Goal: Feedback & Contribution: Contribute content

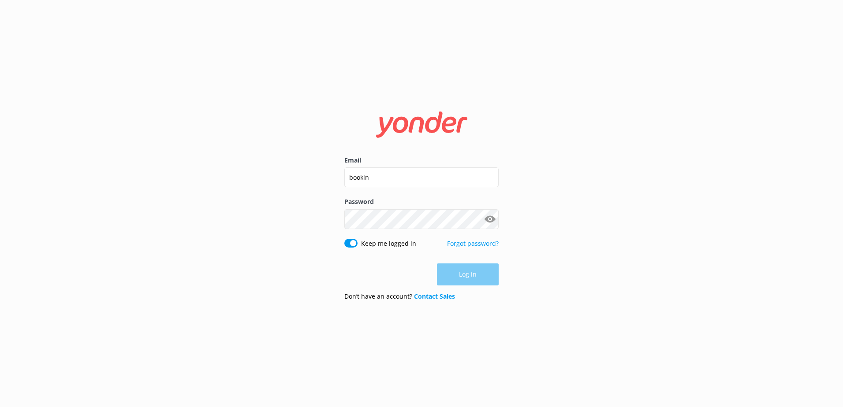
type input "[EMAIL_ADDRESS][DOMAIN_NAME]"
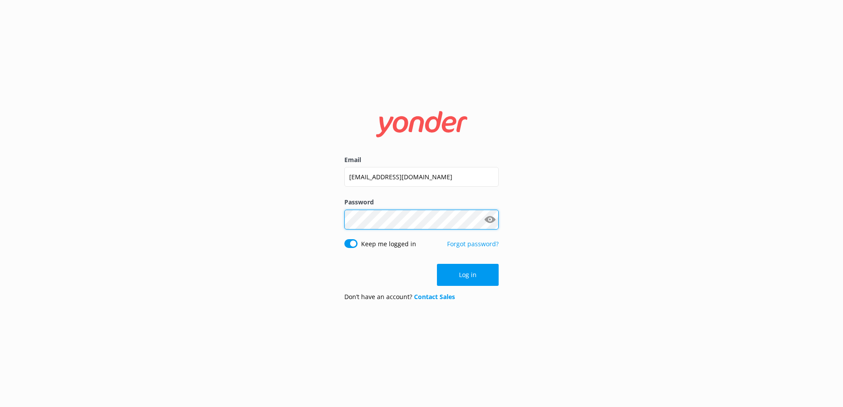
click button "Log in" at bounding box center [468, 275] width 62 height 22
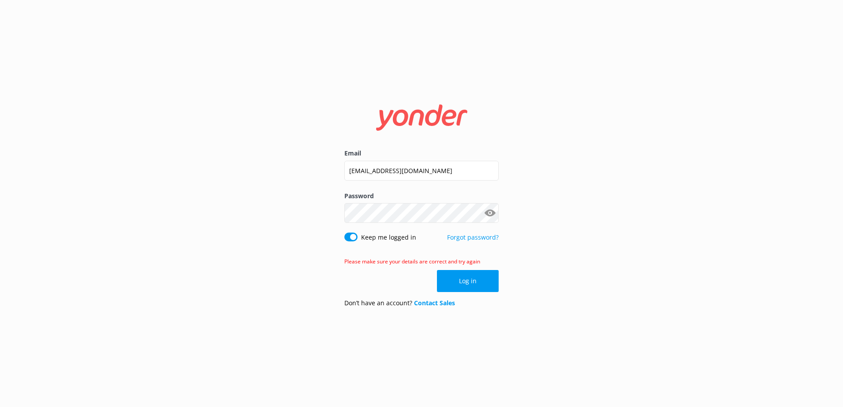
click at [490, 212] on button "Show password" at bounding box center [490, 213] width 18 height 18
drag, startPoint x: 373, startPoint y: 172, endPoint x: 264, endPoint y: 171, distance: 109.3
click at [298, 171] on div "Email [EMAIL_ADDRESS][DOMAIN_NAME] Password Show password Keep me logged in For…" at bounding box center [421, 203] width 843 height 407
type input "[EMAIL_ADDRESS][DOMAIN_NAME]"
click button "Log in" at bounding box center [468, 281] width 62 height 22
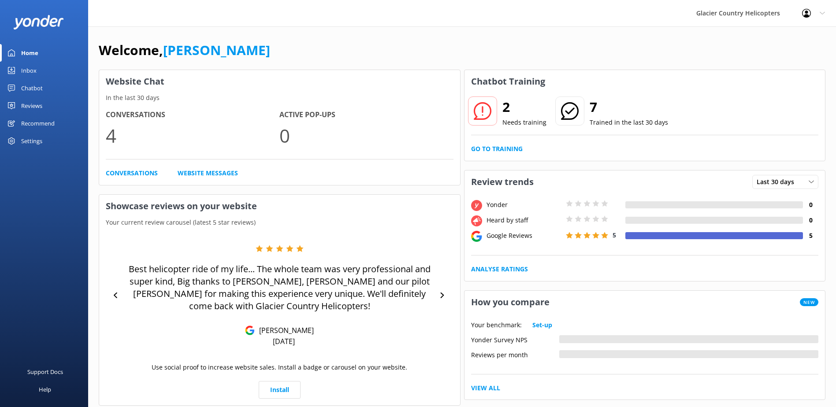
click at [23, 89] on div "Chatbot" at bounding box center [32, 88] width 22 height 18
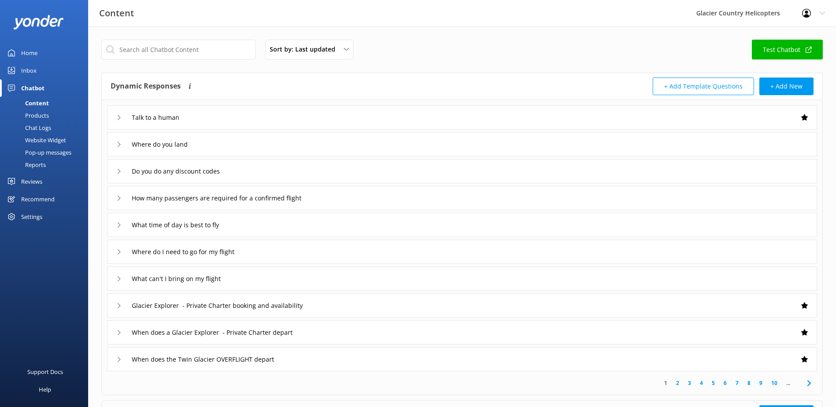
click at [38, 132] on div "Chat Logs" at bounding box center [28, 128] width 46 height 12
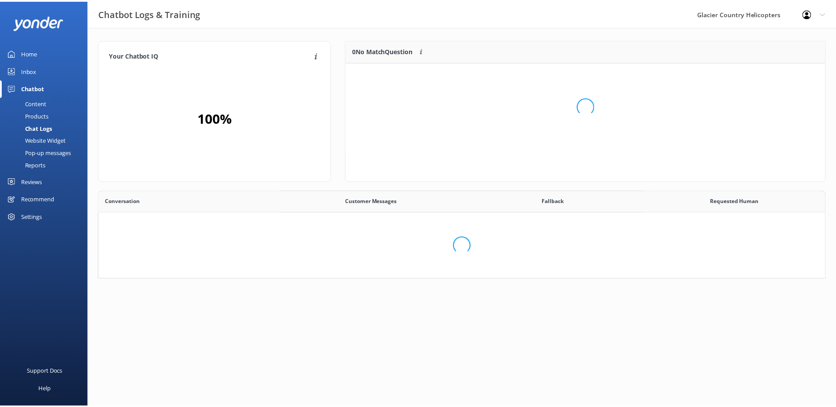
scroll to position [60, 476]
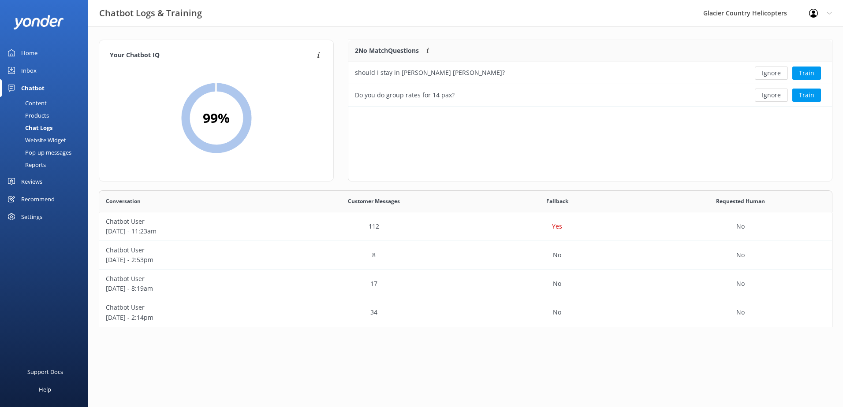
click at [41, 101] on div "Content" at bounding box center [25, 103] width 41 height 12
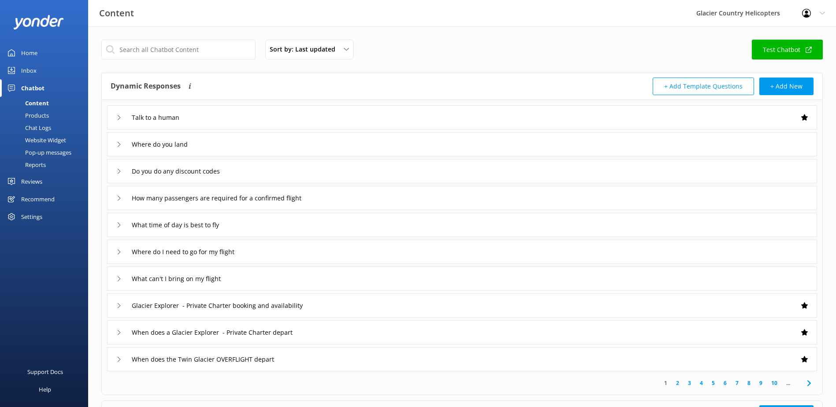
click at [120, 173] on icon at bounding box center [118, 171] width 5 height 5
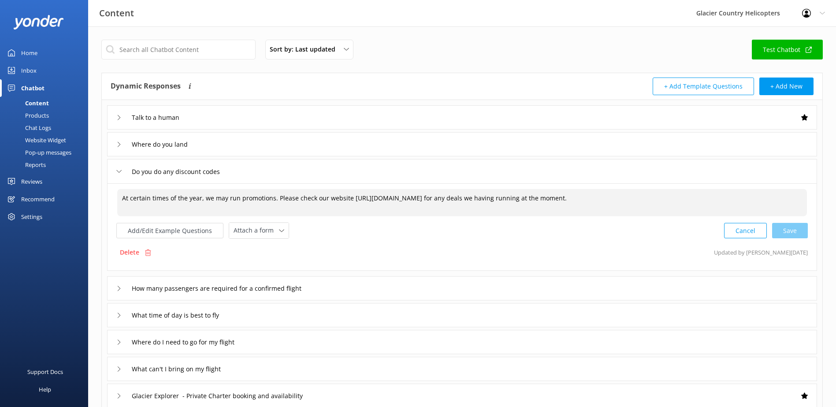
drag, startPoint x: 588, startPoint y: 205, endPoint x: 278, endPoint y: 200, distance: 310.8
click at [278, 200] on textarea "At certain times of the year, we may run promotions. Please check our website […" at bounding box center [462, 202] width 690 height 27
click at [328, 201] on textarea "At certain times of the year, we may run promotions. Currently we have WINTER15…" at bounding box center [462, 202] width 690 height 27
drag, startPoint x: 271, startPoint y: 200, endPoint x: 254, endPoint y: 195, distance: 18.0
click at [254, 195] on textarea "At certain times of the year, we may run promotions. Currently we have WINTER15…" at bounding box center [462, 202] width 690 height 27
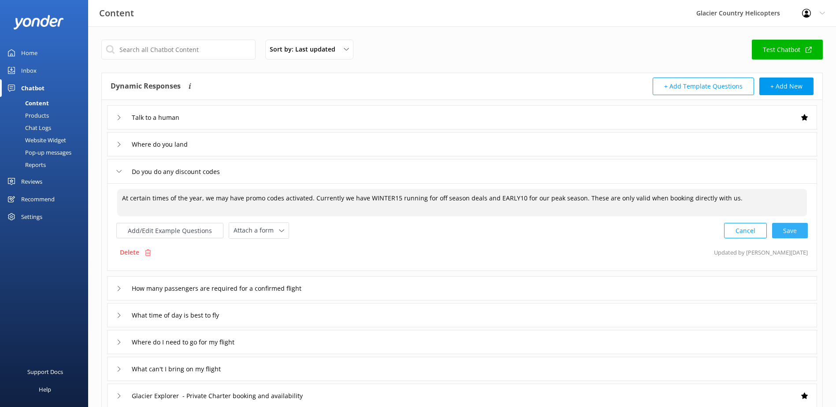
click at [785, 232] on div "Cancel Save" at bounding box center [766, 231] width 84 height 16
type textarea "At certain times of the year, we may have promo codes activated. Currently we h…"
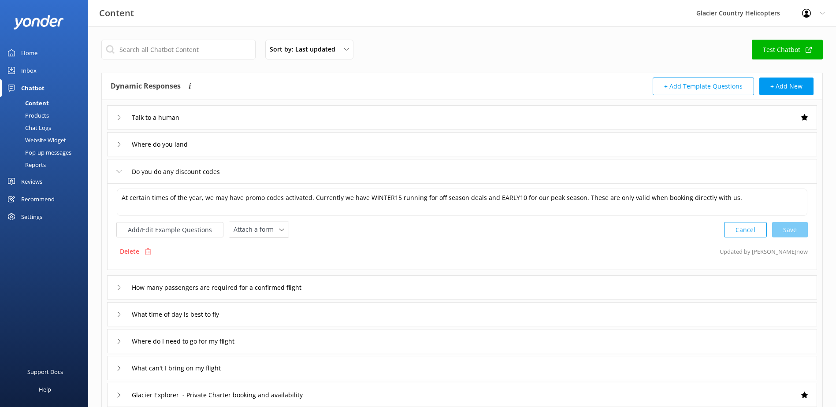
click at [115, 292] on div "How many passengers are required for a confirmed flight" at bounding box center [462, 287] width 710 height 24
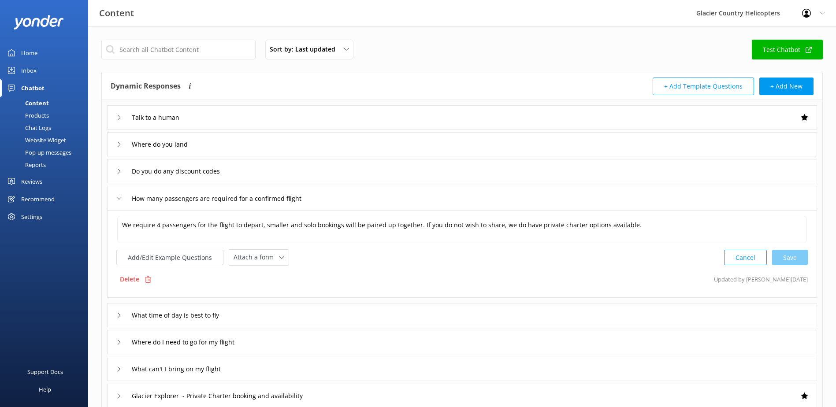
click at [121, 199] on icon at bounding box center [118, 198] width 5 height 5
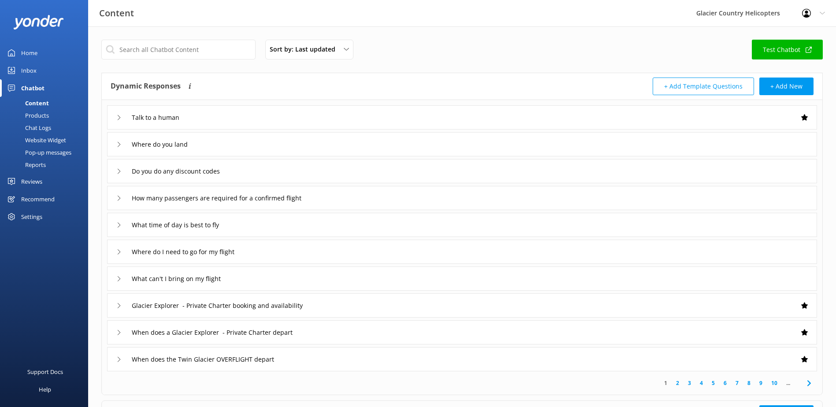
click at [115, 224] on div "What time of day is best to fly" at bounding box center [462, 225] width 710 height 24
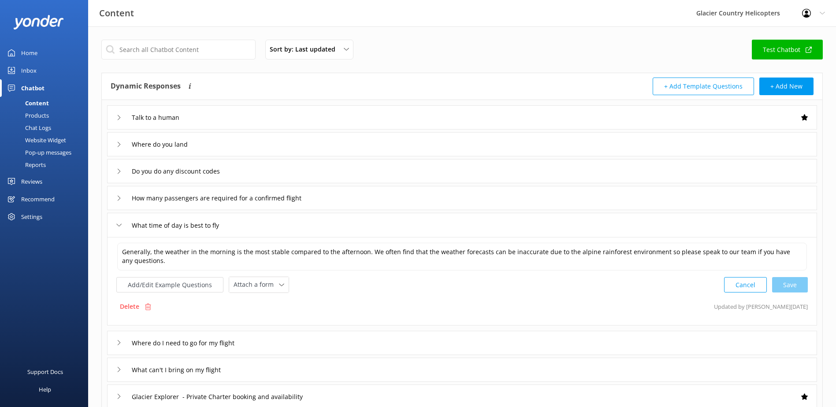
click at [115, 224] on div "What time of day is best to fly" at bounding box center [462, 225] width 710 height 24
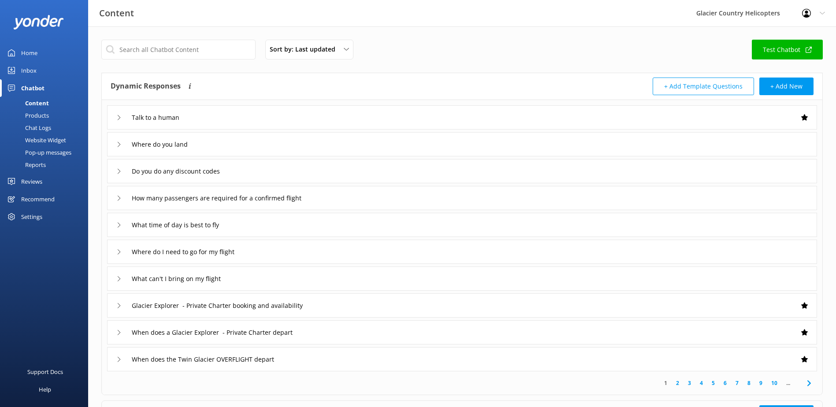
click at [120, 254] on icon at bounding box center [118, 251] width 5 height 5
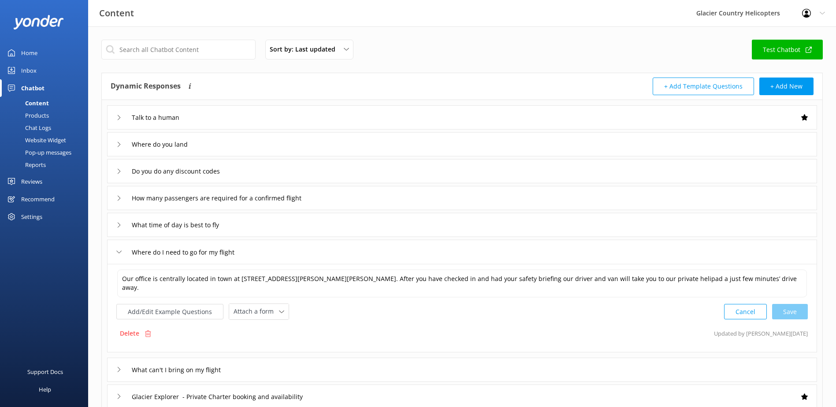
click at [120, 254] on icon at bounding box center [118, 251] width 5 height 5
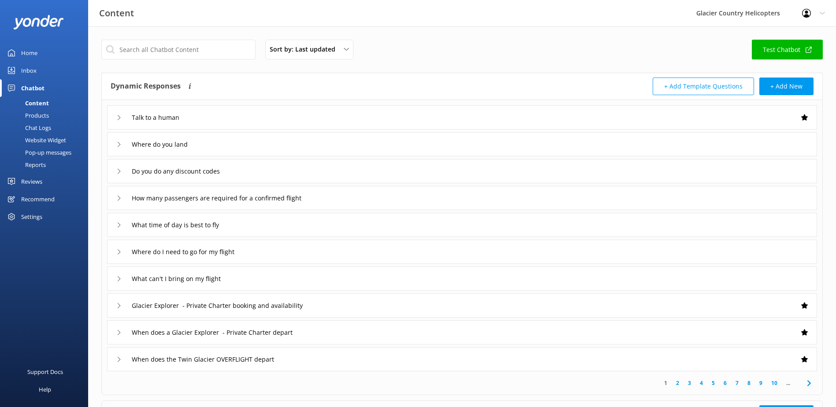
click at [117, 282] on div "What can't I bring on my flight" at bounding box center [176, 278] width 120 height 15
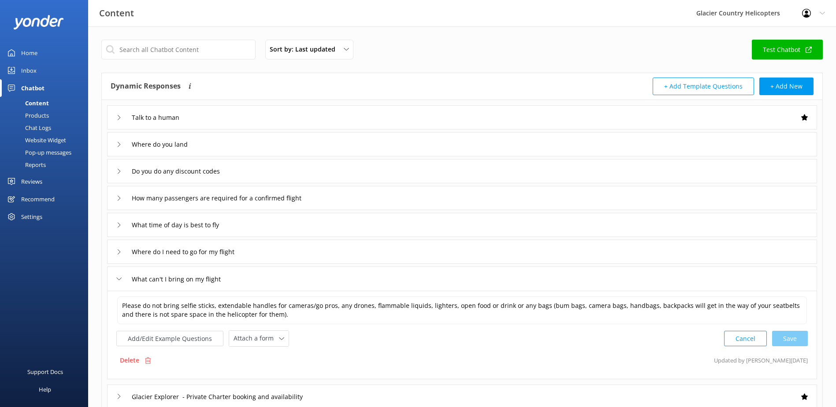
click at [117, 282] on div "What can't I bring on my flight" at bounding box center [176, 279] width 120 height 15
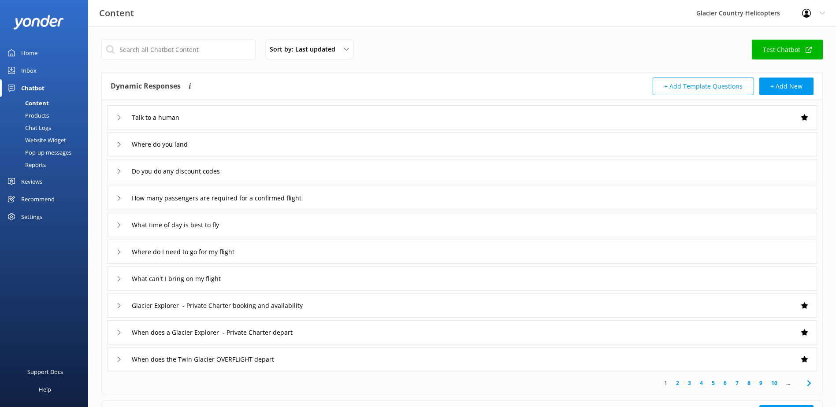
scroll to position [44, 0]
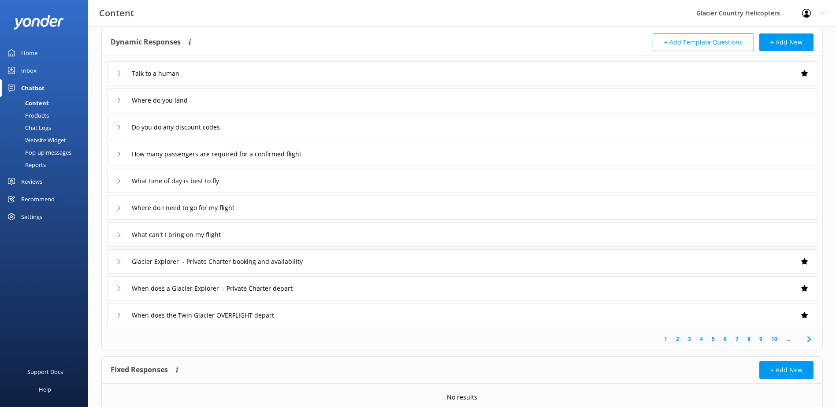
click at [120, 264] on div "Glacier Explorer - Private Charter booking and availability" at bounding box center [227, 261] width 222 height 15
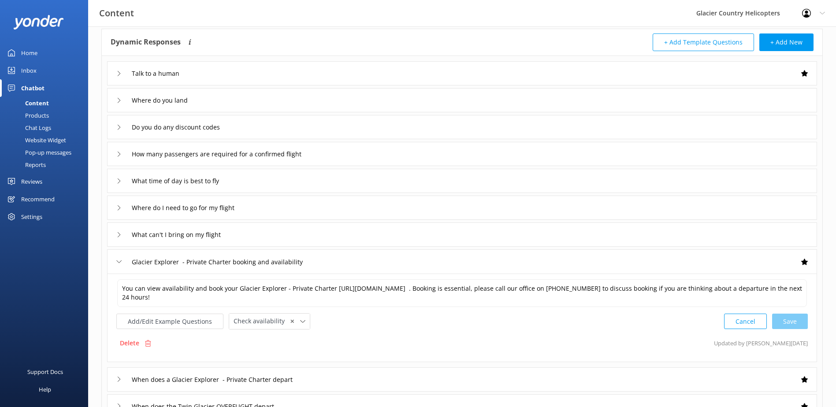
click at [120, 264] on div "Glacier Explorer - Private Charter booking and availability" at bounding box center [227, 262] width 222 height 15
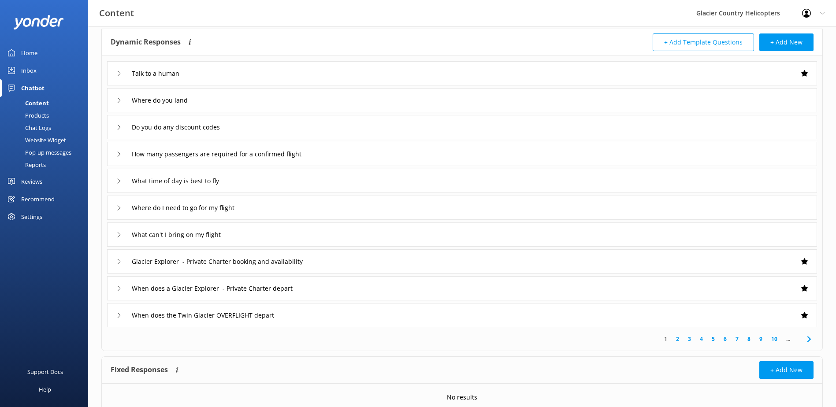
click at [119, 286] on icon at bounding box center [118, 288] width 5 height 5
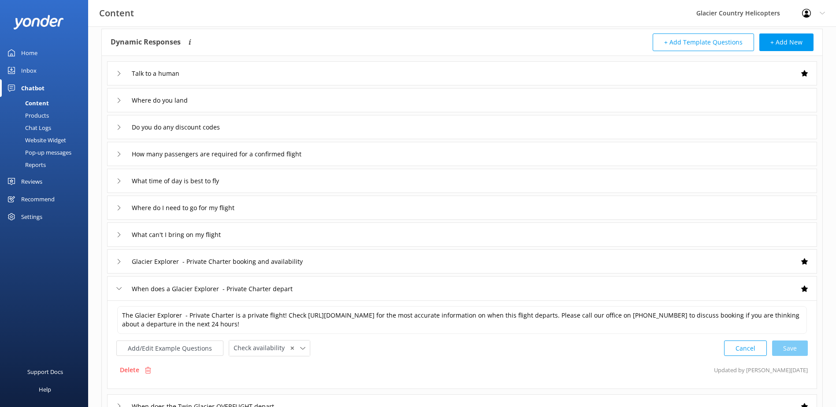
click at [119, 286] on icon at bounding box center [118, 288] width 5 height 5
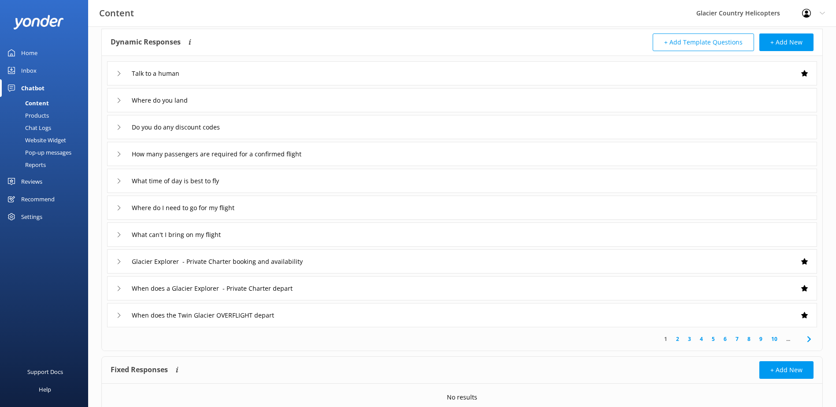
click at [116, 318] on div "When does the Twin Glacier OVERFLIGHT depart" at bounding box center [462, 315] width 710 height 24
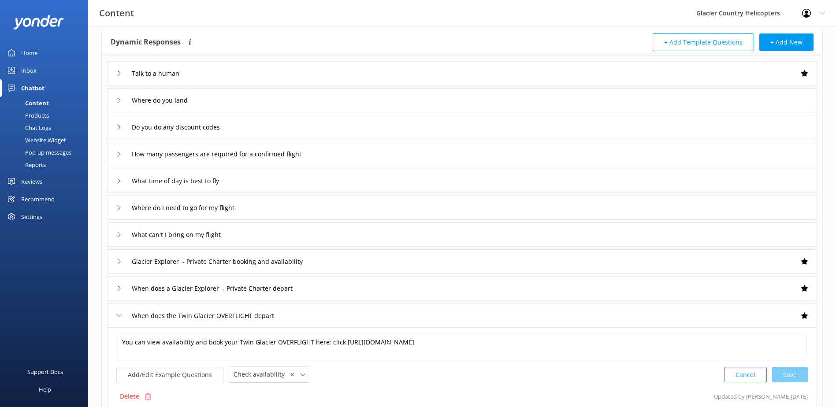
click at [116, 318] on div "When does the Twin Glacier OVERFLIGHT depart" at bounding box center [462, 315] width 710 height 24
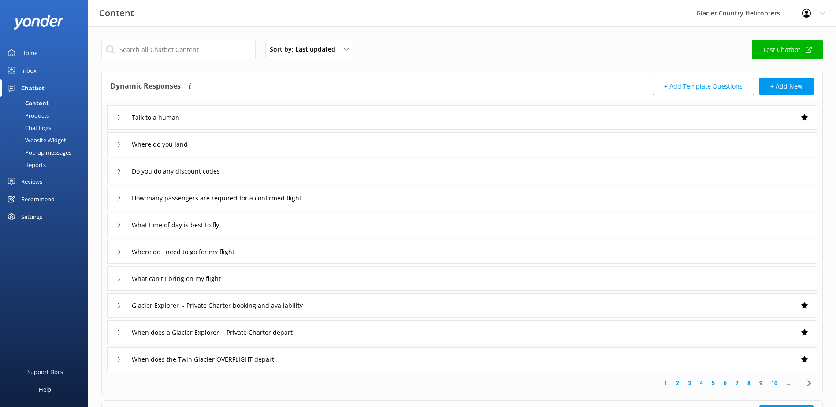
click at [35, 55] on div "Home" at bounding box center [29, 53] width 16 height 18
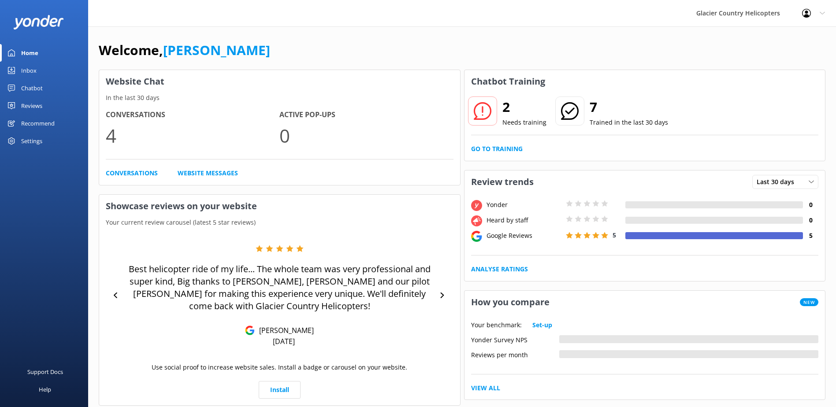
click at [487, 104] on use at bounding box center [482, 111] width 18 height 18
click at [519, 120] on p "Needs training" at bounding box center [524, 123] width 44 height 10
click at [500, 147] on link "Go to Training" at bounding box center [497, 149] width 52 height 10
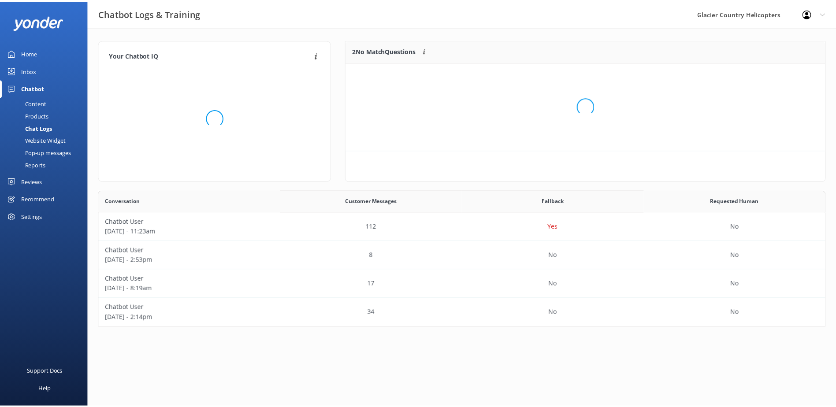
scroll to position [60, 476]
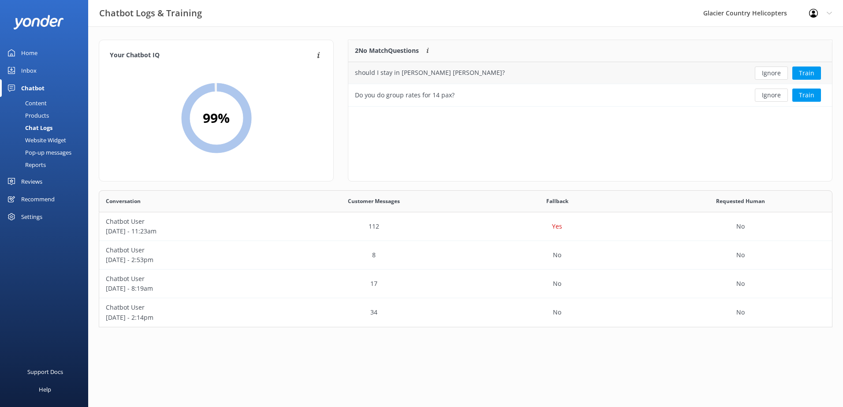
click at [420, 71] on div "should I stay in [PERSON_NAME] [PERSON_NAME]?" at bounding box center [430, 73] width 150 height 10
click at [418, 76] on div "should I stay in [PERSON_NAME] [PERSON_NAME]?" at bounding box center [430, 73] width 150 height 10
click at [802, 75] on button "Train" at bounding box center [806, 73] width 29 height 13
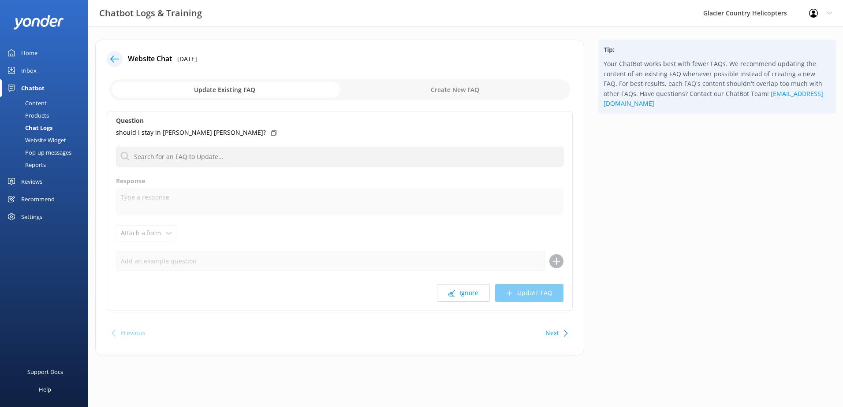
click at [187, 135] on p "should I stay in [PERSON_NAME] [PERSON_NAME]?" at bounding box center [191, 133] width 150 height 10
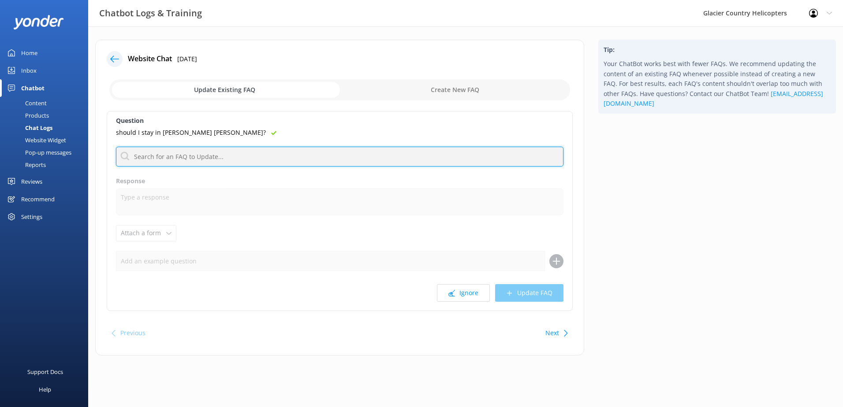
click at [214, 155] on input "text" at bounding box center [339, 157] width 447 height 20
click at [164, 152] on input "text" at bounding box center [339, 157] width 447 height 20
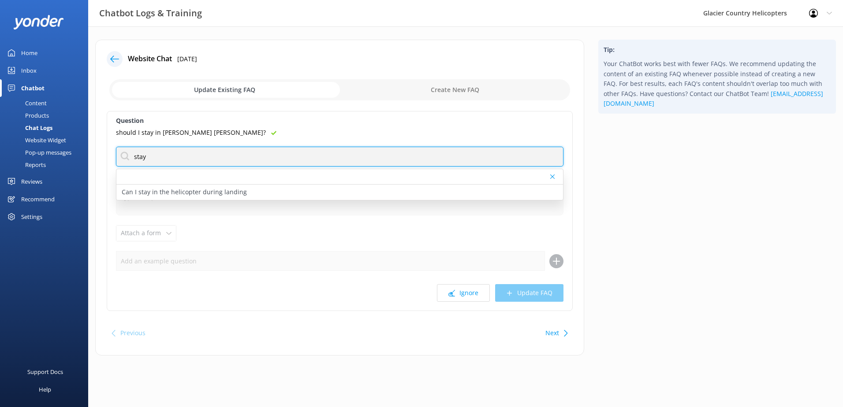
type input "s"
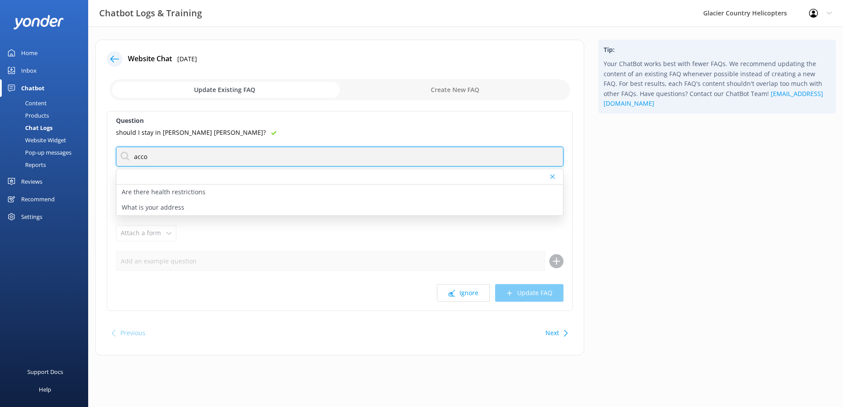
type input "accom"
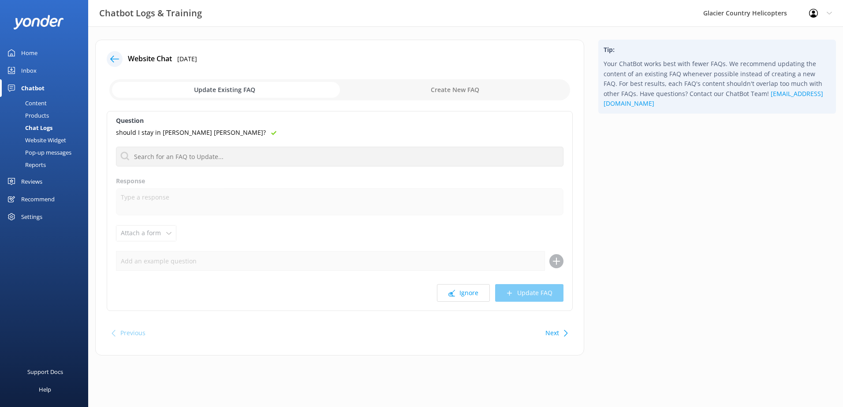
click at [271, 130] on icon at bounding box center [273, 132] width 5 height 5
click at [131, 129] on p "should I stay in [PERSON_NAME] [PERSON_NAME]?" at bounding box center [191, 133] width 150 height 10
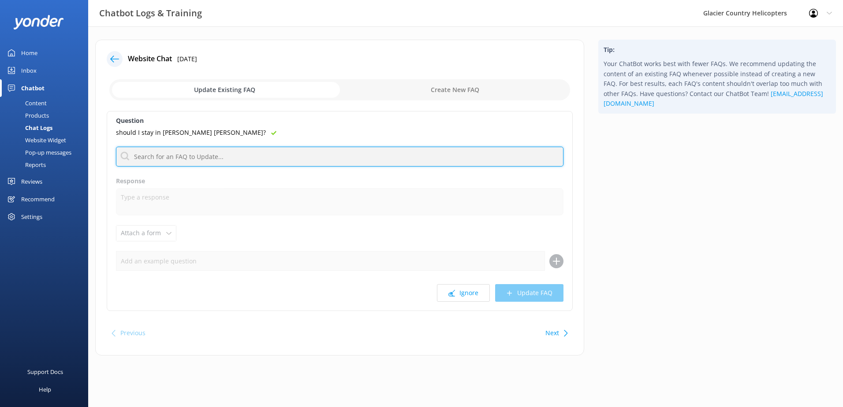
click at [156, 159] on input "text" at bounding box center [339, 157] width 447 height 20
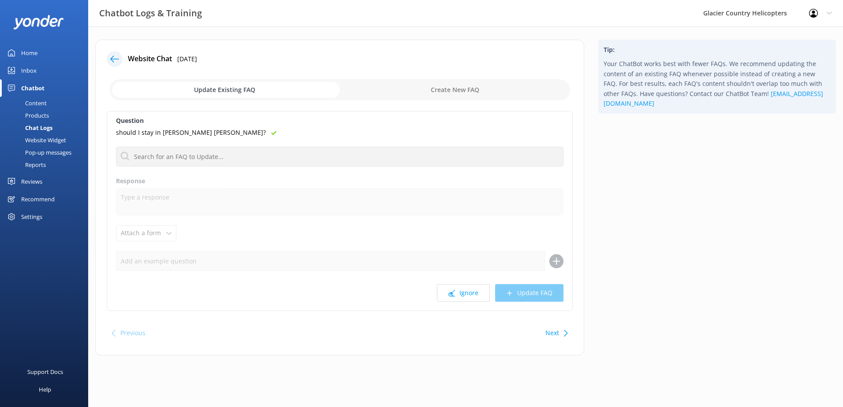
click at [439, 86] on input "checkbox" at bounding box center [339, 89] width 461 height 21
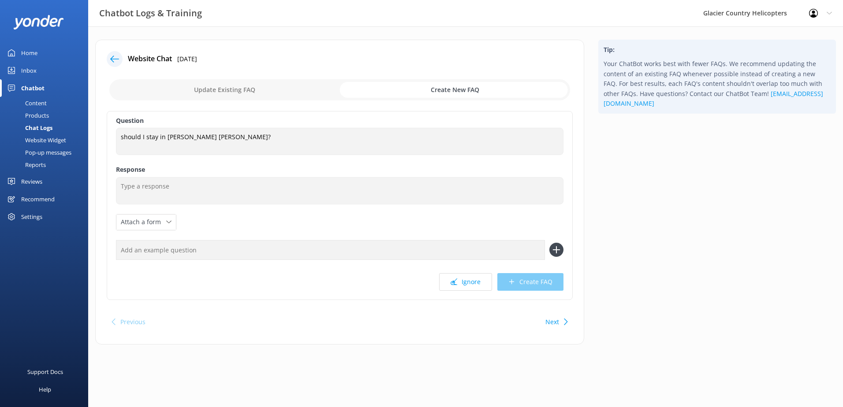
click at [182, 91] on input "checkbox" at bounding box center [339, 89] width 461 height 21
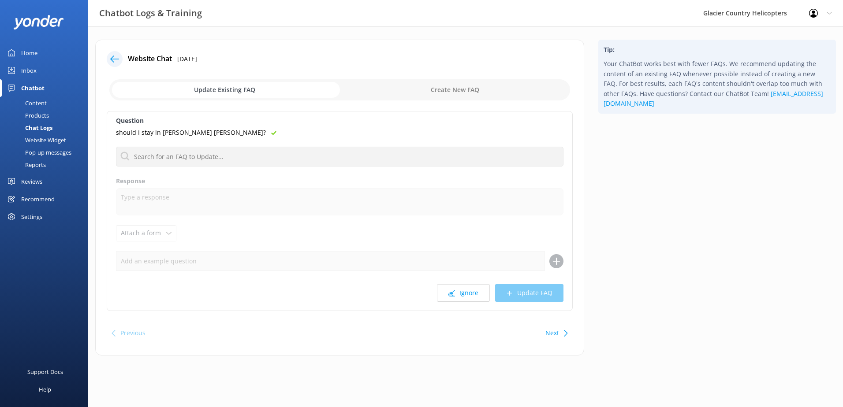
click at [418, 88] on input "checkbox" at bounding box center [339, 89] width 461 height 21
checkbox input "true"
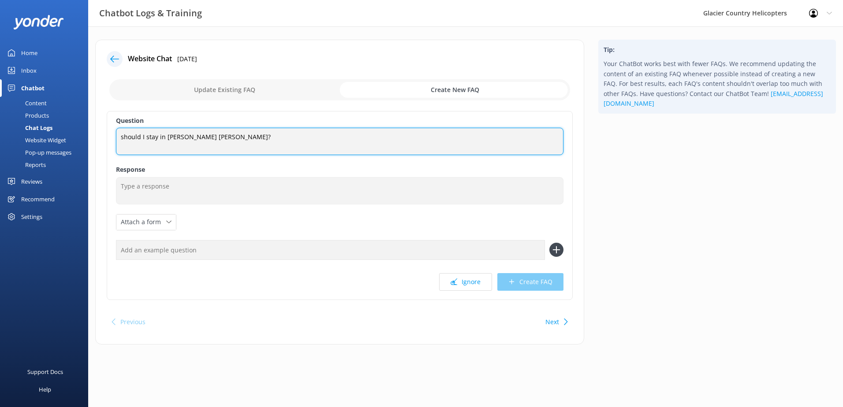
drag, startPoint x: 123, startPoint y: 138, endPoint x: 118, endPoint y: 137, distance: 5.8
click at [118, 137] on textarea "should I stay in [PERSON_NAME] [PERSON_NAME]?" at bounding box center [339, 141] width 447 height 27
drag, startPoint x: 167, startPoint y: 136, endPoint x: 177, endPoint y: 135, distance: 10.2
type textarea "Should I stay in [PERSON_NAME] [PERSON_NAME]?"
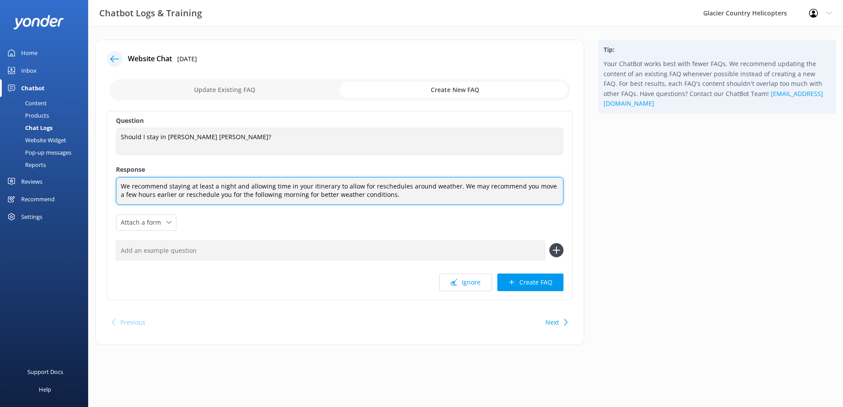
click at [400, 201] on textarea "We recommend staying at least a night and allowing time in your itinerary to al…" at bounding box center [339, 191] width 447 height 28
drag, startPoint x: 353, startPoint y: 187, endPoint x: 336, endPoint y: 190, distance: 17.8
click at [336, 190] on textarea "We recommend staying at least a night and allowing time in your itinerary to al…" at bounding box center [339, 191] width 447 height 28
click at [392, 196] on textarea "We recommend staying at least a night and allowing time in your itinerary for r…" at bounding box center [339, 191] width 447 height 28
click at [432, 186] on textarea "We recommend staying at least a night and allowing time in your itinerary for r…" at bounding box center [339, 191] width 447 height 28
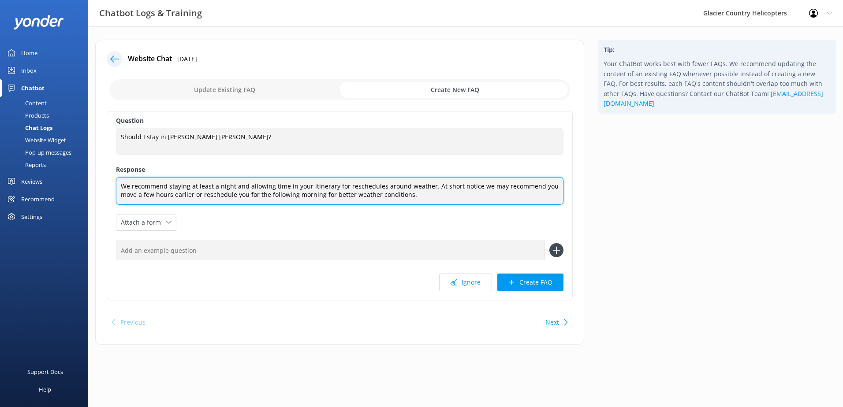
type textarea "We recommend staying at least a night and allowing time in your itinerary for r…"
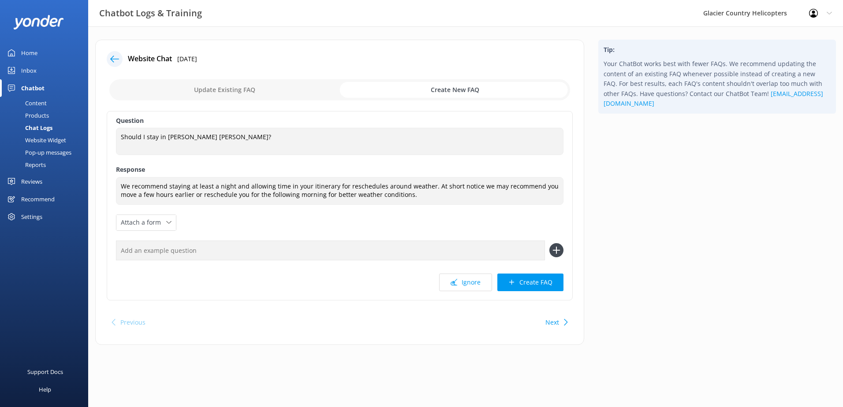
click at [158, 253] on input "text" at bounding box center [330, 251] width 429 height 20
type input "How many nights should I stay in [PERSON_NAME] [PERSON_NAME]?"
click at [554, 252] on icon at bounding box center [556, 250] width 14 height 14
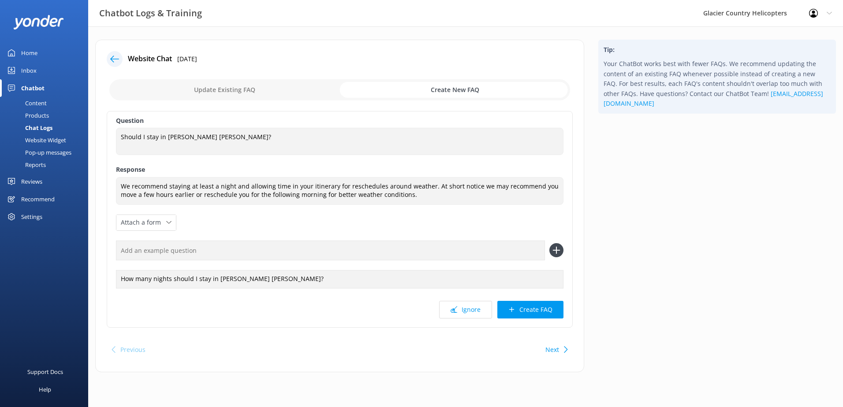
click at [137, 253] on input "text" at bounding box center [330, 251] width 429 height 20
type input "How much time should I spend in [PERSON_NAME] [PERSON_NAME]?"
click at [553, 245] on icon at bounding box center [556, 250] width 14 height 14
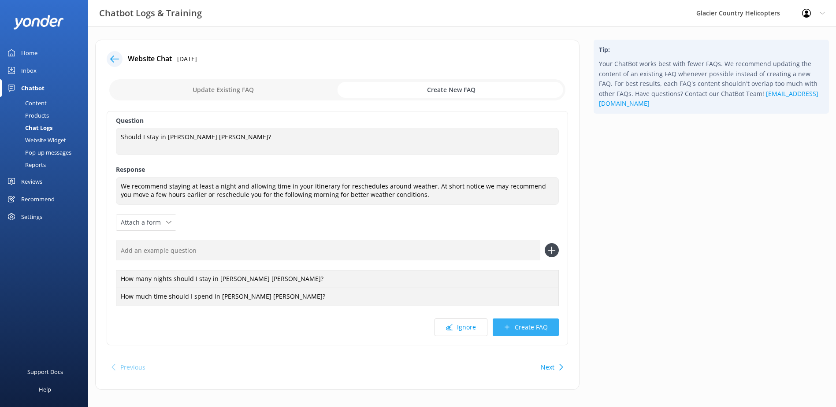
click at [523, 324] on button "Create FAQ" at bounding box center [526, 328] width 66 height 18
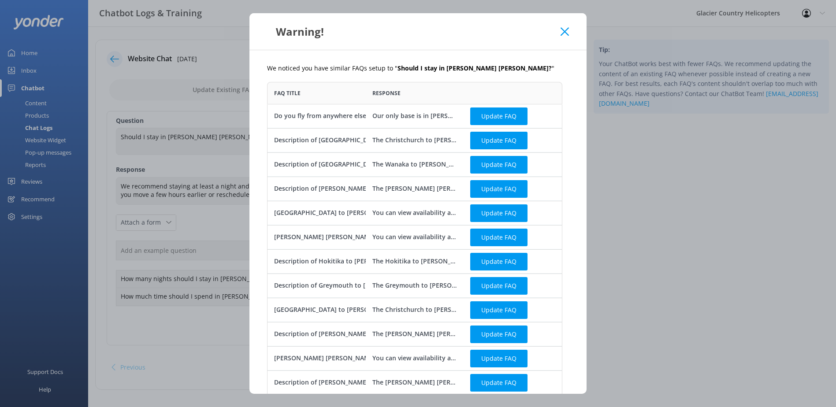
click at [569, 30] on div "Warning!" at bounding box center [417, 31] width 337 height 37
click at [561, 30] on icon at bounding box center [565, 31] width 8 height 9
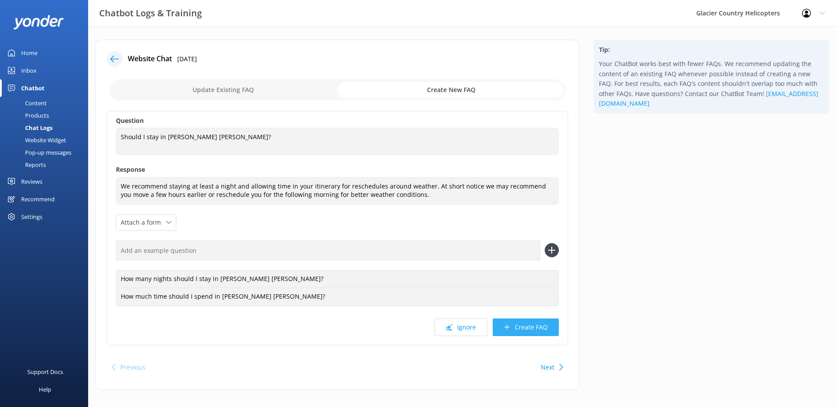
click at [533, 326] on button "Create FAQ" at bounding box center [526, 328] width 66 height 18
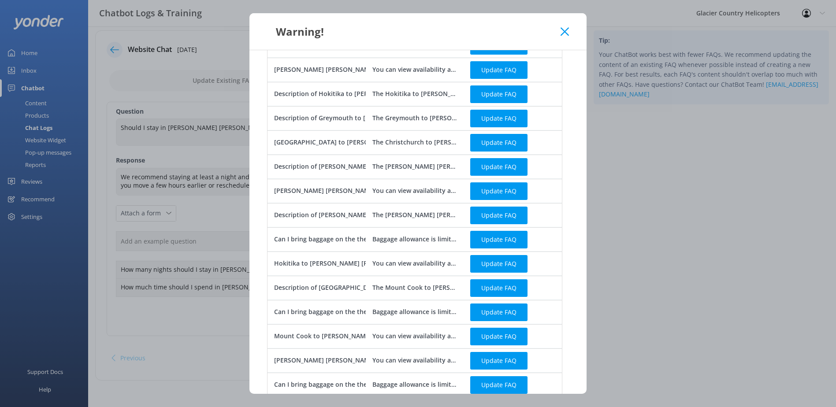
scroll to position [340, 0]
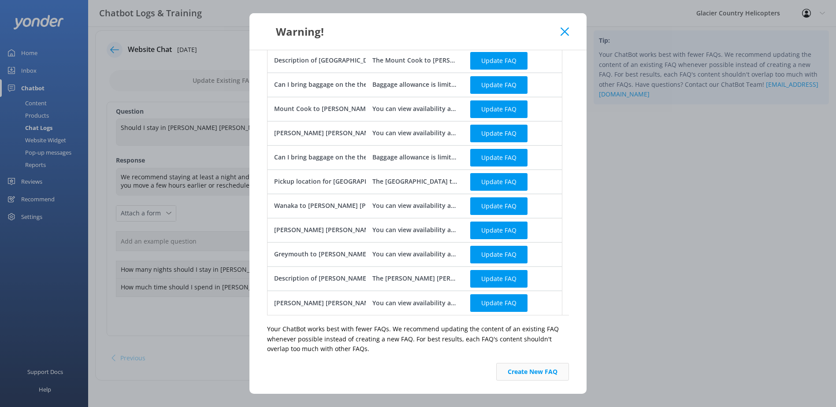
click at [530, 380] on button "Create New FAQ" at bounding box center [532, 372] width 73 height 18
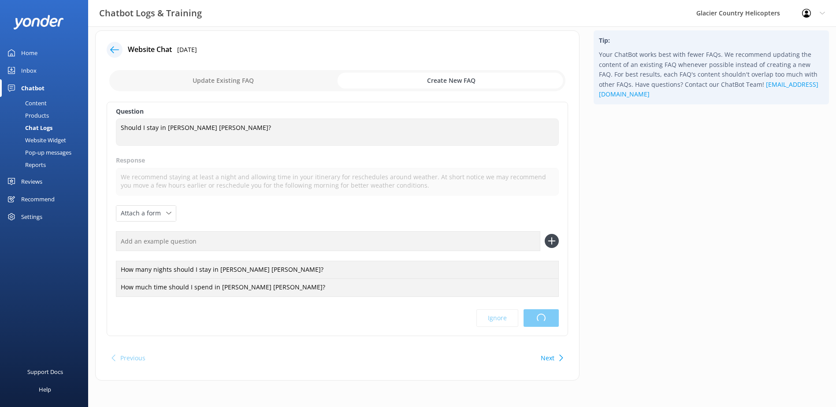
scroll to position [0, 0]
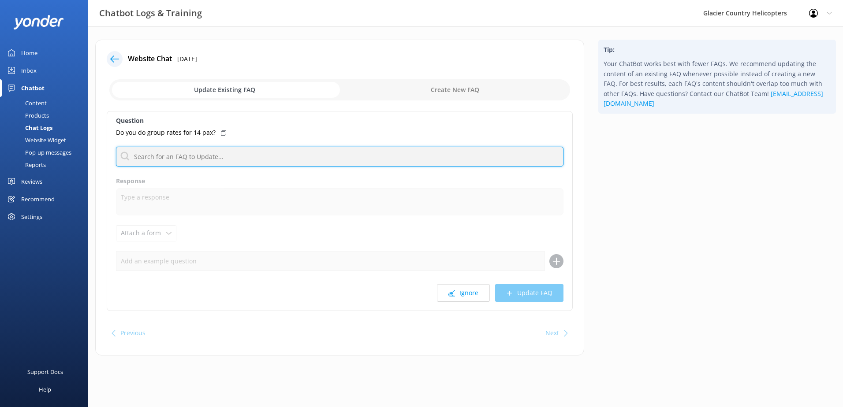
click at [196, 161] on input "text" at bounding box center [339, 157] width 447 height 20
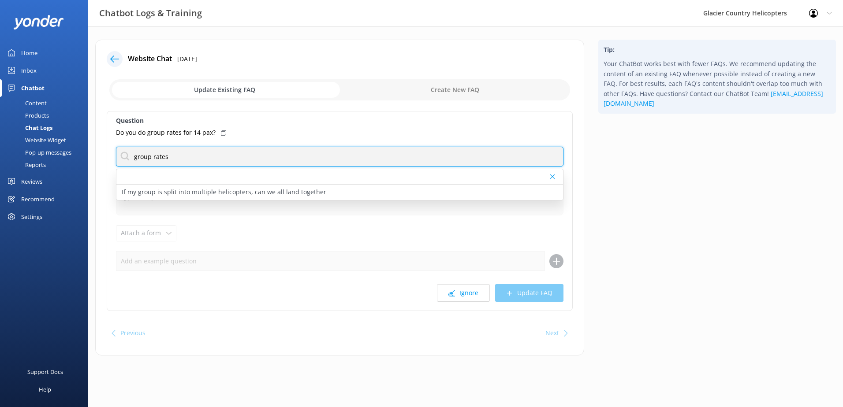
drag, startPoint x: 193, startPoint y: 159, endPoint x: 108, endPoint y: 150, distance: 85.5
click at [108, 150] on div "Question Do you do group rates for 14 pax? group rates If my group is split int…" at bounding box center [340, 211] width 466 height 200
type input "Group"
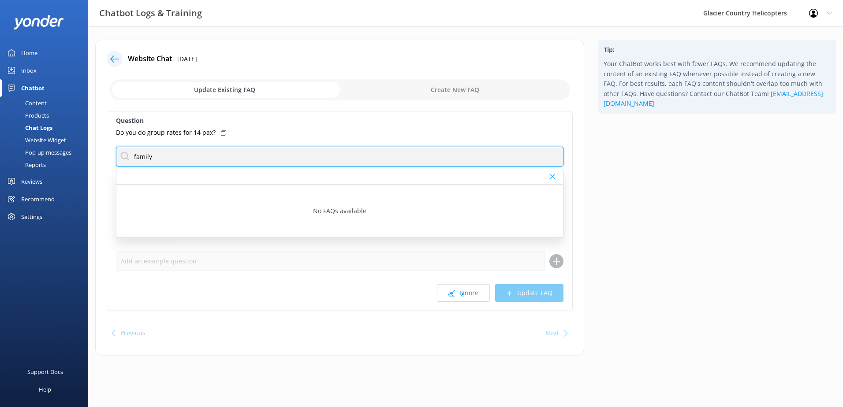
type input "family"
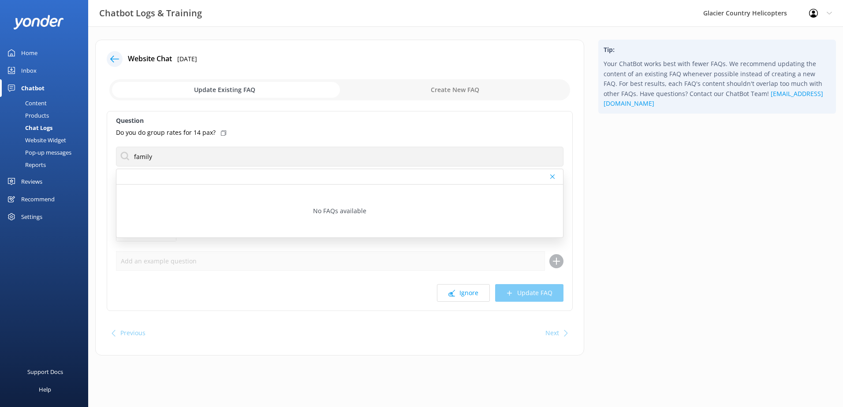
click at [454, 86] on input "checkbox" at bounding box center [339, 89] width 461 height 21
checkbox input "true"
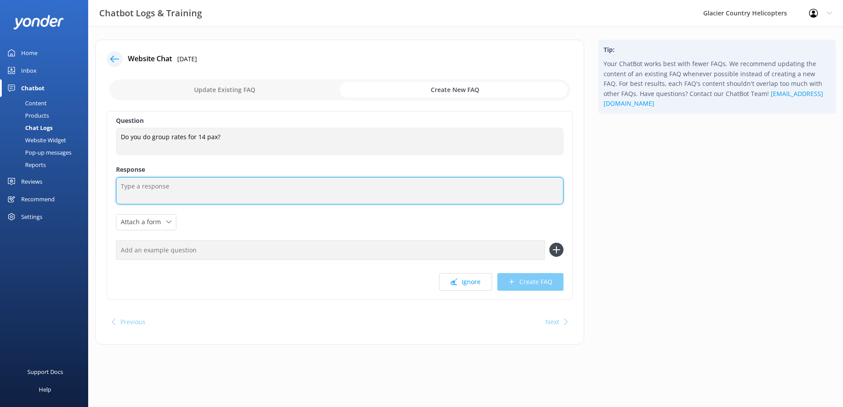
click at [169, 190] on textarea at bounding box center [339, 190] width 447 height 27
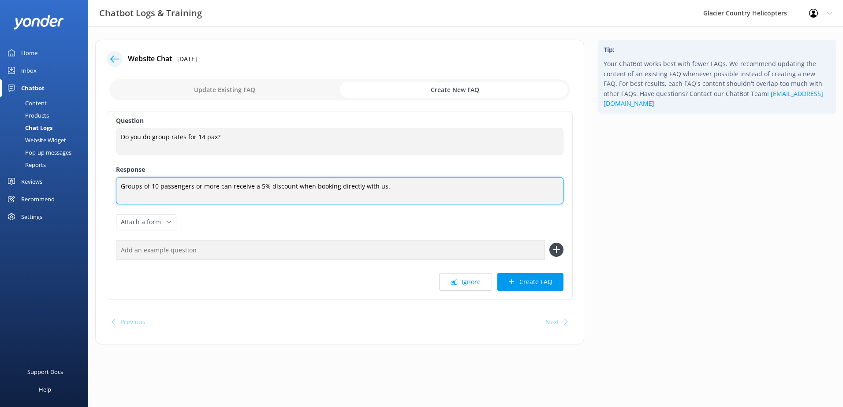
click at [432, 186] on textarea "Groups of 10 passengers or more can receive a 5% discount when booking directly…" at bounding box center [339, 190] width 447 height 27
type textarea "Groups of 10 passengers or more can receive a 5% discount when booking directly…"
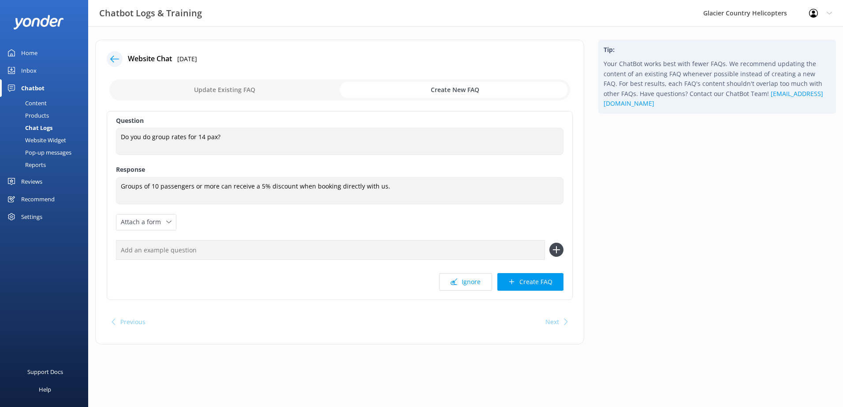
click at [146, 246] on input "text" at bounding box center [330, 250] width 429 height 20
type input "Do you do group rates?"
click at [562, 251] on icon at bounding box center [556, 250] width 14 height 14
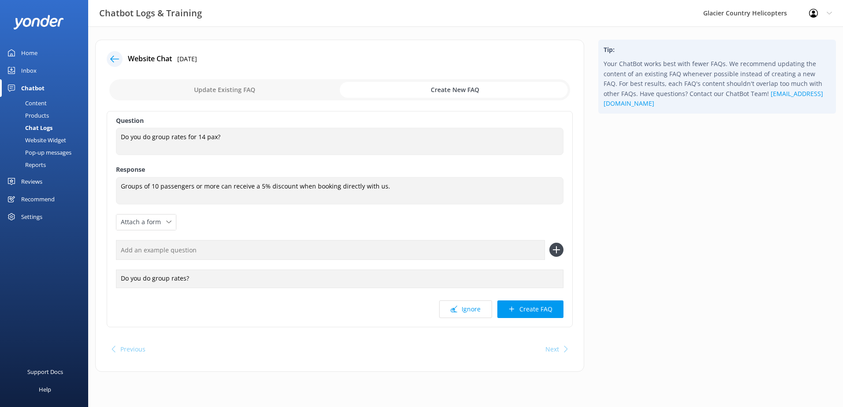
click at [169, 249] on input "text" at bounding box center [330, 250] width 429 height 20
type input "D"
type input "d"
drag, startPoint x: 200, startPoint y: 250, endPoint x: 183, endPoint y: 248, distance: 17.3
click at [183, 248] on input "How many people to recieve a group rate?" at bounding box center [330, 250] width 429 height 20
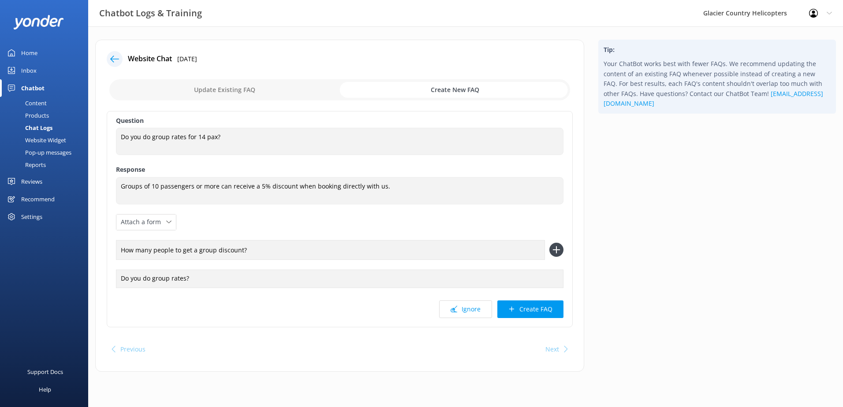
type input "How many people to get a group discount?"
click at [556, 250] on use at bounding box center [556, 249] width 7 height 7
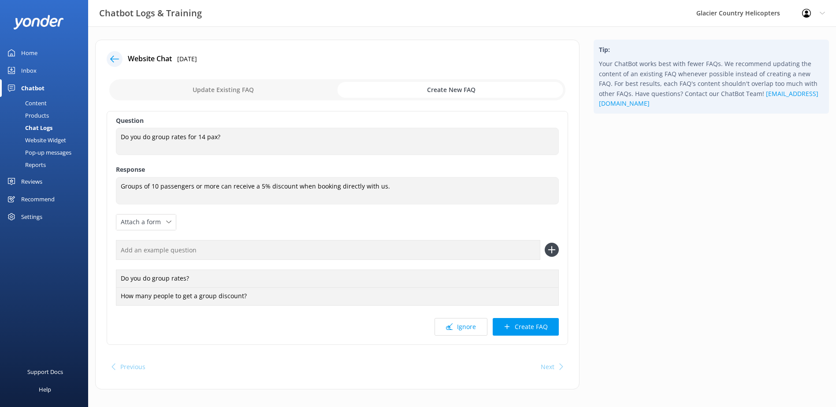
click at [197, 250] on input "text" at bounding box center [328, 250] width 424 height 20
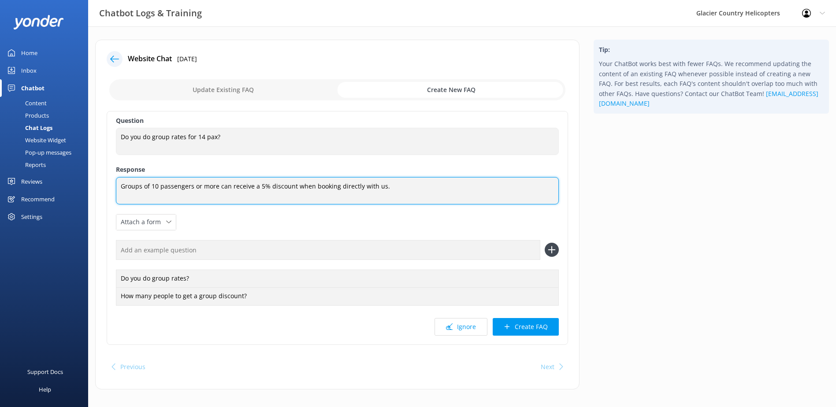
click at [379, 189] on textarea "Groups of 10 passengers or more can receive a 5% discount when booking directly…" at bounding box center [337, 190] width 443 height 27
drag, startPoint x: 420, startPoint y: 186, endPoint x: 387, endPoint y: 186, distance: 32.2
click at [387, 186] on textarea "Groups of 10 passengers or more can receive a 5% discount when booking directly…" at bounding box center [337, 191] width 443 height 28
drag, startPoint x: 437, startPoint y: 186, endPoint x: 415, endPoint y: 188, distance: 22.6
click at [415, 188] on textarea "Groups of 10 passengers or more can receive a 5% discount when booking directly…" at bounding box center [337, 190] width 443 height 27
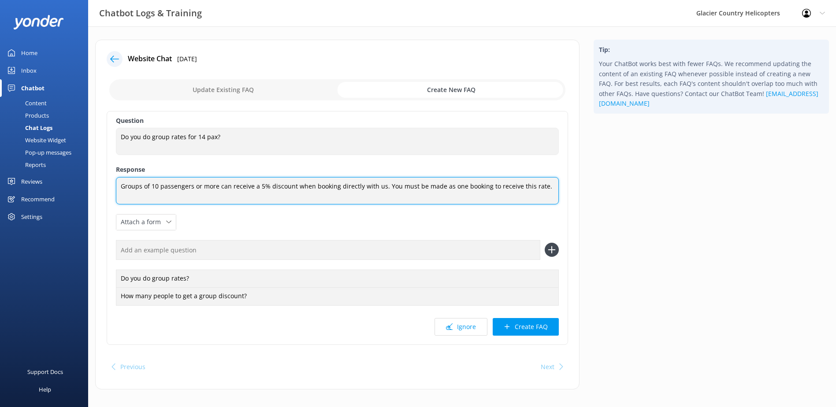
click at [437, 183] on textarea "Groups of 10 passengers or more can receive a 5% discount when booking directly…" at bounding box center [337, 190] width 443 height 27
drag, startPoint x: 437, startPoint y: 184, endPoint x: 416, endPoint y: 184, distance: 20.7
click at [416, 184] on textarea "Groups of 10 passengers or more can receive a 5% discount when booking directly…" at bounding box center [337, 190] width 443 height 27
click at [477, 186] on textarea "Groups of 10 passengers or more can receive a 5% discount when booking directly…" at bounding box center [337, 191] width 443 height 28
type textarea "Groups of 10 passengers or more can receive a 5% discount when booking directly…"
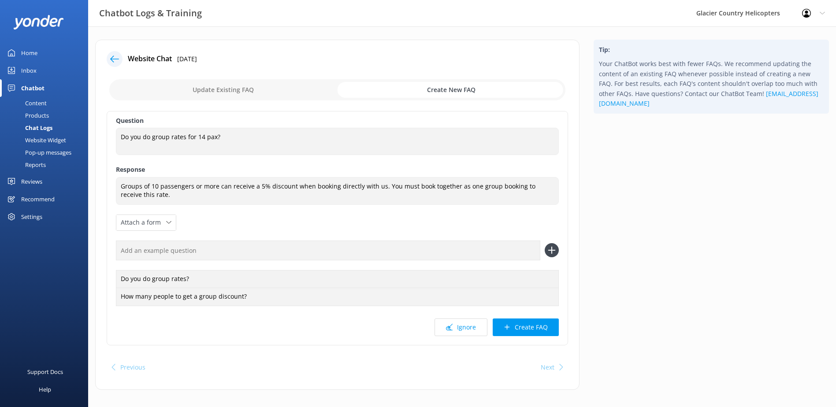
click at [159, 250] on input "text" at bounding box center [328, 251] width 424 height 20
drag, startPoint x: 247, startPoint y: 256, endPoint x: 216, endPoint y: 252, distance: 31.1
click at [216, 252] on input "How many passengers to receive a grou" at bounding box center [328, 251] width 424 height 20
type input "How many passengers is a group?"
click at [521, 322] on button "Create FAQ" at bounding box center [526, 328] width 66 height 18
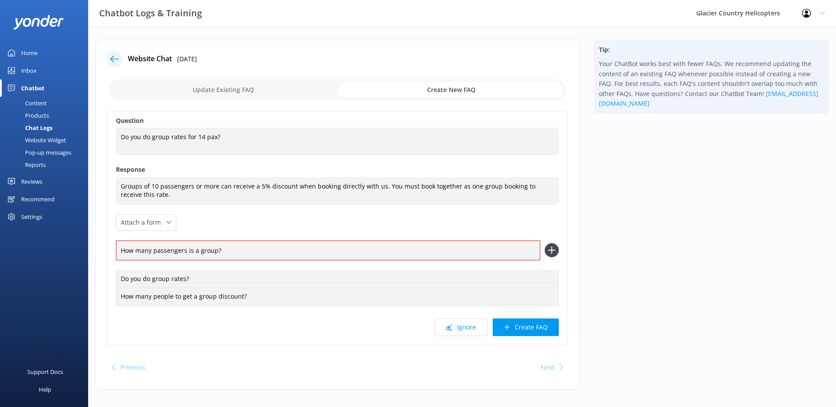
click at [551, 250] on use at bounding box center [551, 250] width 7 height 7
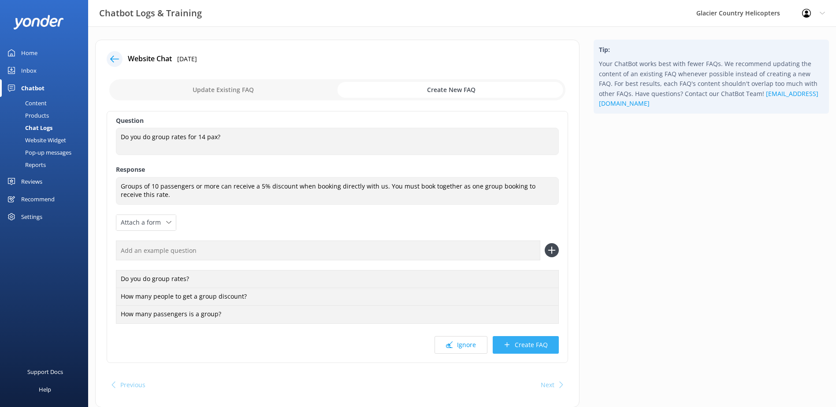
click at [513, 347] on button "Create FAQ" at bounding box center [526, 345] width 66 height 18
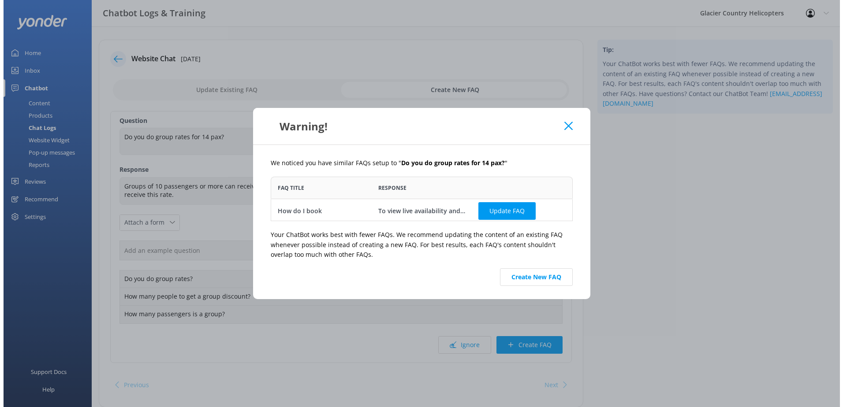
scroll to position [38, 295]
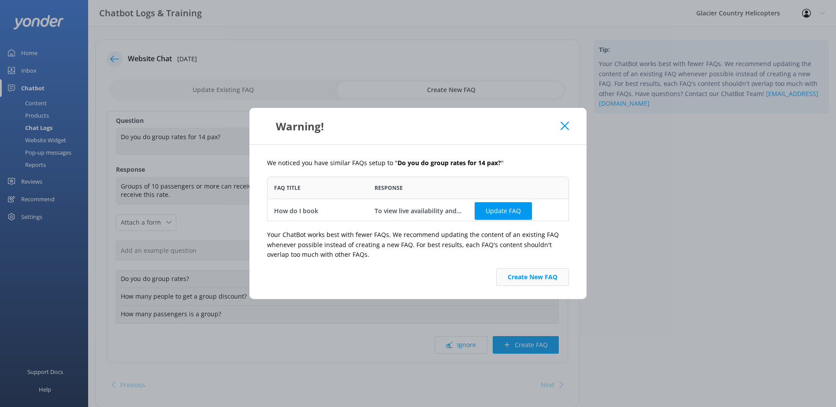
click at [554, 278] on button "Create New FAQ" at bounding box center [532, 277] width 73 height 18
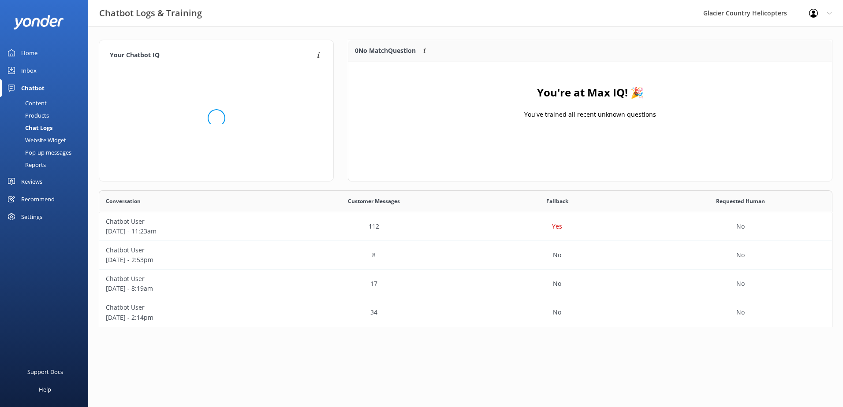
scroll to position [104, 476]
click at [160, 230] on p "[DATE] - 11:23am" at bounding box center [191, 232] width 170 height 10
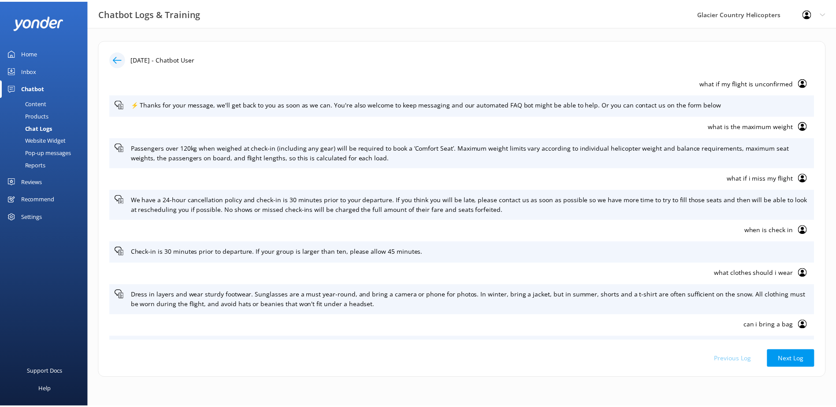
scroll to position [970, 0]
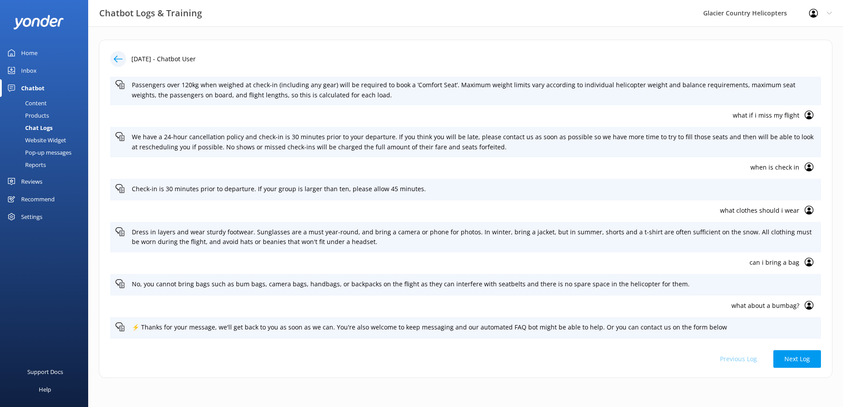
click at [47, 145] on div "Website Widget" at bounding box center [35, 140] width 61 height 12
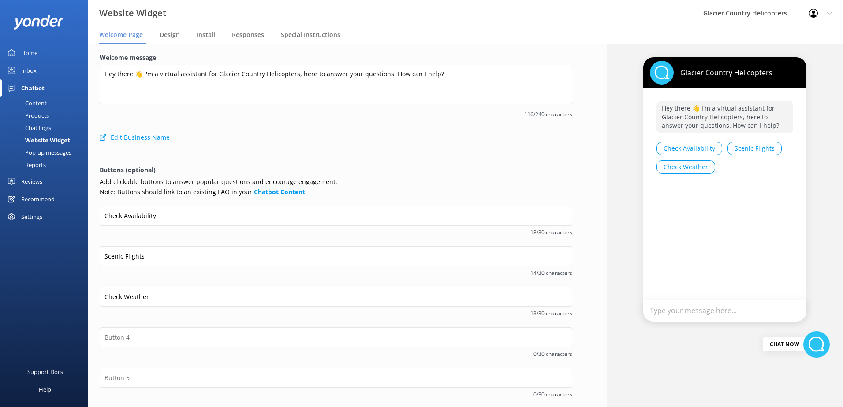
click at [44, 101] on div "Content" at bounding box center [25, 103] width 41 height 12
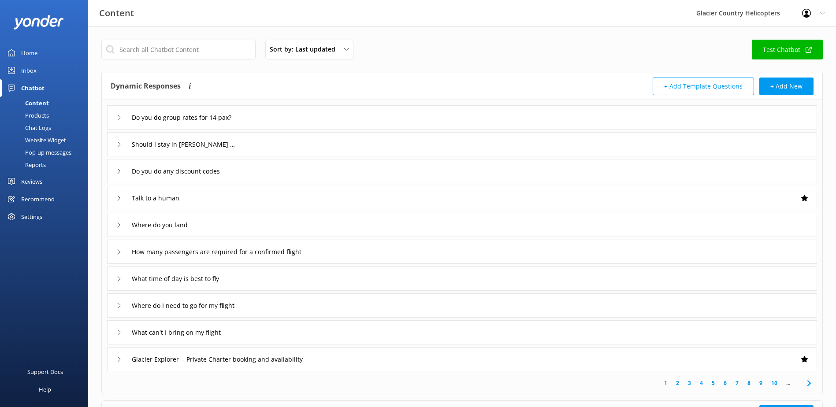
click at [34, 119] on div "Products" at bounding box center [27, 115] width 44 height 12
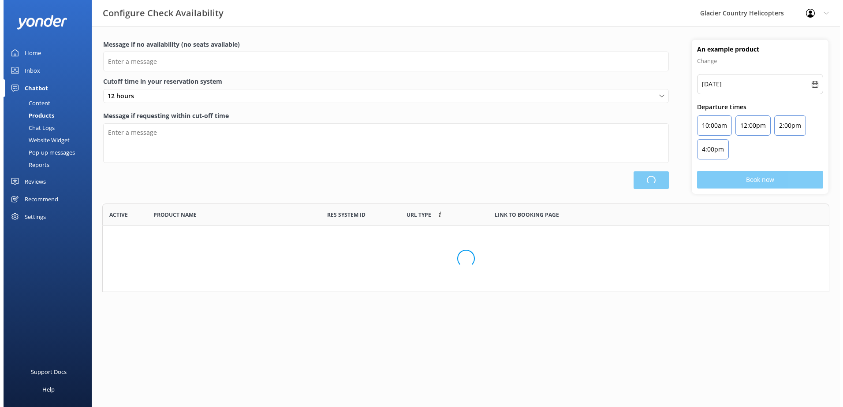
scroll to position [258, 719]
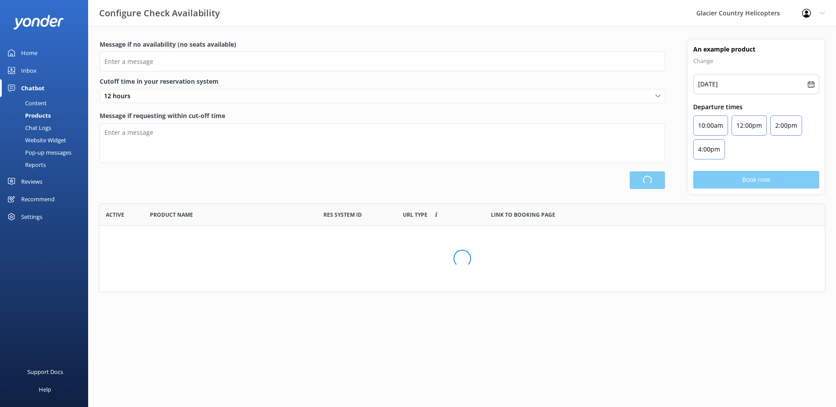
type input "There are no seats available, please check an alternative day"
type textarea "Our online booking system closes {hours} prior to departure. Please contact us …"
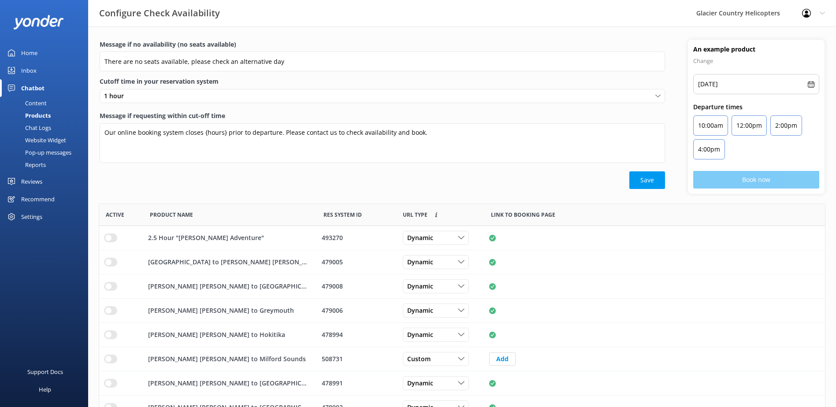
click at [42, 131] on div "Chat Logs" at bounding box center [28, 128] width 46 height 12
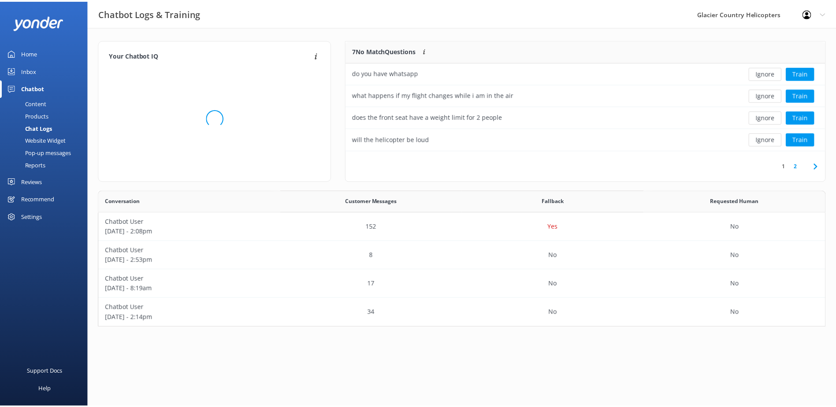
scroll to position [130, 727]
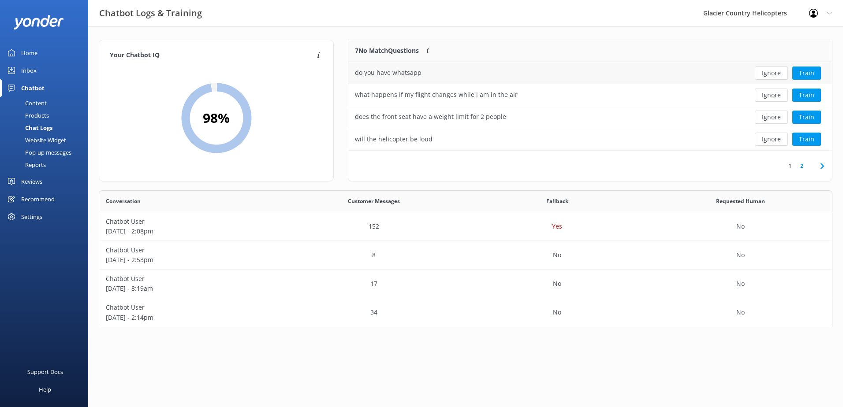
click at [379, 68] on div "do you have whatsapp" at bounding box center [388, 73] width 67 height 10
click at [801, 69] on button "Train" at bounding box center [806, 73] width 29 height 13
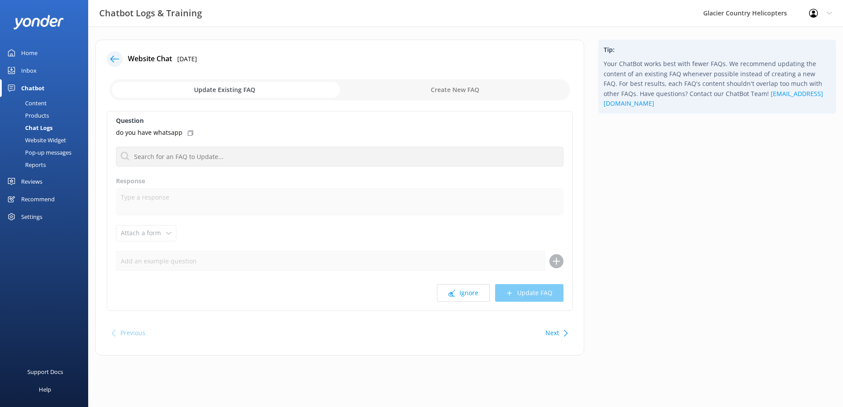
click at [468, 96] on input "checkbox" at bounding box center [339, 89] width 461 height 21
checkbox input "true"
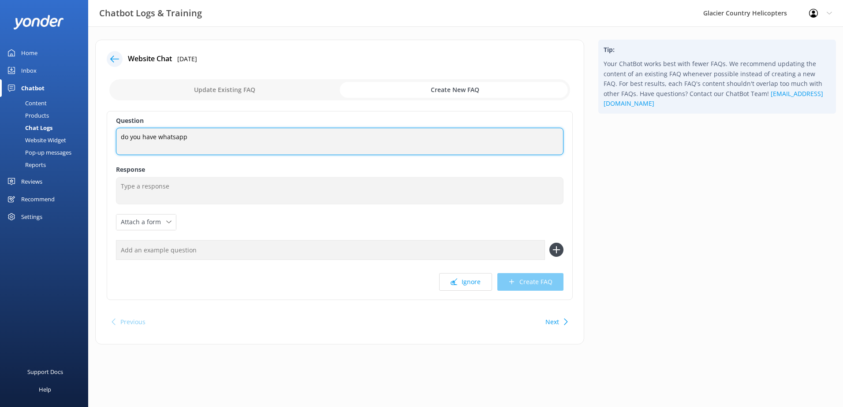
drag, startPoint x: 123, startPoint y: 134, endPoint x: 116, endPoint y: 133, distance: 6.7
click at [116, 133] on textarea "do you have whatsapp" at bounding box center [339, 141] width 447 height 27
drag, startPoint x: 168, startPoint y: 139, endPoint x: 106, endPoint y: 137, distance: 62.6
click at [106, 137] on div "Website Chat [DATE] Update Existing FAQ Create New FAQ Question Do you have Wha…" at bounding box center [339, 192] width 489 height 305
type textarea "Do you have WhatsApp"
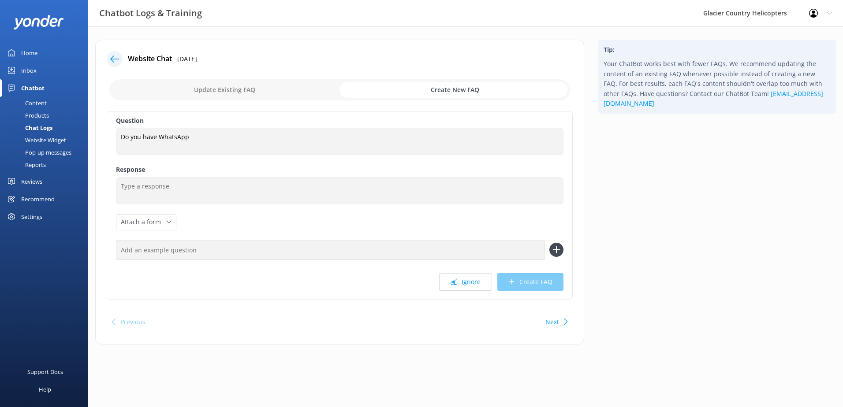
click at [256, 85] on input "checkbox" at bounding box center [339, 89] width 461 height 21
checkbox input "false"
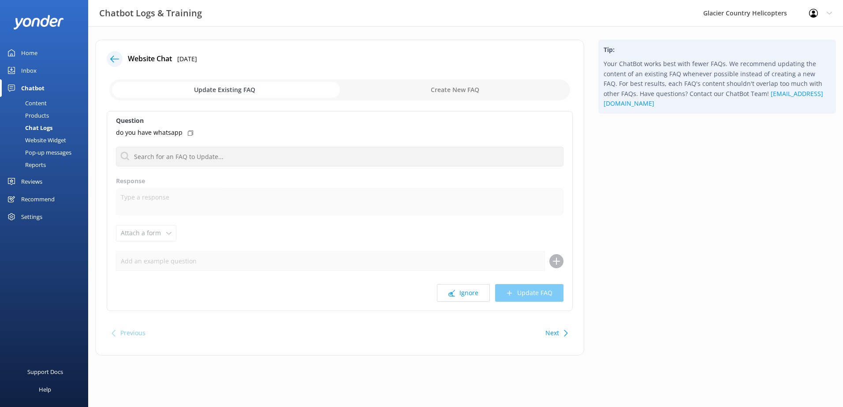
click at [188, 134] on icon at bounding box center [190, 132] width 5 height 5
click at [188, 134] on use at bounding box center [190, 133] width 5 height 4
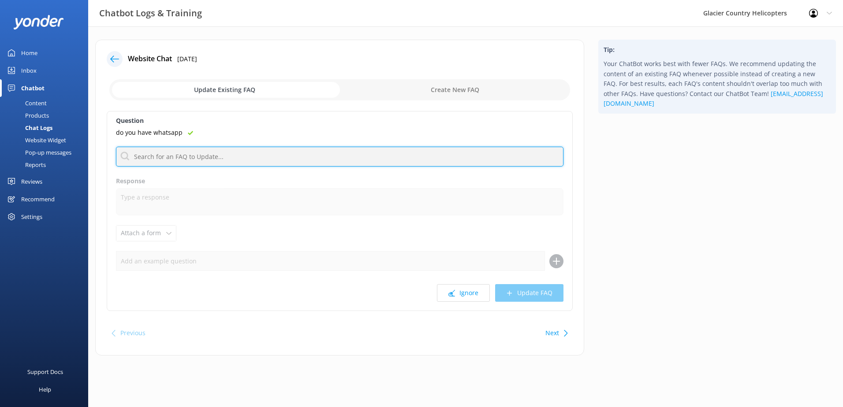
click at [186, 152] on input "text" at bounding box center [339, 157] width 447 height 20
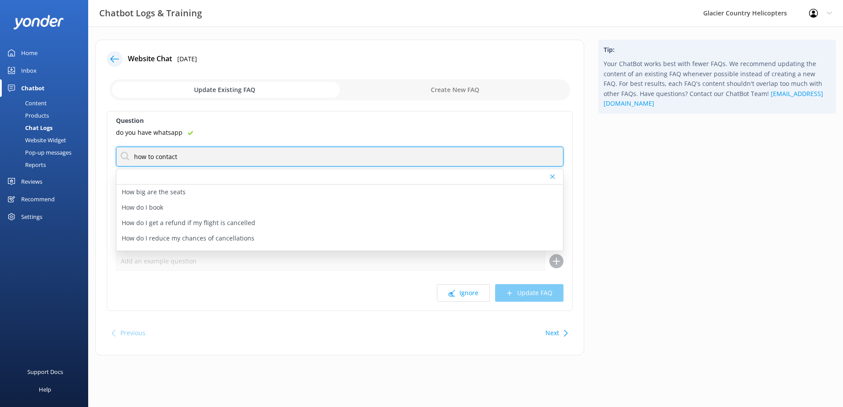
drag, startPoint x: 192, startPoint y: 152, endPoint x: 93, endPoint y: 153, distance: 98.3
click at [94, 153] on div "Website Chat [DATE] Update Existing FAQ Create New FAQ Question do you have wha…" at bounding box center [339, 202] width 503 height 325
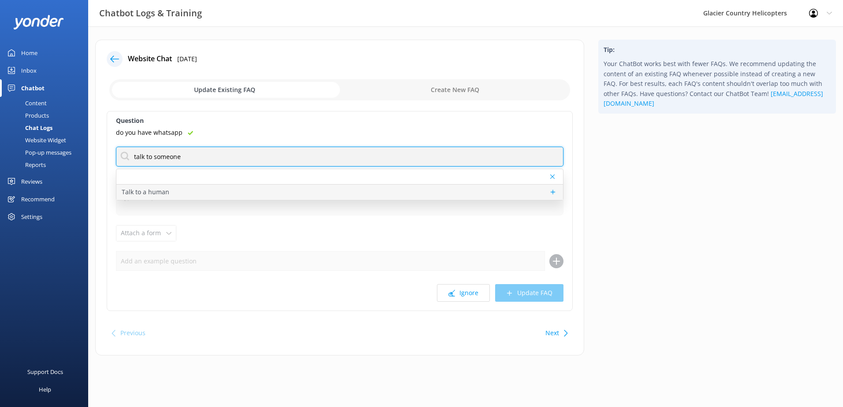
type input "talk to someone"
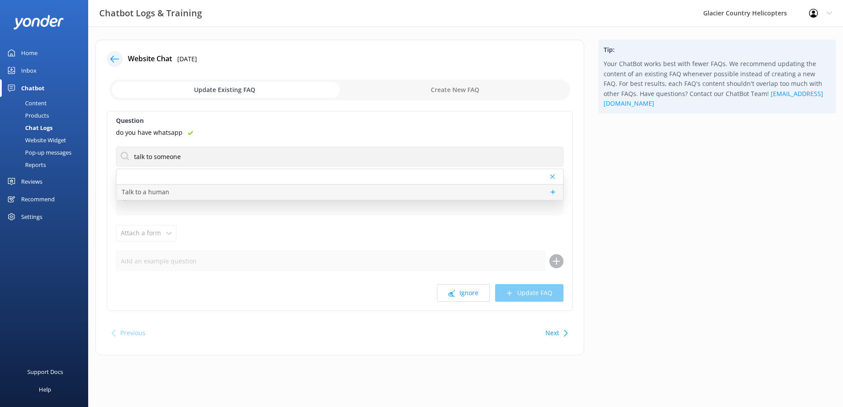
click at [152, 191] on p "Talk to a human" at bounding box center [146, 192] width 48 height 10
type textarea "If you’d like to speak to a member of our Glacier Country Helicopters team, ple…"
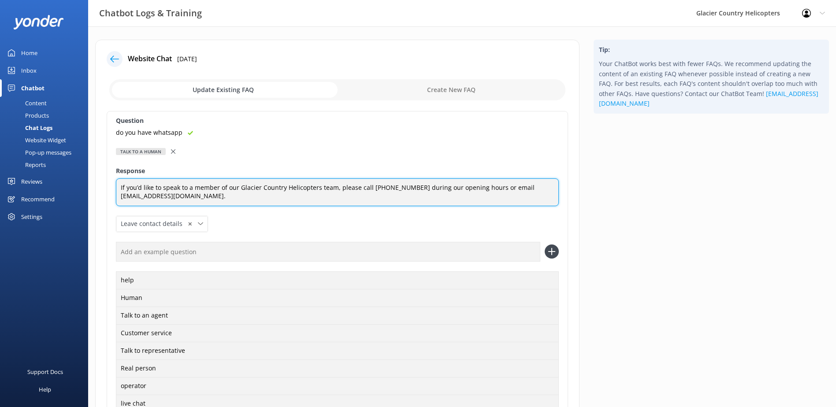
click at [286, 188] on textarea "If you’d like to speak to a member of our Glacier Country Helicopters team, ple…" at bounding box center [337, 192] width 443 height 28
click at [368, 186] on textarea "If you’d like to speak to a member of our Glacier Country Helicopters team, ple…" at bounding box center [337, 192] width 443 height 28
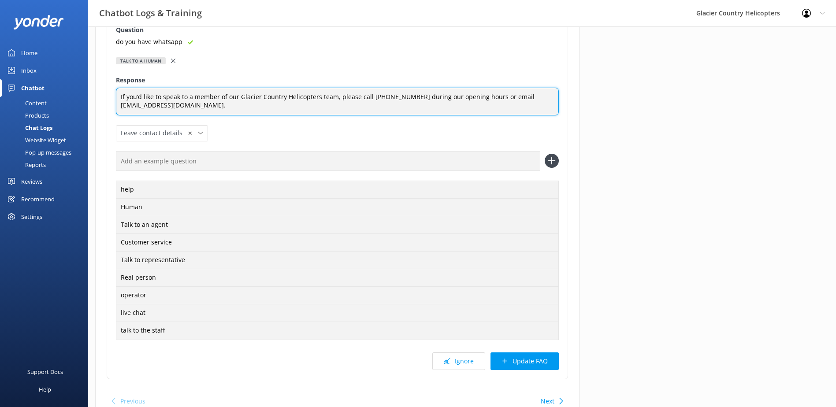
scroll to position [132, 0]
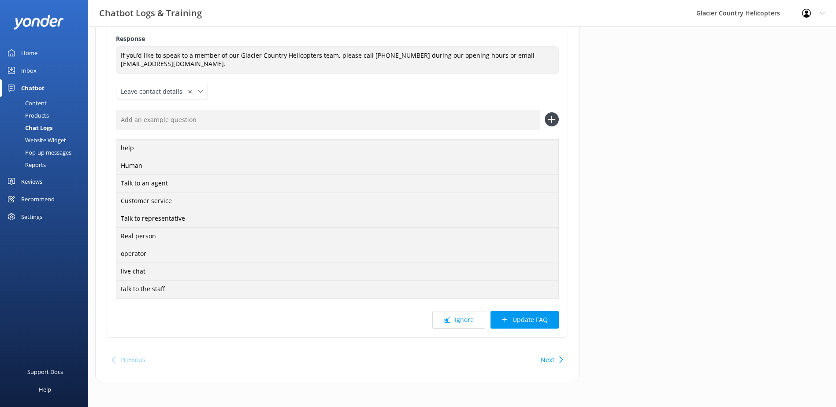
click at [138, 126] on input "text" at bounding box center [328, 120] width 424 height 20
type input "whatsapp"
click at [516, 323] on button "Update FAQ" at bounding box center [525, 320] width 68 height 18
click at [554, 126] on icon at bounding box center [552, 119] width 14 height 14
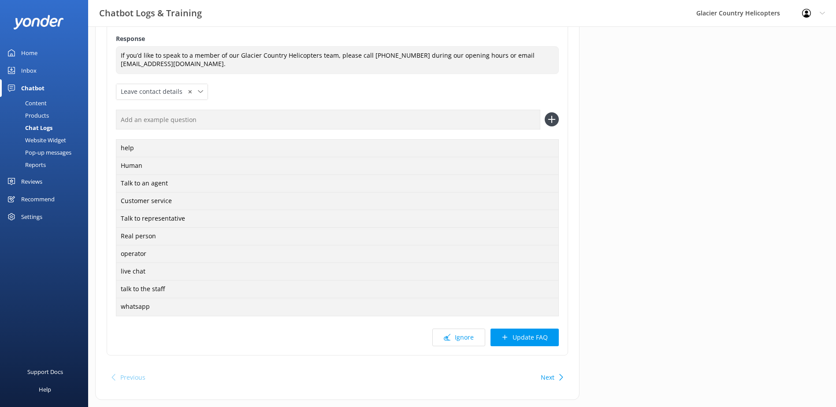
click at [151, 125] on input "text" at bounding box center [328, 120] width 424 height 20
type input "w"
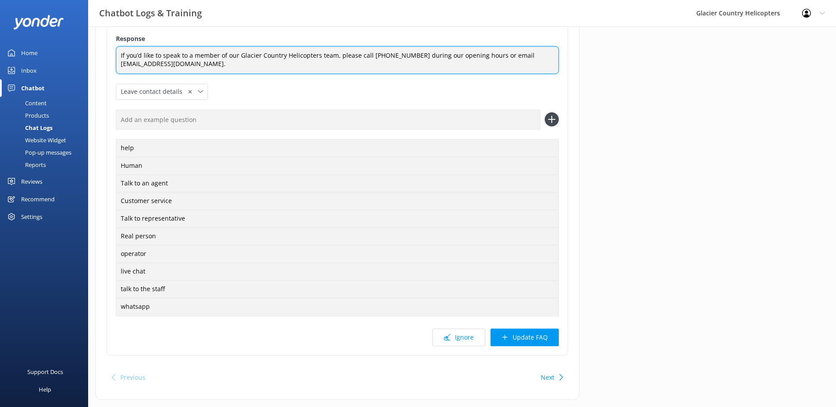
click at [412, 54] on textarea "If you’d like to speak to a member of our Glacier Country Helicopters team, ple…" at bounding box center [337, 60] width 443 height 28
drag, startPoint x: 507, startPoint y: 57, endPoint x: 164, endPoint y: 66, distance: 343.0
click at [164, 66] on textarea "If you’d like to speak to a member of our Glacier Country Helicopters team, you…" at bounding box center [337, 60] width 443 height 28
click at [470, 57] on textarea "If you’d like to speak to a member of our Glacier Country Helicopters team, you…" at bounding box center [337, 60] width 443 height 28
click at [407, 72] on textarea "If you’d like to speak to a member of our Glacier Country Helicopters team, you…" at bounding box center [337, 60] width 443 height 28
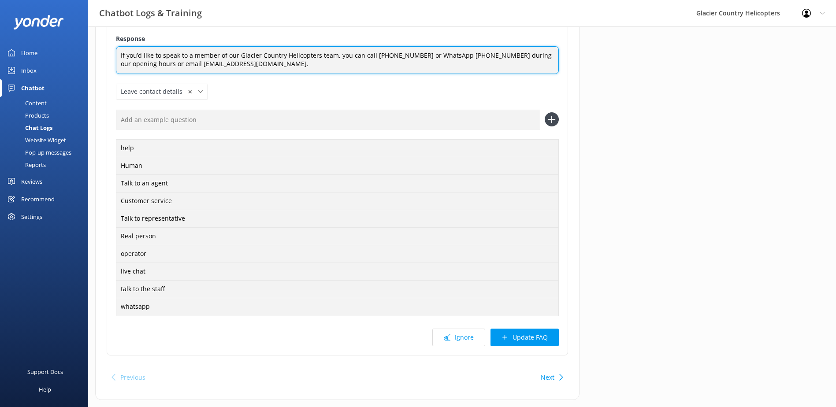
click at [332, 55] on textarea "If you’d like to speak to a member of our Glacier Country Helicopters team, you…" at bounding box center [337, 60] width 443 height 28
click at [501, 56] on textarea "If you’d like to speak to a member of our Glacier Country Helicopters team dire…" at bounding box center [337, 60] width 443 height 28
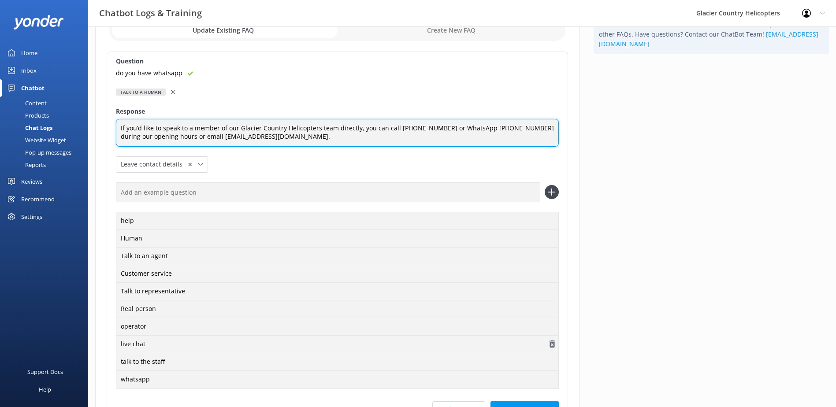
scroll to position [152, 0]
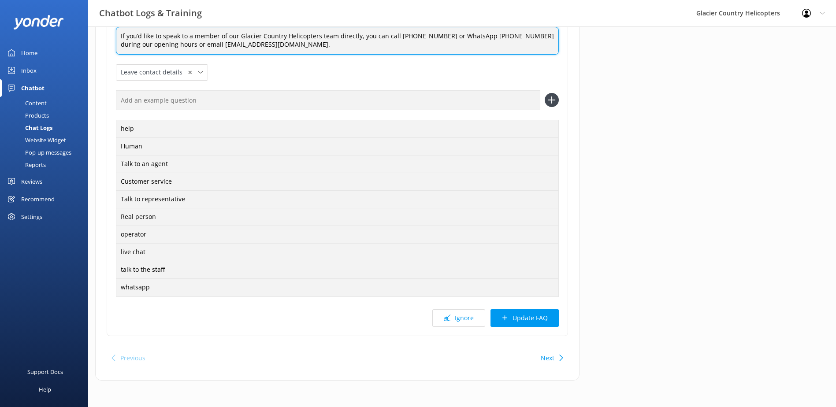
type textarea "If you’d like to speak to a member of our Glacier Country Helicopters team dire…"
click at [138, 100] on input "text" at bounding box center [328, 100] width 424 height 20
type input "phone"
click at [549, 100] on use at bounding box center [551, 100] width 7 height 7
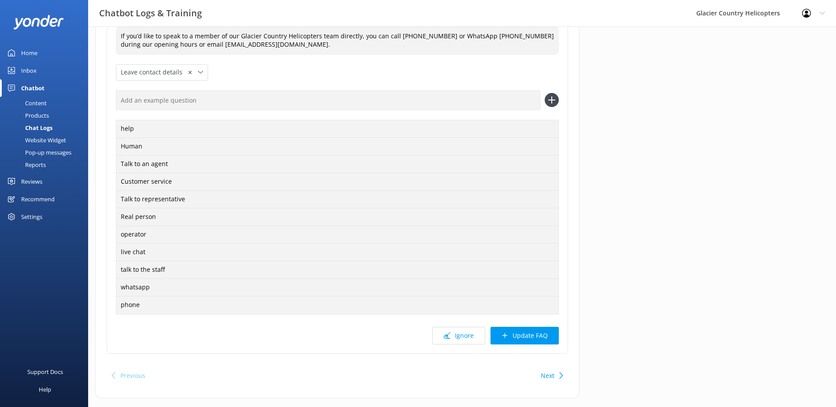
click at [261, 104] on input "text" at bounding box center [328, 100] width 424 height 20
type input "email"
click at [556, 100] on icon at bounding box center [552, 100] width 14 height 14
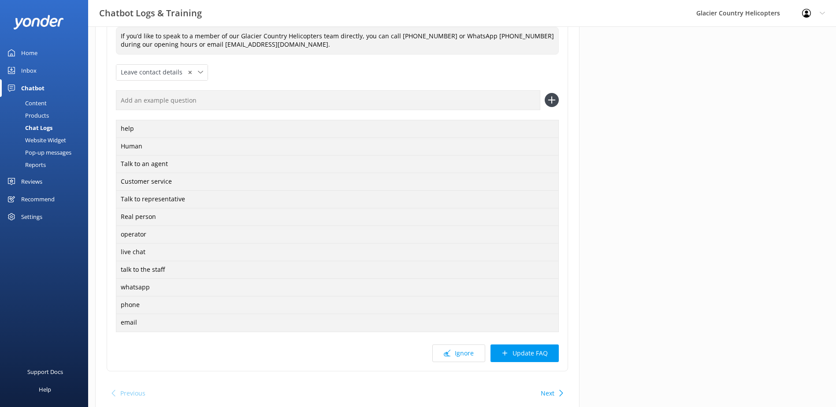
click at [166, 105] on input "text" at bounding box center [328, 100] width 424 height 20
type input "contact us"
click at [550, 100] on icon at bounding box center [552, 100] width 14 height 14
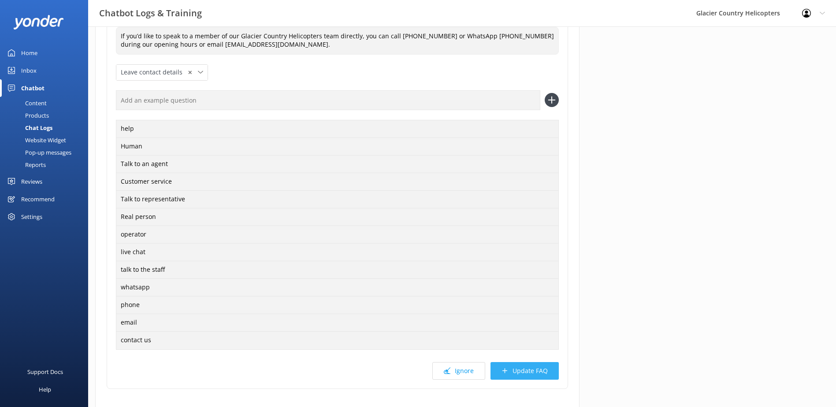
click at [533, 366] on button "Update FAQ" at bounding box center [525, 371] width 68 height 18
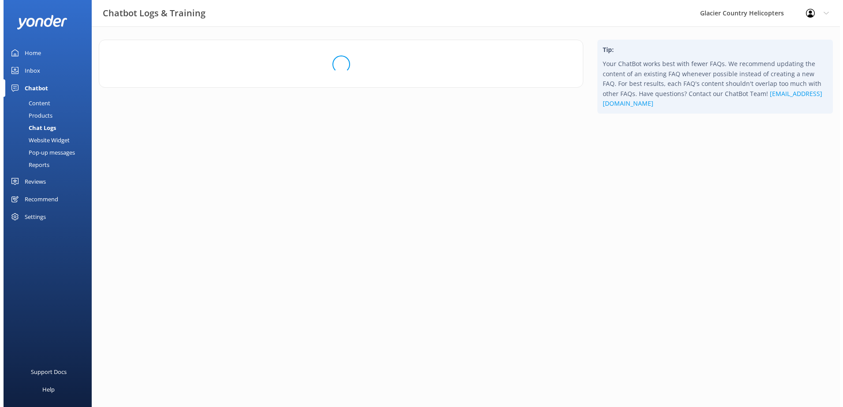
scroll to position [0, 0]
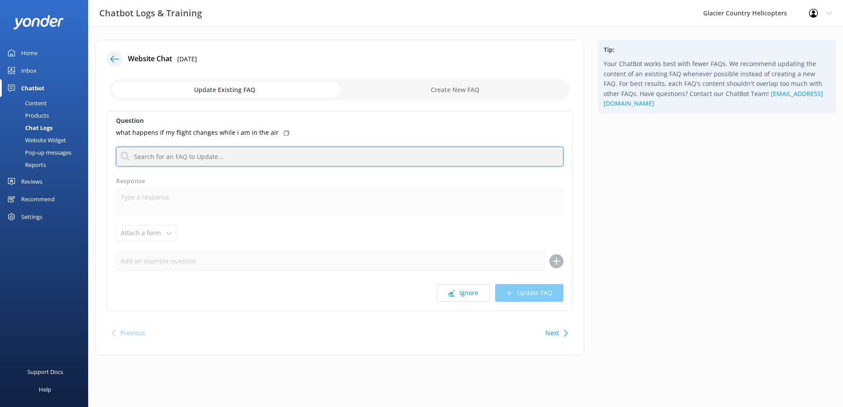
click at [193, 152] on input "text" at bounding box center [339, 157] width 447 height 20
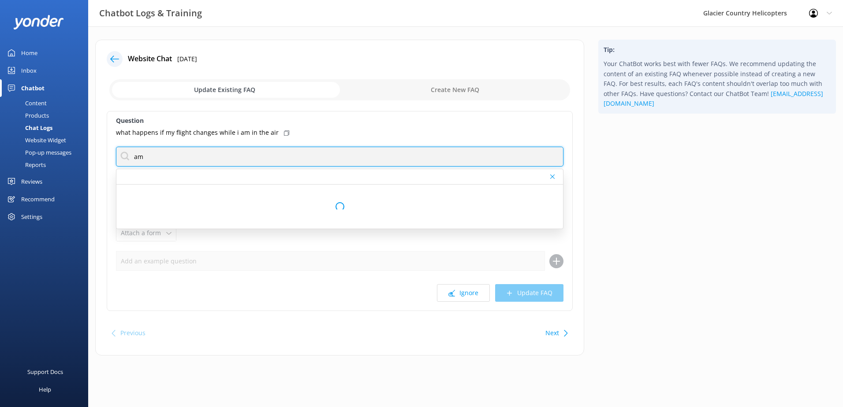
type input "a"
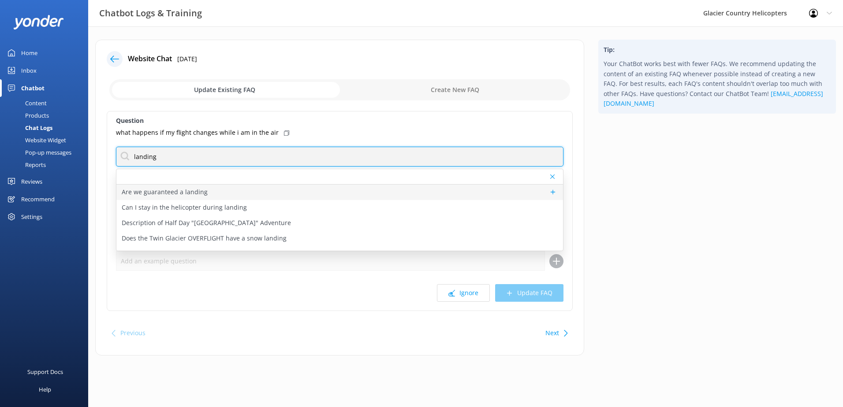
type input "landing"
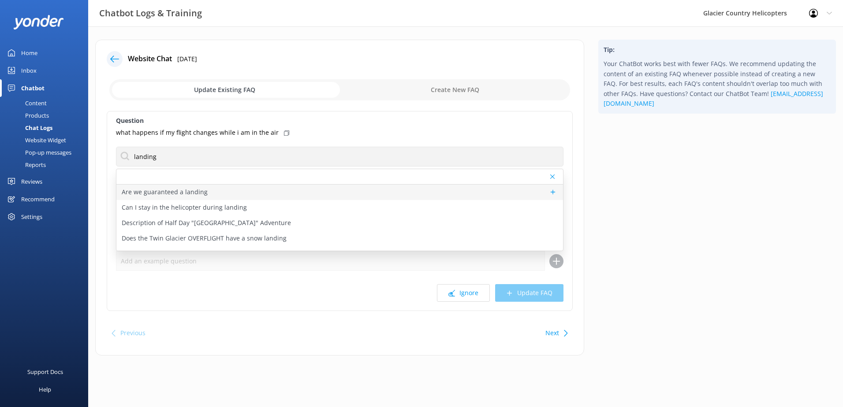
click at [176, 191] on p "Are we guaranteed a landing" at bounding box center [165, 192] width 86 height 10
type textarea "Unfortunately, due to the ever-changing weather conditions, we can never 100% g…"
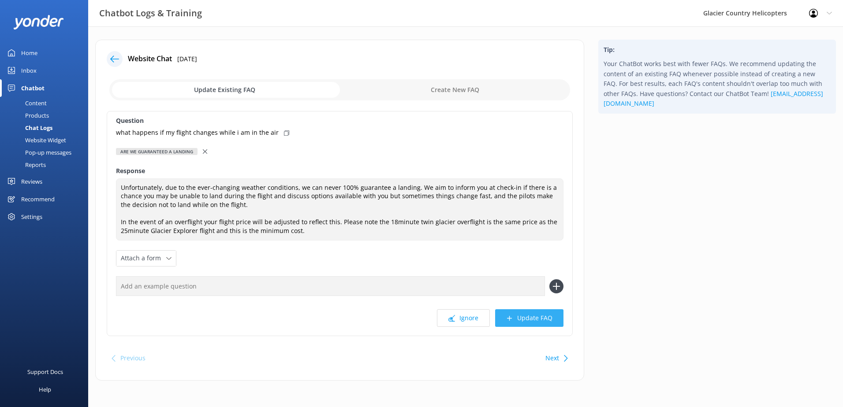
click at [530, 319] on button "Update FAQ" at bounding box center [529, 318] width 68 height 18
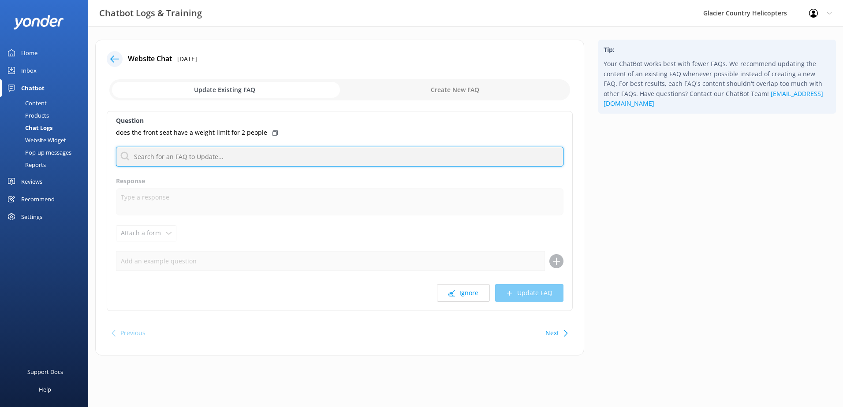
click at [211, 156] on input "text" at bounding box center [339, 157] width 447 height 20
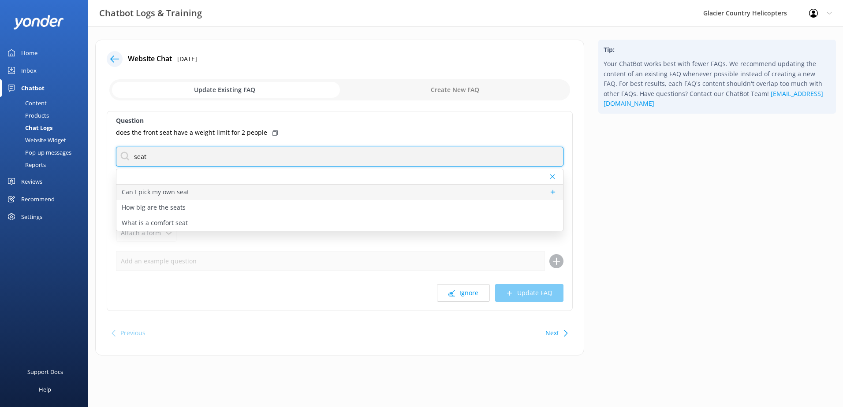
type input "seat"
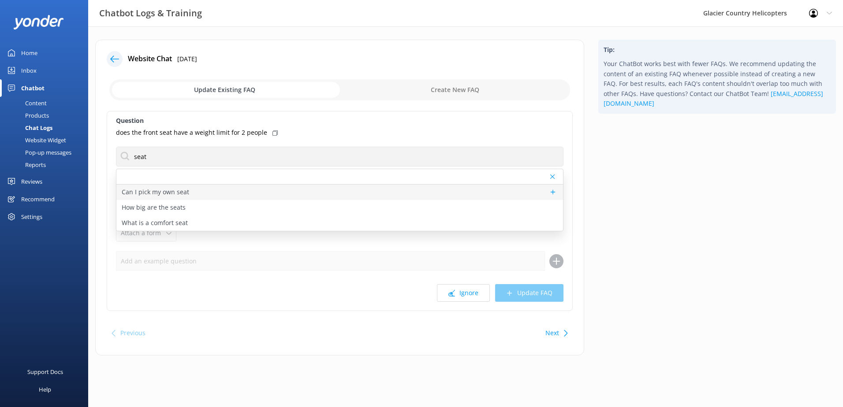
click at [181, 190] on p "Can I pick my own seat" at bounding box center [155, 192] width 67 height 10
type textarea "You can’t pick your seat, but you can request a Seat Upgrade where we will aim …"
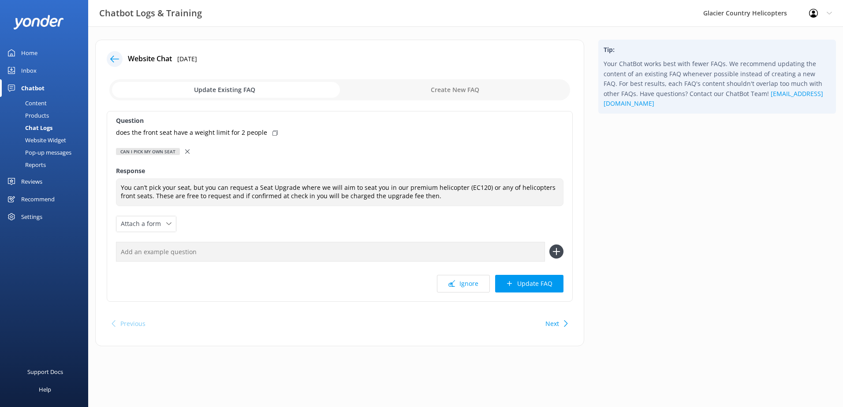
click at [185, 151] on icon at bounding box center [187, 151] width 4 height 4
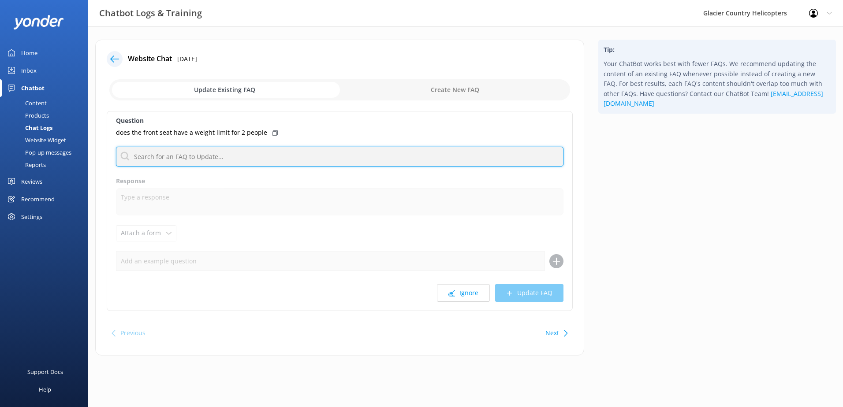
click at [164, 158] on input "text" at bounding box center [339, 157] width 447 height 20
type input "f"
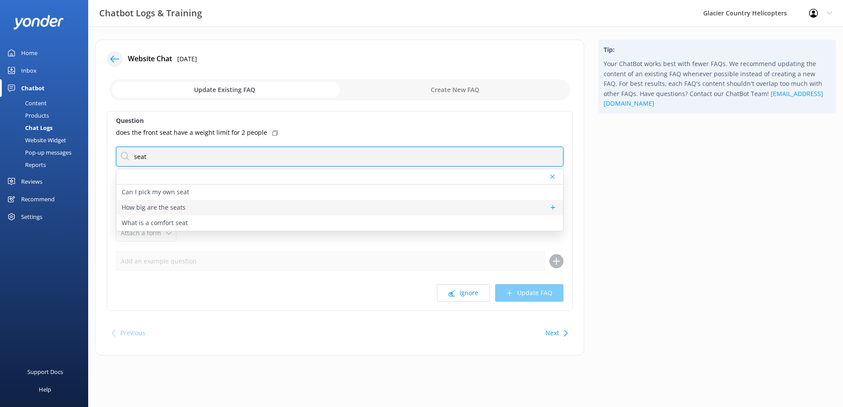
type input "seat"
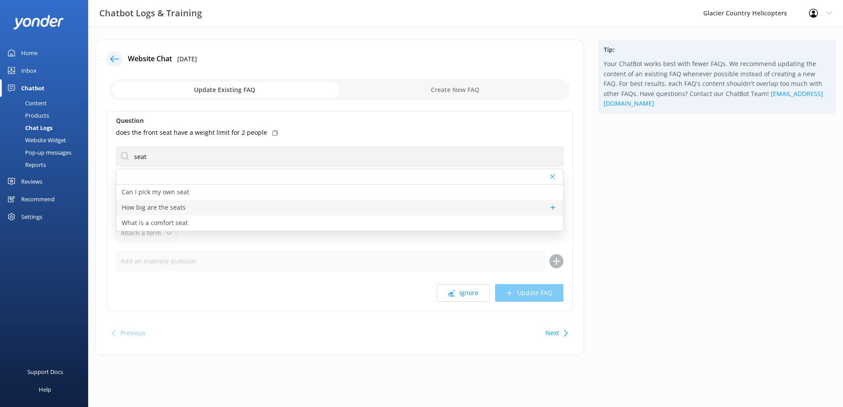
click at [173, 207] on p "How big are the seats" at bounding box center [154, 208] width 64 height 10
type textarea "Our helicopter seats are 40cm wide, if you want more space, we offer a ‘Comfort…"
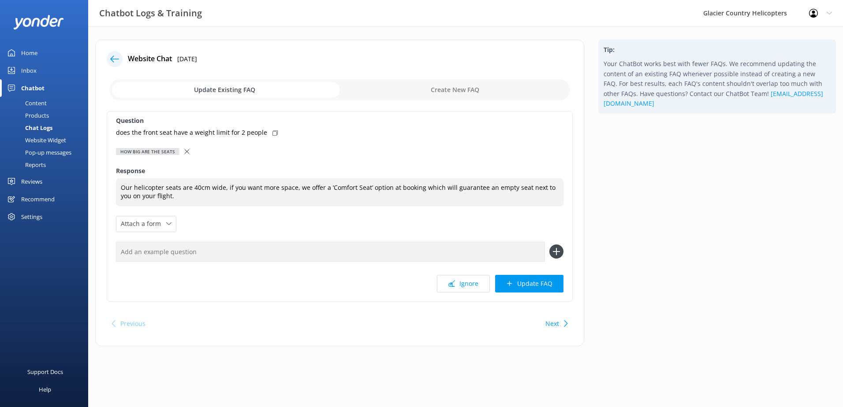
click at [185, 154] on div at bounding box center [188, 152] width 6 height 10
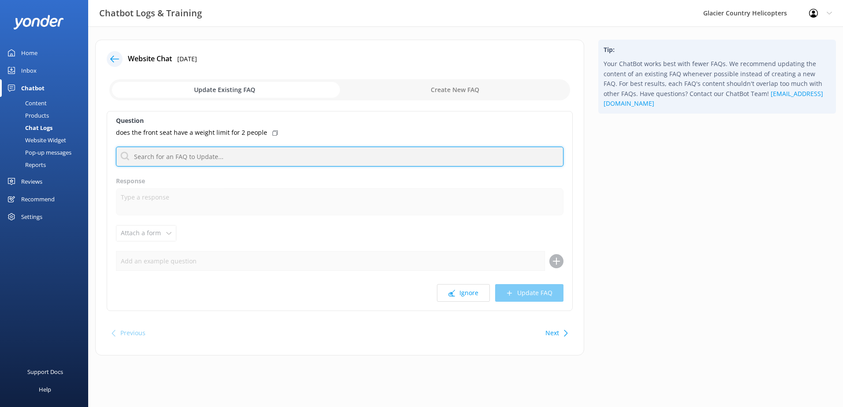
click at [160, 156] on input "text" at bounding box center [339, 157] width 447 height 20
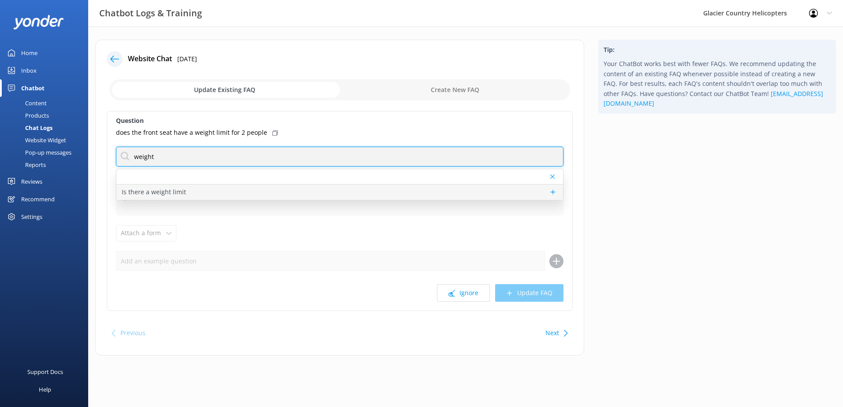
type input "weight"
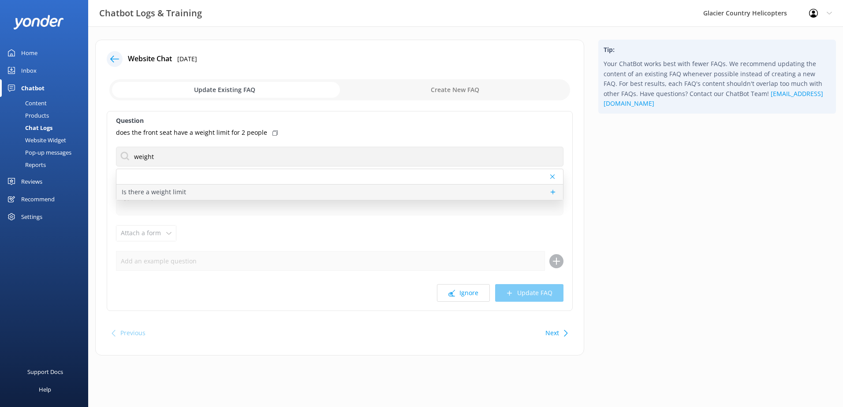
click at [161, 189] on p "Is there a weight limit" at bounding box center [154, 192] width 64 height 10
type textarea "Passengers over 120kg when weighed at check in (including any gear) will be req…"
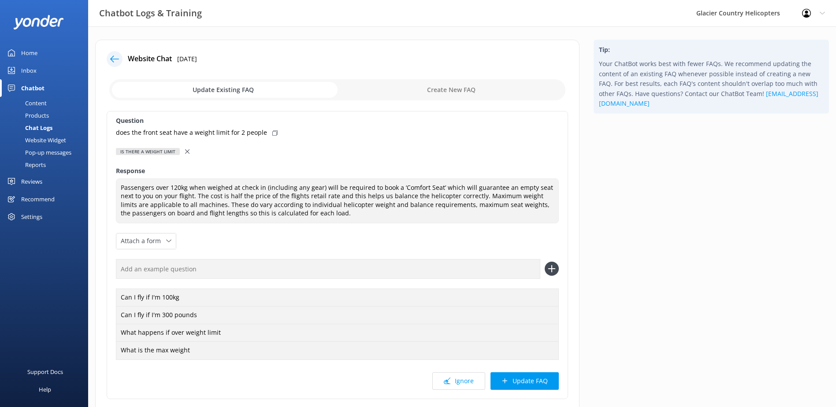
click at [186, 152] on use at bounding box center [187, 151] width 4 height 4
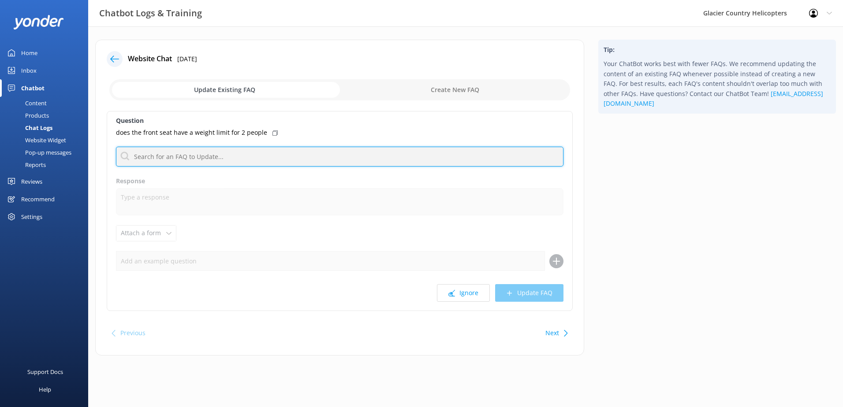
click at [164, 158] on input "text" at bounding box center [339, 157] width 447 height 20
type input "c"
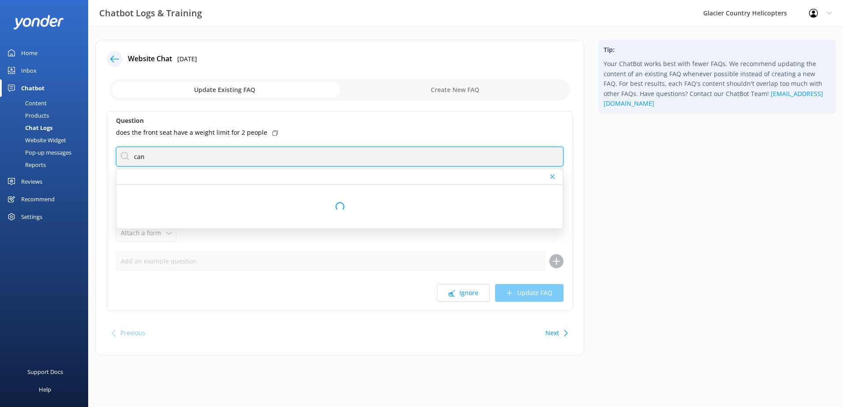
drag, startPoint x: 164, startPoint y: 158, endPoint x: 60, endPoint y: 149, distance: 103.9
click at [60, 149] on div "Chatbot Logs & Training Glacier Country Helicopters Profile Settings Logout Hom…" at bounding box center [421, 204] width 843 height 356
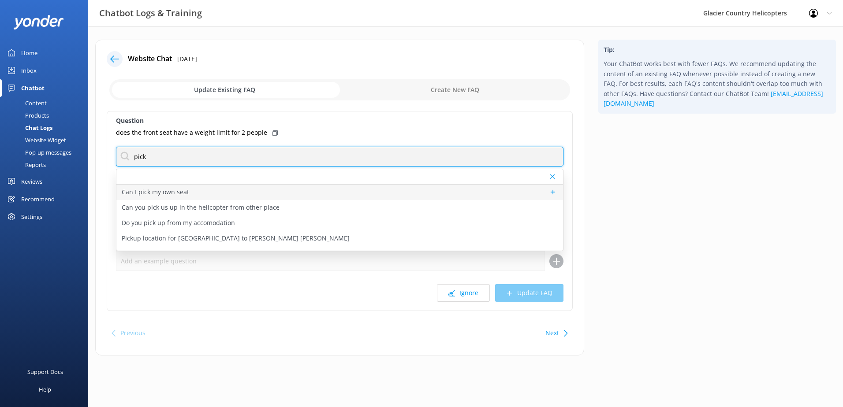
type input "pick"
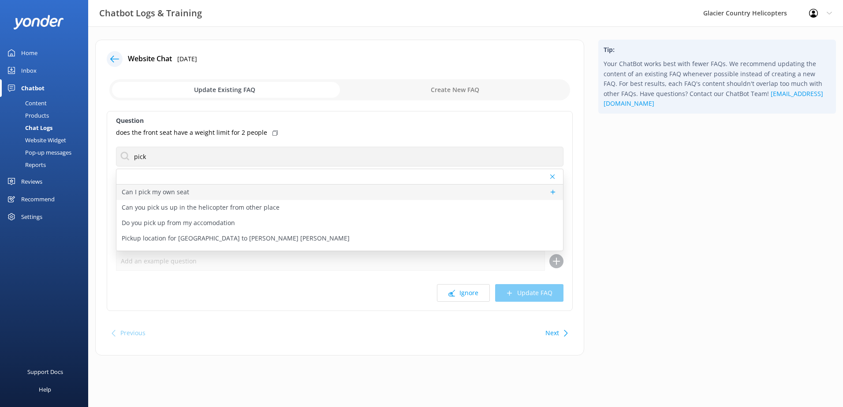
click at [165, 189] on p "Can I pick my own seat" at bounding box center [155, 192] width 67 height 10
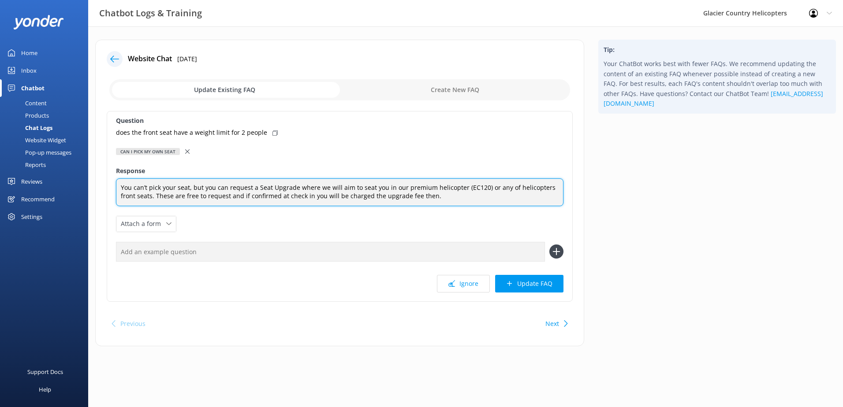
click at [258, 190] on textarea "You can’t pick your seat, but you can request a Seat Upgrade where we will aim …" at bounding box center [339, 192] width 447 height 28
click at [485, 186] on textarea "You can’t pick your seat, but you can request a Seat Upgrade where we will aim …" at bounding box center [339, 192] width 447 height 28
click at [257, 186] on textarea "You can’t pick your seat, but you can request a Seat Upgrade where we will aim …" at bounding box center [339, 192] width 447 height 28
drag, startPoint x: 531, startPoint y: 187, endPoint x: 390, endPoint y: 184, distance: 140.6
click at [390, 184] on textarea "You can’t pick your seat, but you can request a Front Seat Upgrade where we wil…" at bounding box center [339, 192] width 447 height 28
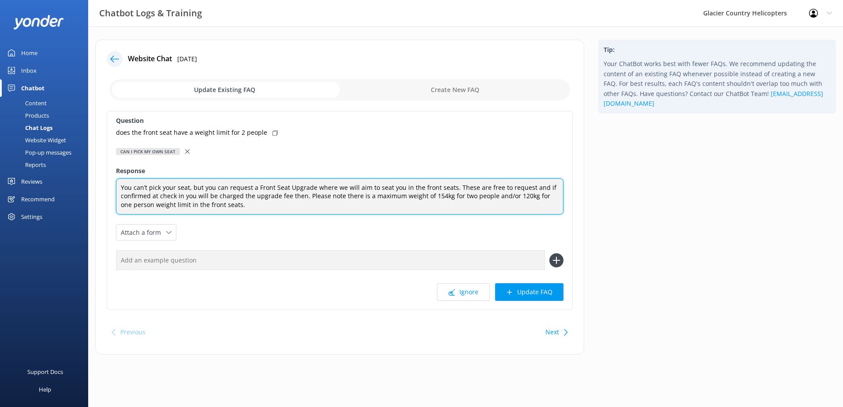
click at [422, 195] on textarea "You can’t pick your seat, but you can request a Front Seat Upgrade where we wil…" at bounding box center [339, 196] width 447 height 37
drag, startPoint x: 184, startPoint y: 205, endPoint x: 156, endPoint y: 204, distance: 28.7
click at [156, 204] on textarea "You can’t pick your seat, but you can request a Front Seat Upgrade where we wil…" at bounding box center [339, 196] width 447 height 37
drag, startPoint x: 220, startPoint y: 207, endPoint x: 115, endPoint y: 188, distance: 107.1
click at [115, 188] on div "Question does the front seat have a weight limit for 2 people Can I pick my own…" at bounding box center [340, 210] width 466 height 199
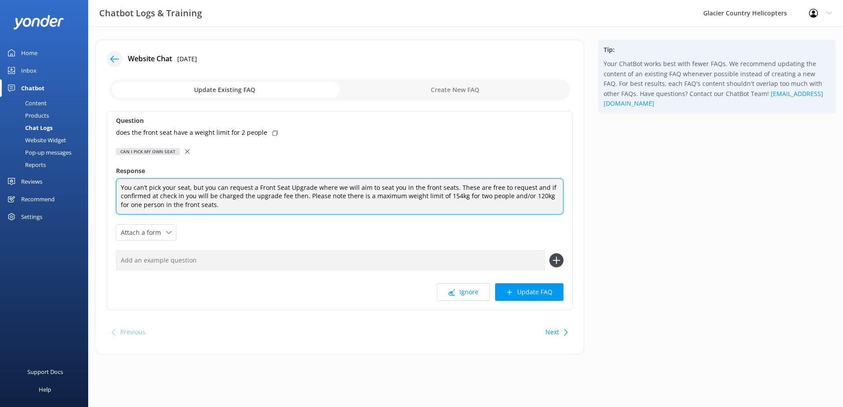
click at [209, 195] on textarea "You can’t pick your seat, but you can request a Front Seat Upgrade where we wil…" at bounding box center [339, 196] width 447 height 37
type textarea "You can’t pick your seat, but you can request a Front Seat Upgrade where we wil…"
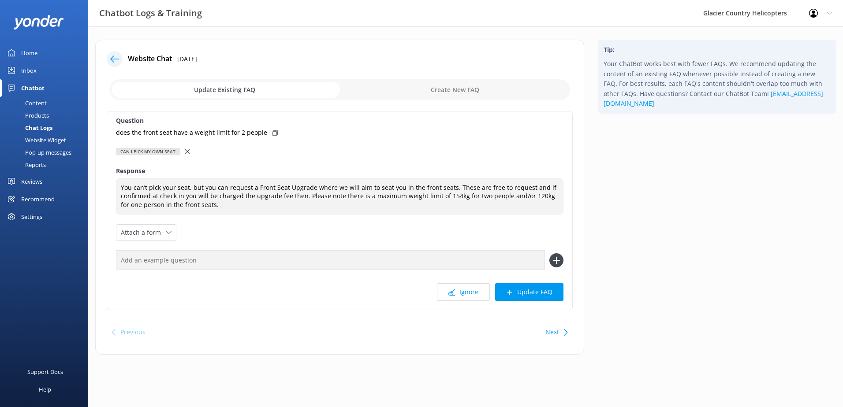
click at [180, 263] on input "text" at bounding box center [330, 260] width 429 height 20
type input "weight limit"
click at [558, 262] on icon at bounding box center [556, 260] width 14 height 14
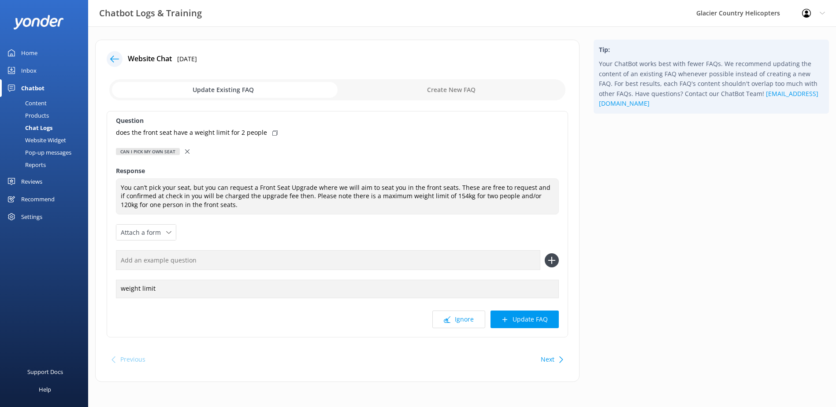
click at [213, 264] on input "text" at bounding box center [328, 260] width 424 height 20
type input "front seat"
click at [554, 260] on icon at bounding box center [552, 260] width 14 height 14
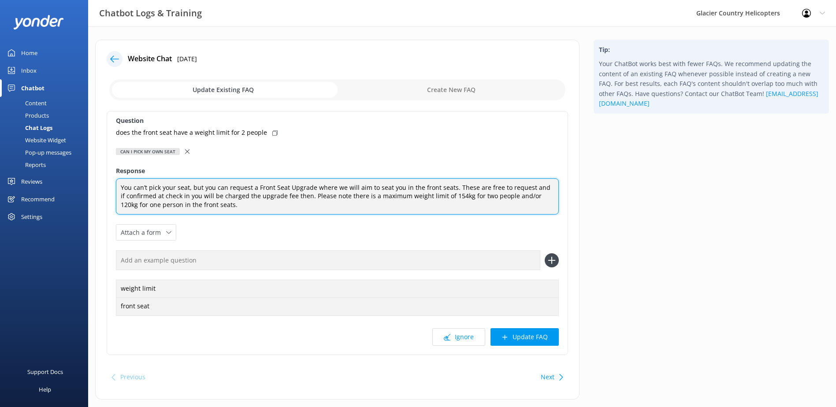
click at [190, 189] on textarea "You can’t pick your seat, but you can request a Front Seat Upgrade where we wil…" at bounding box center [337, 196] width 443 height 37
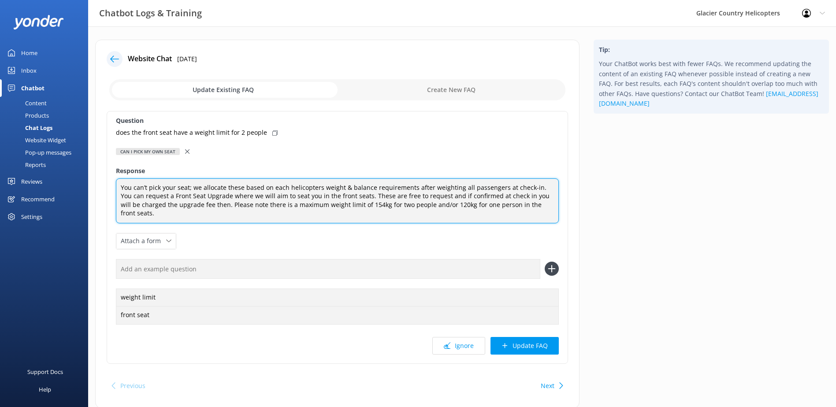
click at [442, 184] on textarea "You can’t pick your seat; we allocate these based on each helicopters weight & …" at bounding box center [337, 200] width 443 height 45
drag, startPoint x: 502, startPoint y: 204, endPoint x: 210, endPoint y: 204, distance: 291.8
click at [210, 204] on textarea "You can’t pick your seat; we allocate these based on each helicopters weight & …" at bounding box center [337, 200] width 443 height 45
type textarea "You can’t pick your seat; we allocate these based on each helicopters weight & …"
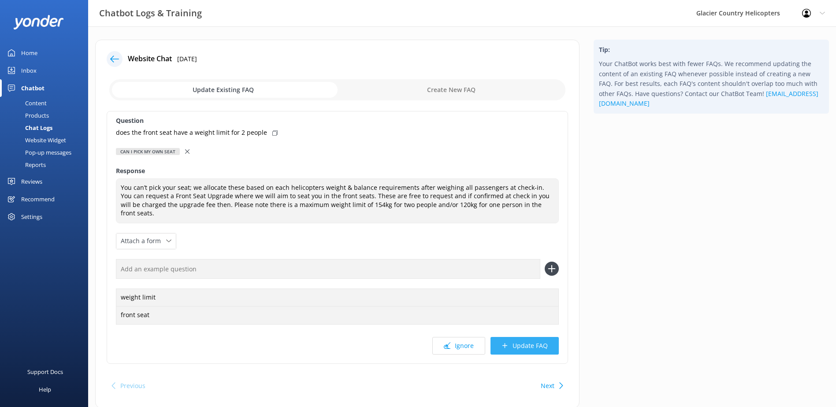
click at [524, 337] on button "Update FAQ" at bounding box center [525, 346] width 68 height 18
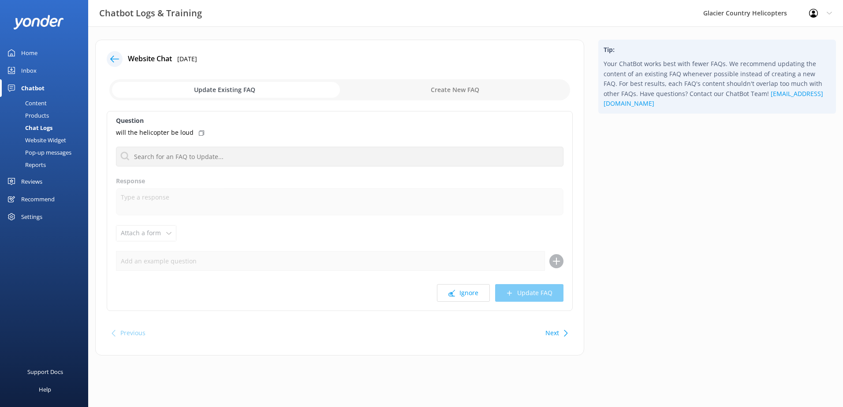
click at [112, 62] on icon at bounding box center [114, 59] width 9 height 9
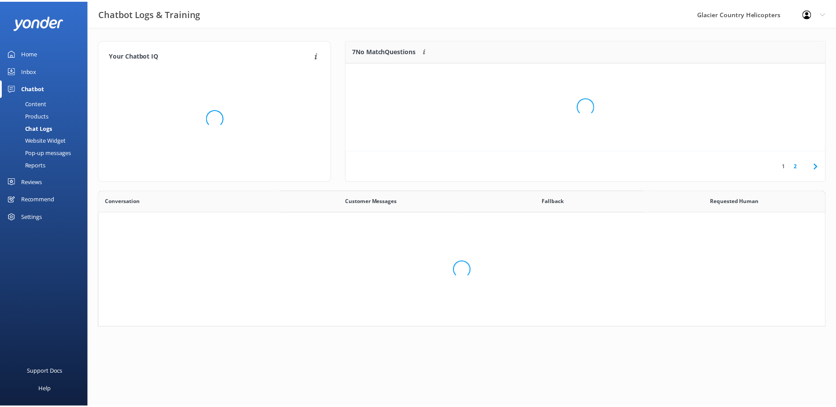
scroll to position [130, 727]
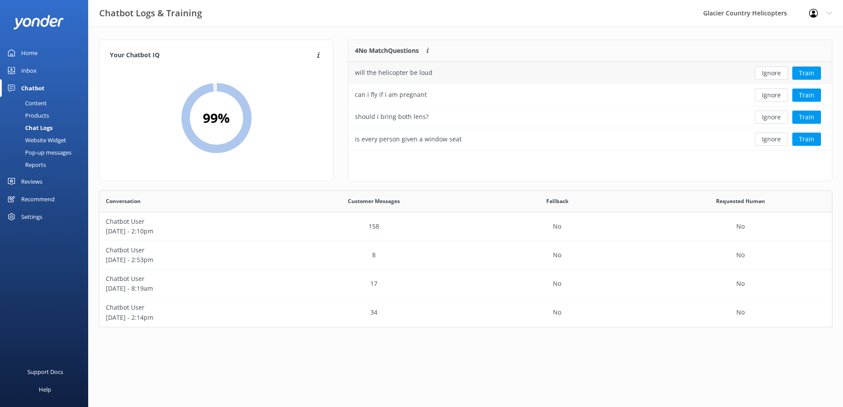
click at [431, 71] on div "will the helicopter be loud" at bounding box center [540, 73] width 385 height 22
click at [808, 74] on button "Train" at bounding box center [806, 73] width 29 height 13
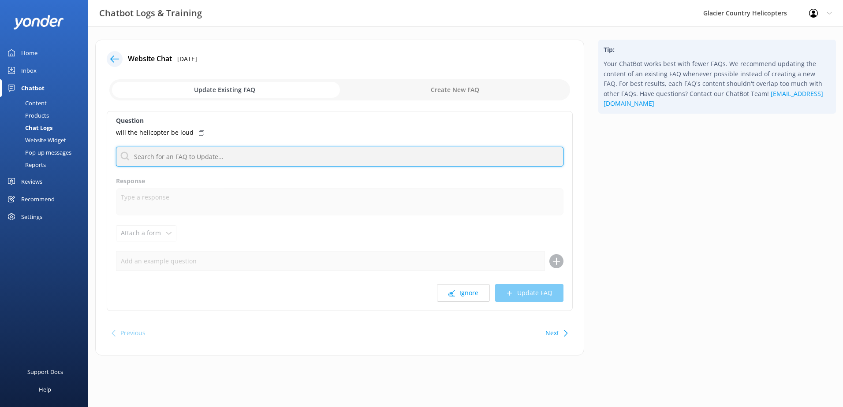
click at [189, 154] on input "text" at bounding box center [339, 157] width 447 height 20
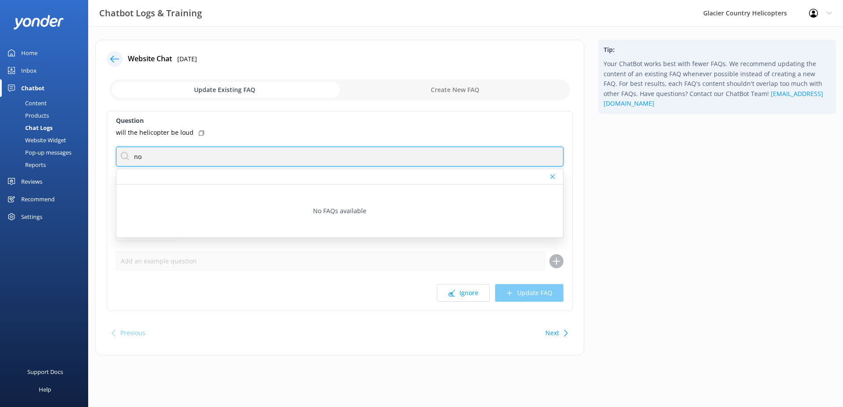
type input "n"
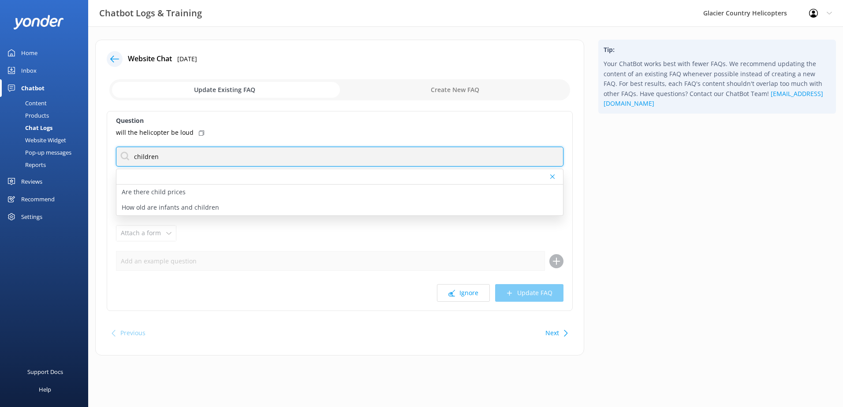
type input "o"
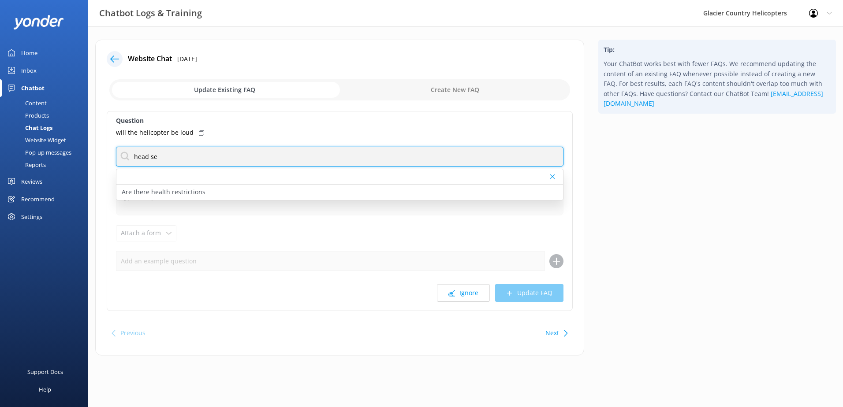
type input "head set"
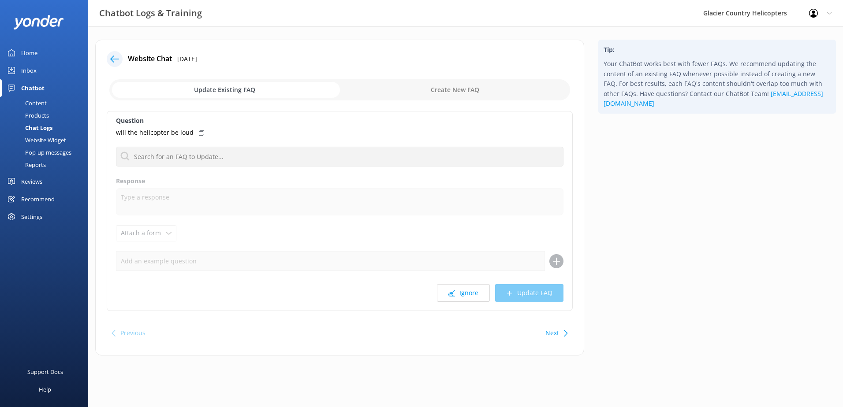
click at [465, 90] on input "checkbox" at bounding box center [339, 89] width 461 height 21
checkbox input "true"
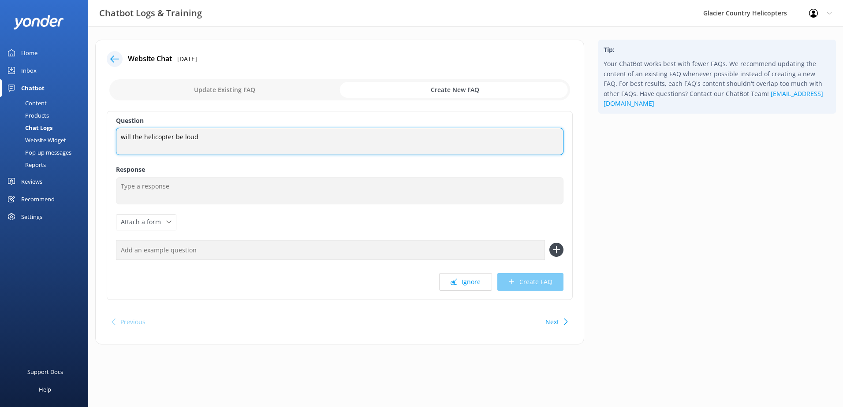
click at [120, 134] on textarea "will the helicopter be loud" at bounding box center [339, 141] width 447 height 27
type textarea "Will the helicopter be noisy?"
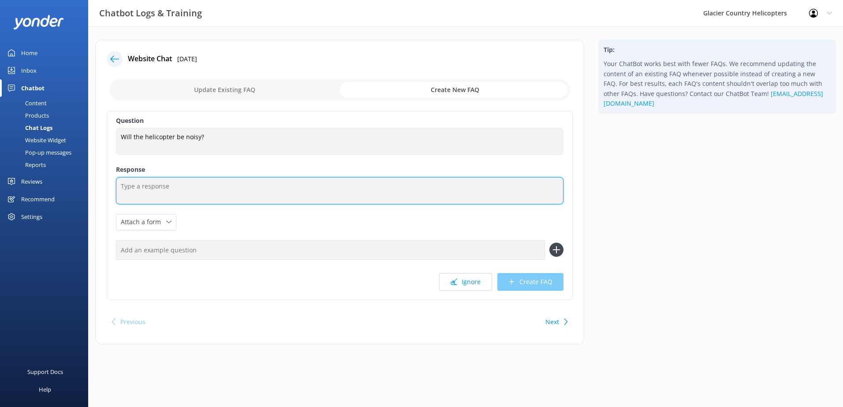
click at [209, 186] on textarea at bounding box center [339, 190] width 447 height 27
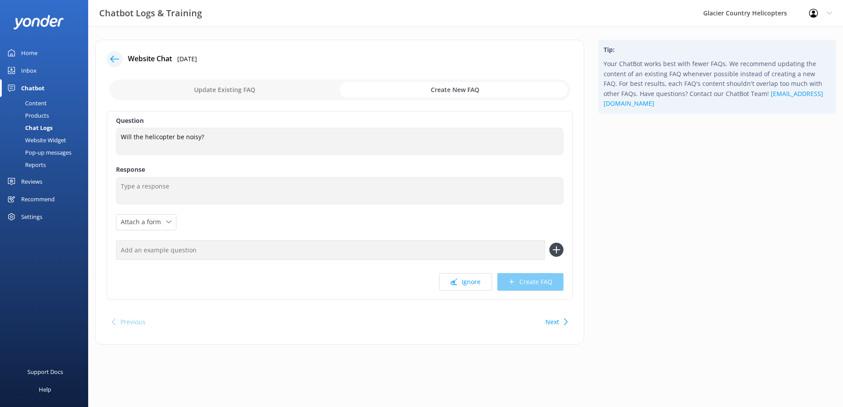
click at [166, 247] on input "text" at bounding box center [330, 250] width 429 height 20
type input "W"
drag, startPoint x: 141, startPoint y: 252, endPoint x: 134, endPoint y: 249, distance: 7.5
click at [137, 250] on input "Is the it loud?" at bounding box center [330, 250] width 429 height 20
type input "Is it loud?"
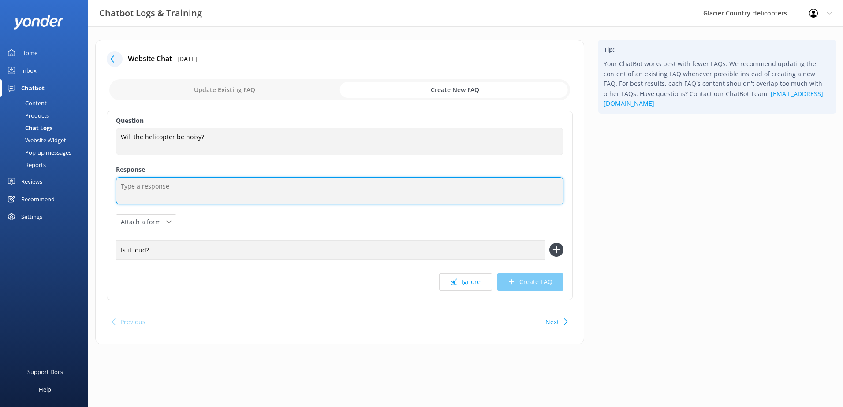
click at [189, 193] on textarea at bounding box center [339, 190] width 447 height 27
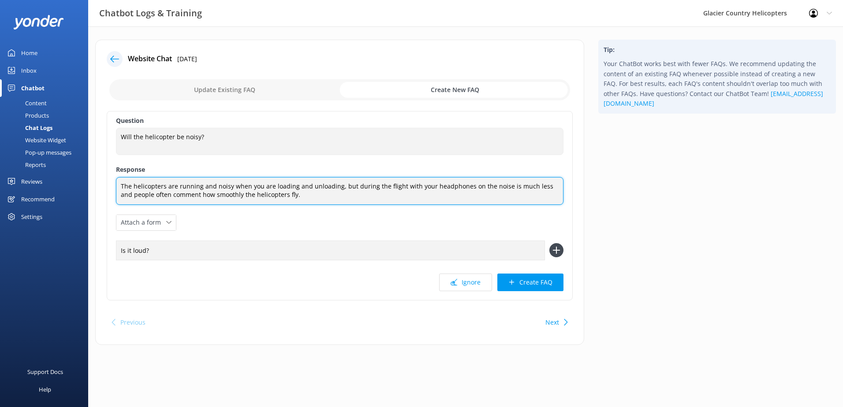
drag, startPoint x: 130, startPoint y: 193, endPoint x: 119, endPoint y: 193, distance: 10.1
click at [119, 193] on textarea "The helicopters are running and noisy when you are loading and unloading, but d…" at bounding box center [339, 191] width 447 height 28
type textarea "The helicopters are running and noisy when you are loading and unloading, but d…"
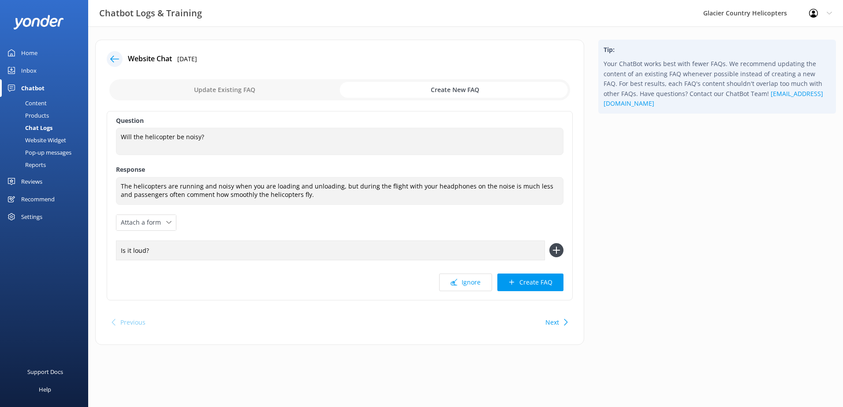
drag, startPoint x: 156, startPoint y: 250, endPoint x: 95, endPoint y: 250, distance: 60.4
click at [98, 250] on div "Website Chat [DATE] Update Existing FAQ Create New FAQ Question Will the helico…" at bounding box center [339, 192] width 489 height 305
type input "loud"
click at [554, 251] on icon at bounding box center [556, 250] width 14 height 14
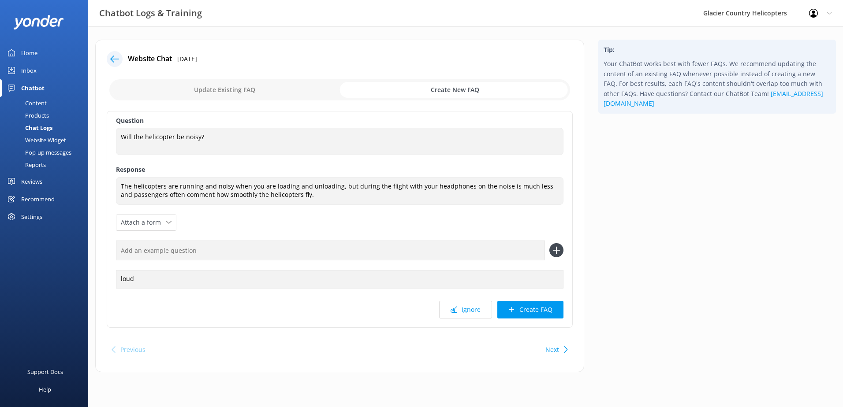
click at [174, 249] on input "text" at bounding box center [330, 251] width 429 height 20
type input "noise"
click at [561, 250] on icon at bounding box center [556, 250] width 14 height 14
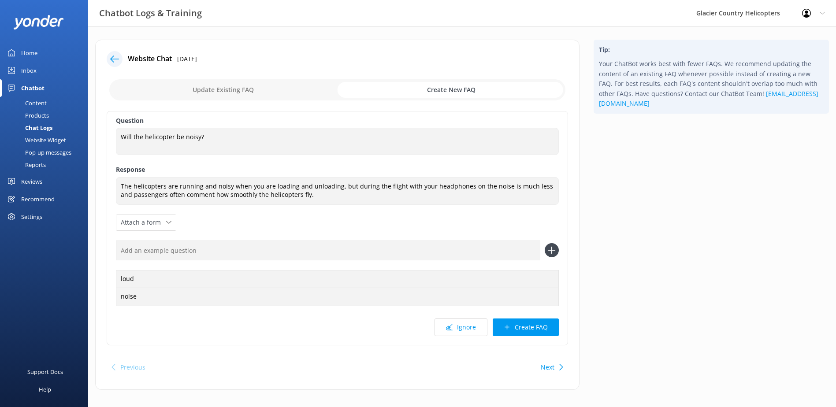
click at [230, 249] on input "text" at bounding box center [328, 251] width 424 height 20
type input "bumpy"
drag, startPoint x: 230, startPoint y: 249, endPoint x: 102, endPoint y: 242, distance: 128.5
click at [94, 247] on div "Website Chat [DATE] Update Existing FAQ Create New FAQ Question Will the helico…" at bounding box center [337, 219] width 498 height 359
type input "bumpy"
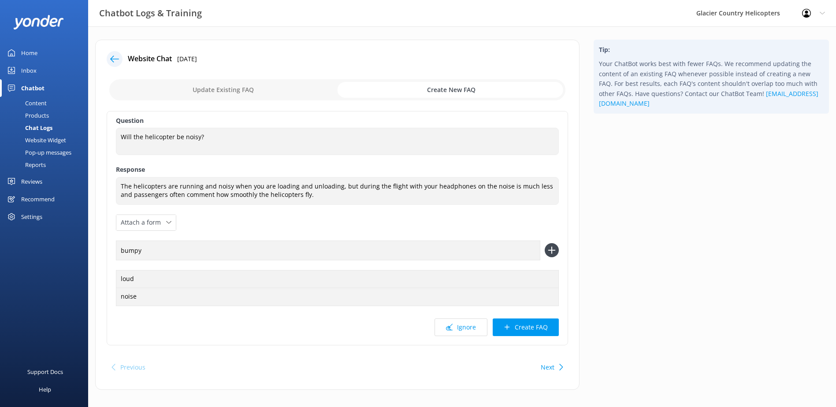
click at [544, 247] on div "bumpy" at bounding box center [337, 251] width 443 height 20
click at [551, 249] on icon at bounding box center [552, 250] width 14 height 14
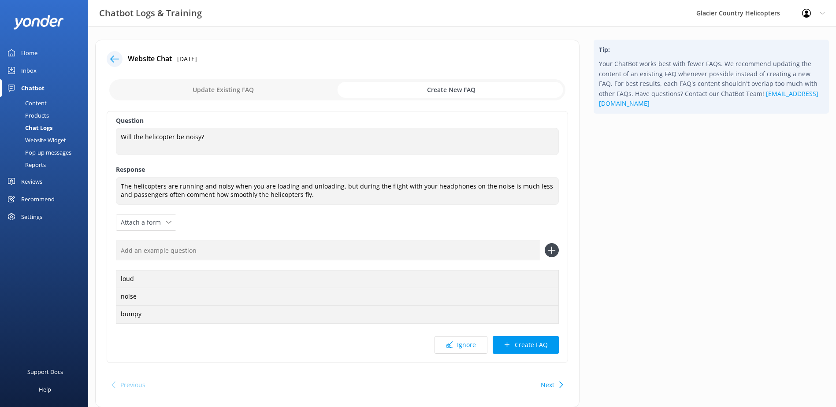
click at [243, 251] on input "text" at bounding box center [328, 251] width 424 height 20
type input "head set"
click at [554, 249] on icon at bounding box center [552, 250] width 14 height 14
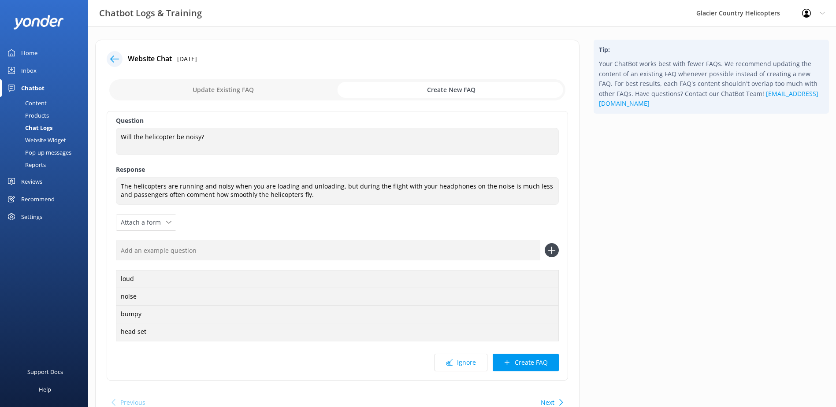
click at [157, 254] on input "text" at bounding box center [328, 251] width 424 height 20
type input "head phones"
click at [557, 251] on icon at bounding box center [552, 250] width 14 height 14
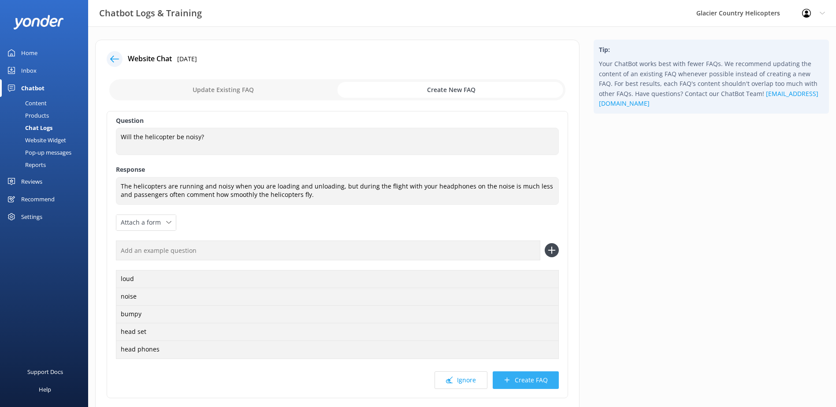
click at [521, 378] on button "Create FAQ" at bounding box center [526, 381] width 66 height 18
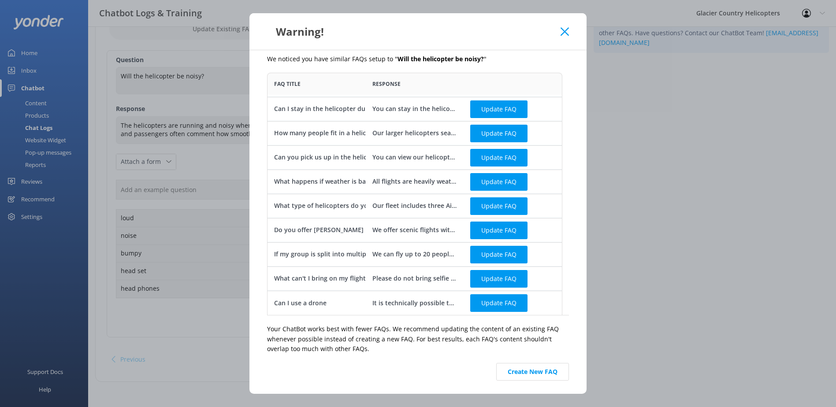
scroll to position [62, 0]
click at [549, 369] on button "Create New FAQ" at bounding box center [532, 372] width 73 height 18
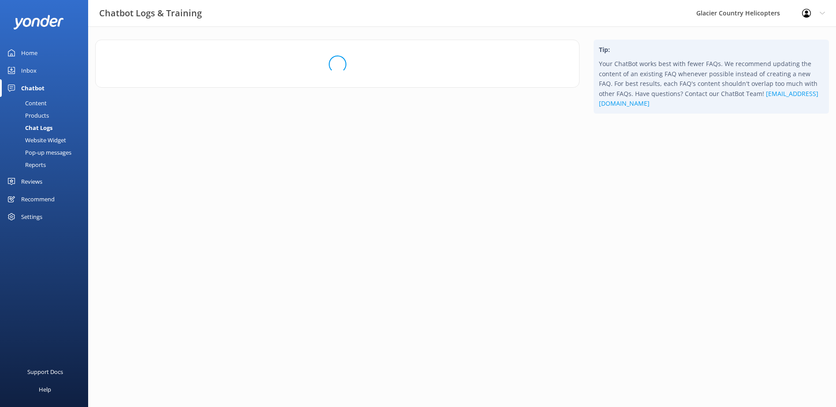
scroll to position [0, 0]
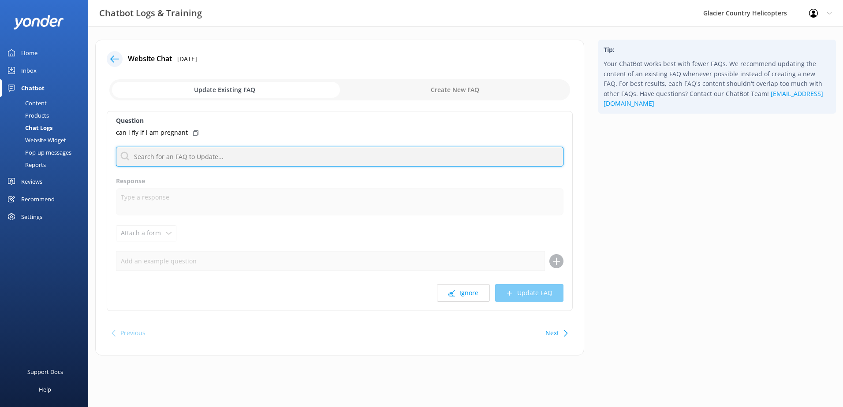
click at [176, 155] on input "text" at bounding box center [339, 157] width 447 height 20
type input "health"
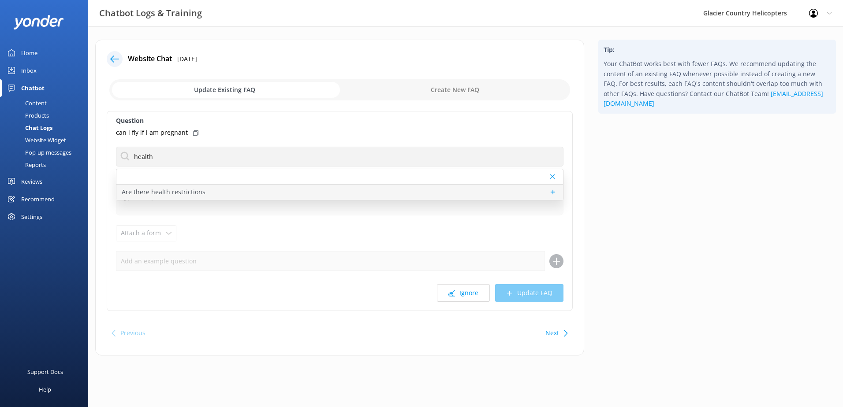
click at [174, 187] on div "Are there health restrictions" at bounding box center [339, 192] width 446 height 15
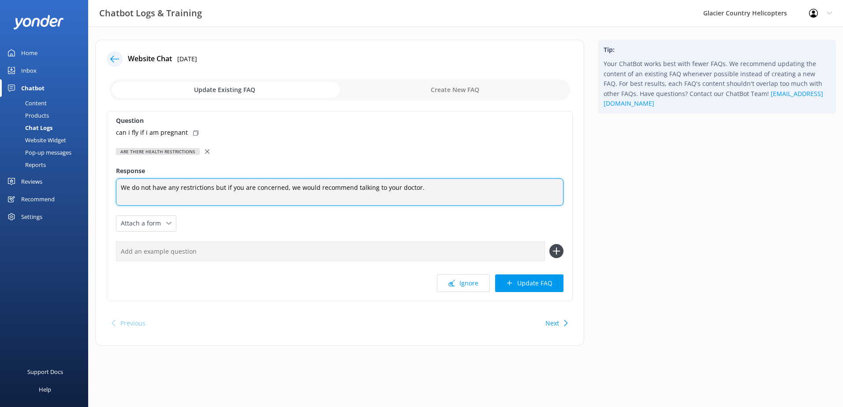
click at [285, 191] on textarea "We do not have any restrictions but if you are concerned, we would recommend ta…" at bounding box center [339, 191] width 447 height 27
click at [440, 195] on textarea "We do not have any restrictions but if you are concerned, we would recommend ta…" at bounding box center [339, 191] width 447 height 27
click at [483, 197] on textarea "We do not have any restrictions but if you are concerned, we would recommend ta…" at bounding box center [339, 191] width 447 height 27
click at [408, 197] on textarea "We do not have any restrictions but if you are concerned, we would recommend ta…" at bounding box center [339, 191] width 447 height 27
type textarea "We do not have any restrictions but if you are concerned, we would recommend ta…"
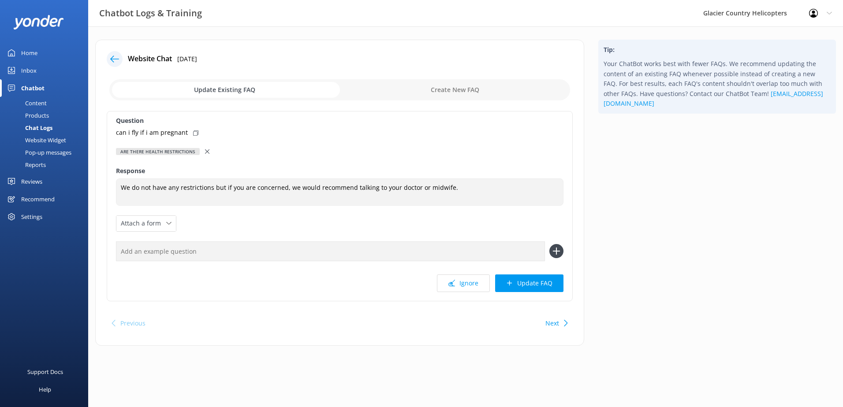
click at [353, 253] on input "text" at bounding box center [330, 252] width 429 height 20
click at [533, 287] on button "Update FAQ" at bounding box center [529, 284] width 68 height 18
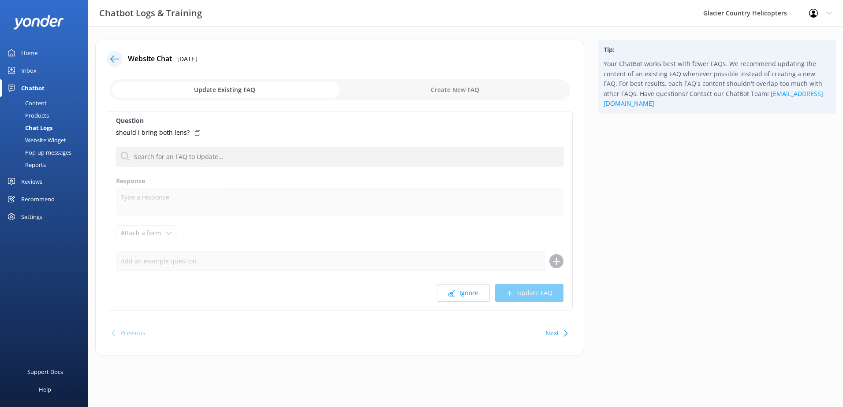
click at [195, 131] on use at bounding box center [197, 132] width 5 height 5
click at [195, 131] on icon at bounding box center [197, 132] width 5 height 5
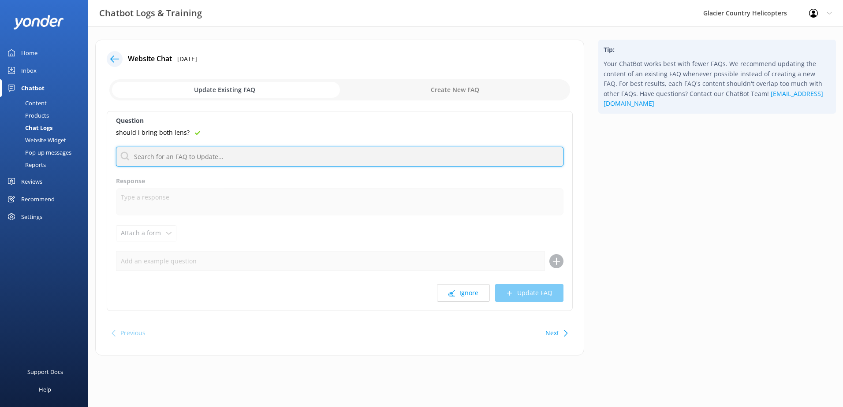
click at [181, 156] on input "text" at bounding box center [339, 157] width 447 height 20
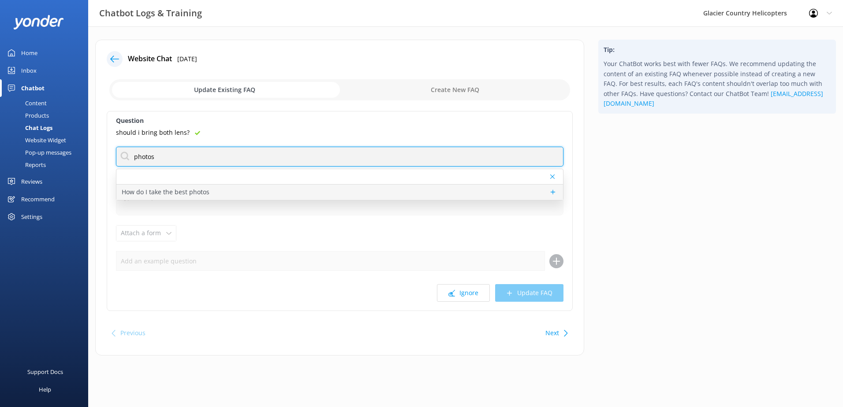
type input "photos"
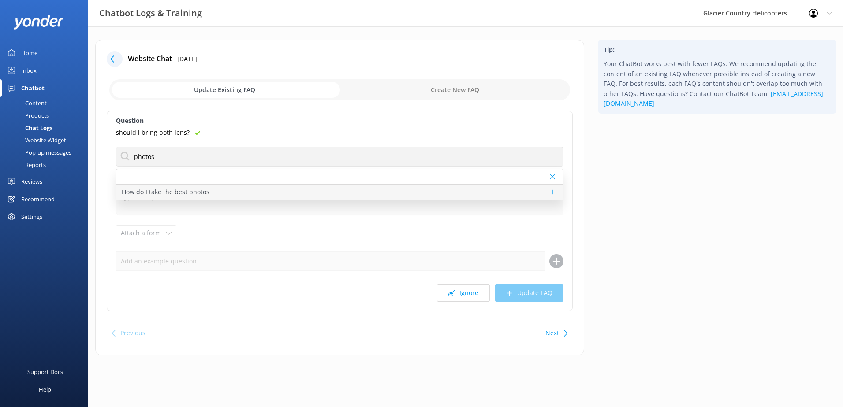
click at [176, 189] on p "How do I take the best photos" at bounding box center [166, 192] width 88 height 10
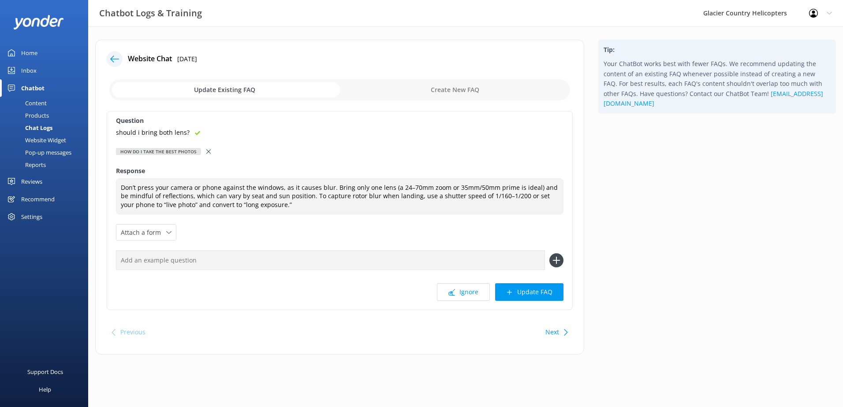
type textarea "Don’t press your camera or phone against the windows, as it causes blur. Bring …"
click at [198, 259] on input "text" at bounding box center [330, 260] width 429 height 20
type input "camera"
click at [558, 257] on icon at bounding box center [556, 260] width 14 height 14
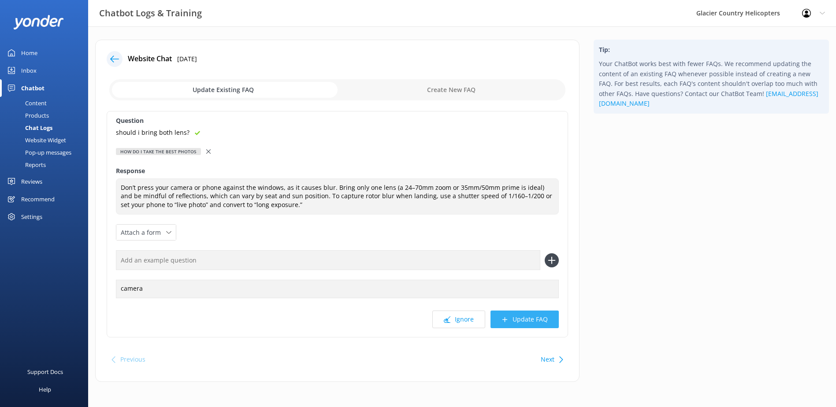
click at [513, 318] on button "Update FAQ" at bounding box center [525, 320] width 68 height 18
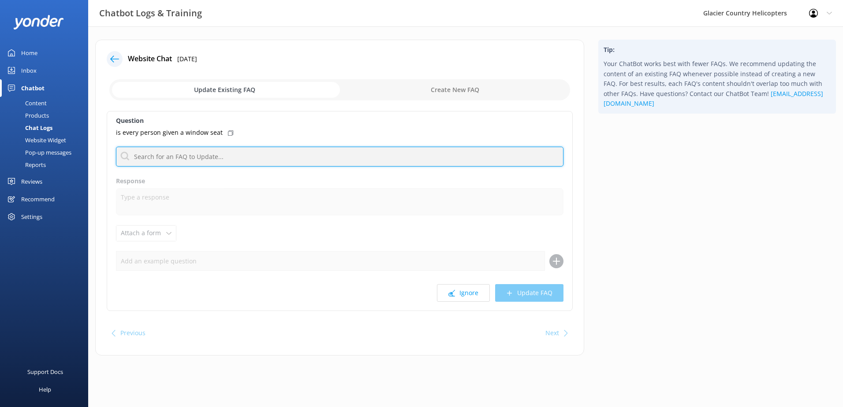
click at [173, 160] on input "text" at bounding box center [339, 157] width 447 height 20
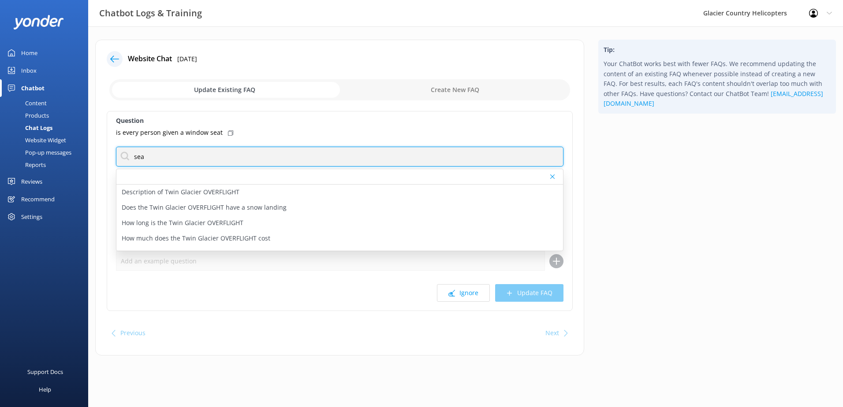
type input "seat"
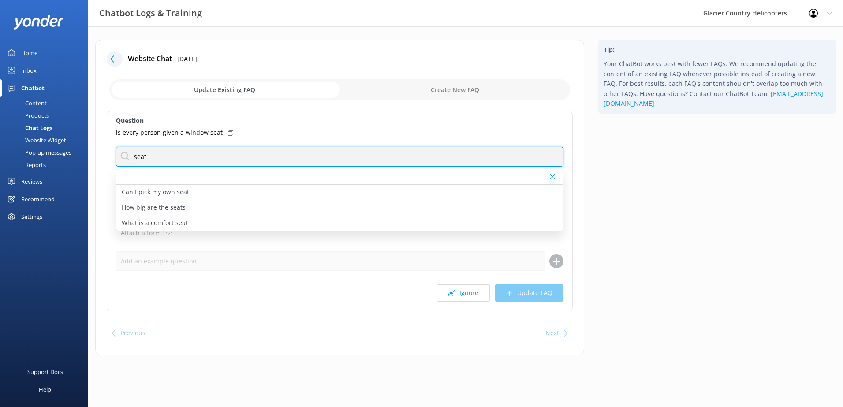
click at [159, 156] on input "seat" at bounding box center [339, 157] width 447 height 20
drag, startPoint x: 164, startPoint y: 154, endPoint x: 120, endPoint y: 152, distance: 44.1
click at [123, 153] on input "seat" at bounding box center [339, 157] width 447 height 20
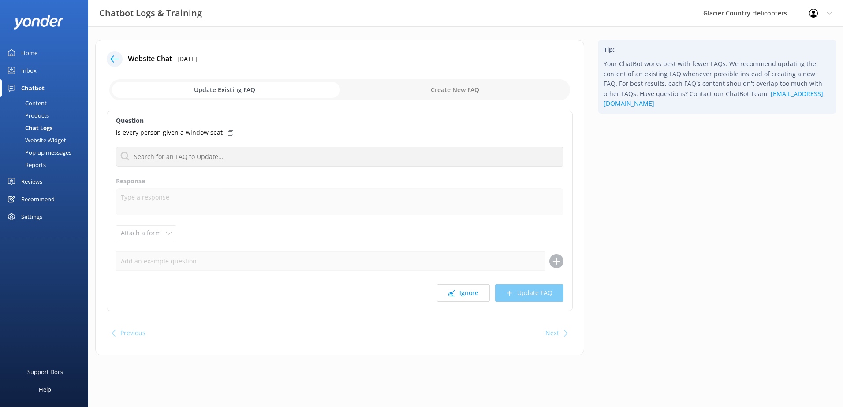
click at [449, 85] on input "checkbox" at bounding box center [339, 89] width 461 height 21
checkbox input "true"
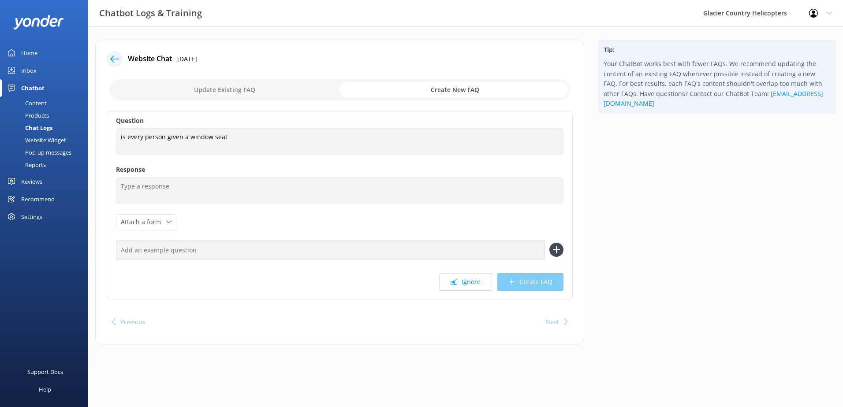
click at [192, 163] on div "Question is every person given a window seat is every person given a window sea…" at bounding box center [340, 205] width 466 height 189
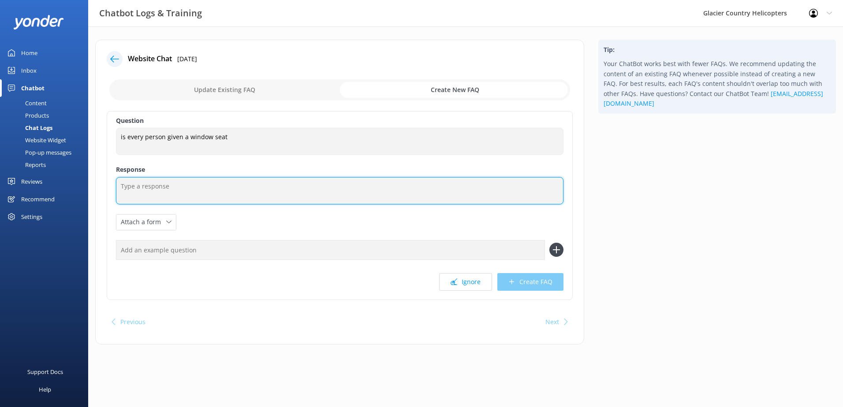
click at [192, 199] on textarea at bounding box center [339, 190] width 447 height 27
type textarea "n"
paste textarea "should i bring both lens?"
type textarea "No, should i bring both lens?"
drag, startPoint x: 193, startPoint y: 194, endPoint x: 93, endPoint y: 190, distance: 100.6
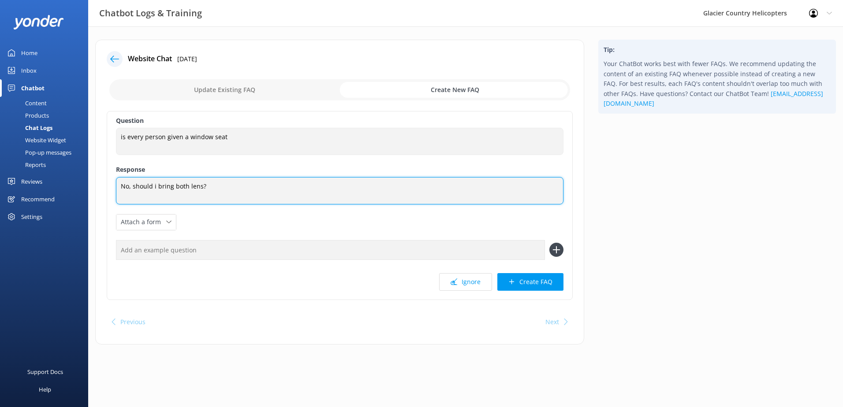
click at [93, 190] on div "Website Chat [DATE] Update Existing FAQ Create New FAQ Question is every person…" at bounding box center [339, 197] width 503 height 314
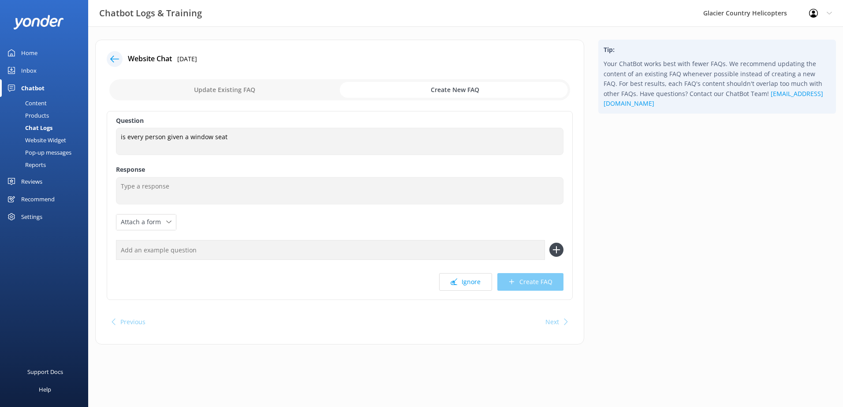
click at [288, 87] on input "checkbox" at bounding box center [339, 89] width 461 height 21
checkbox input "false"
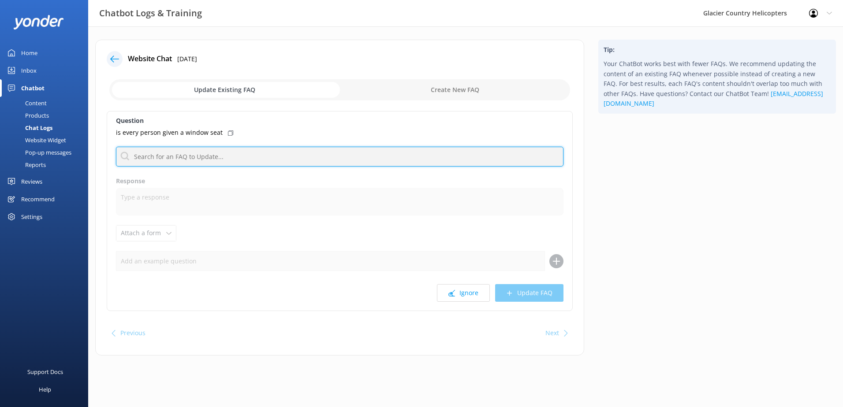
click at [160, 159] on input "text" at bounding box center [339, 157] width 447 height 20
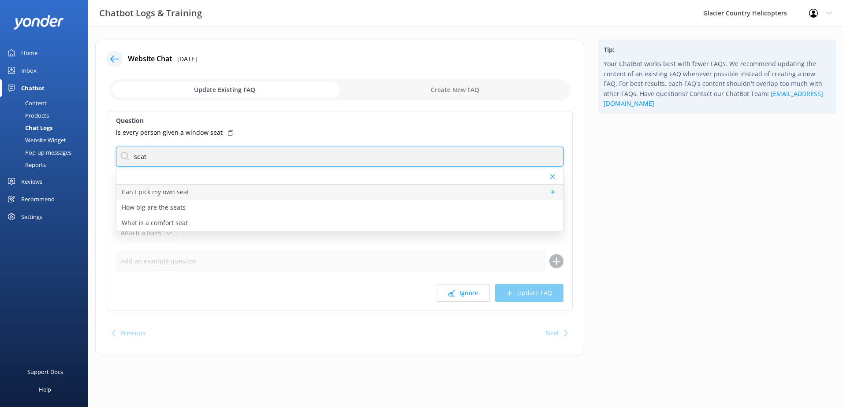
type input "seat"
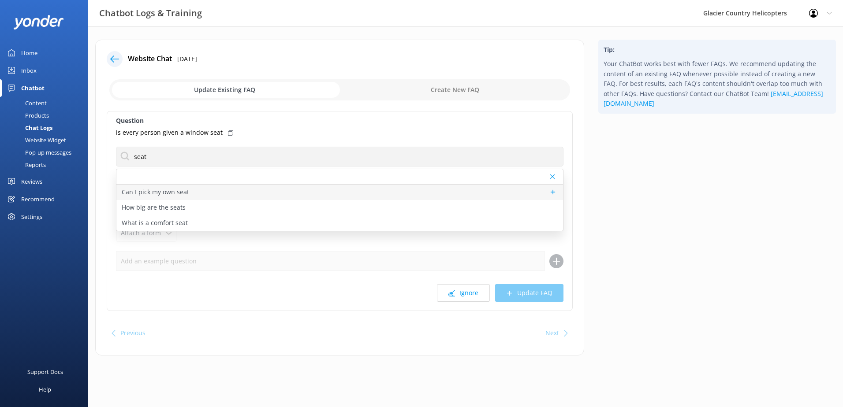
click at [168, 191] on p "Can I pick my own seat" at bounding box center [155, 192] width 67 height 10
type textarea "You can’t pick your seat; we allocate these based on each helicopters weight & …"
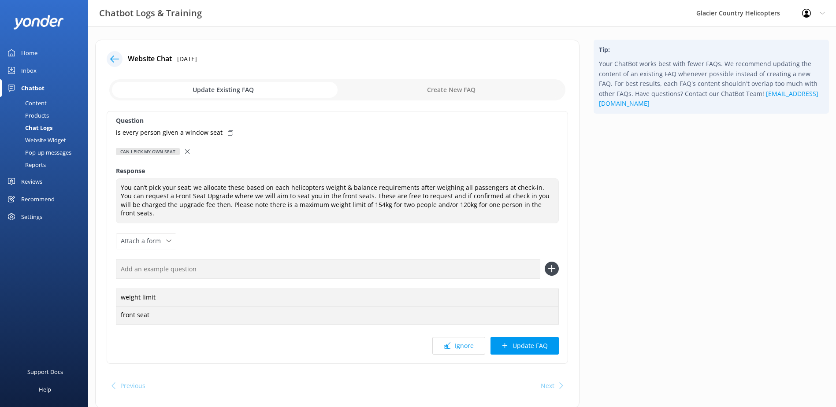
click at [279, 259] on input "text" at bounding box center [328, 269] width 424 height 20
type input "window"
click at [553, 262] on icon at bounding box center [552, 269] width 14 height 14
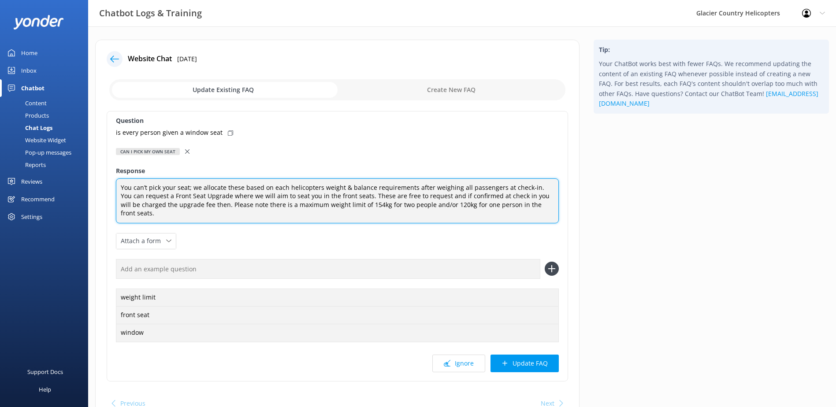
click at [530, 187] on textarea "You can’t pick your seat; we allocate these based on each helicopters weight & …" at bounding box center [337, 200] width 443 height 45
type textarea "You can’t pick your seat; we allocate these based on each helicopters weight & …"
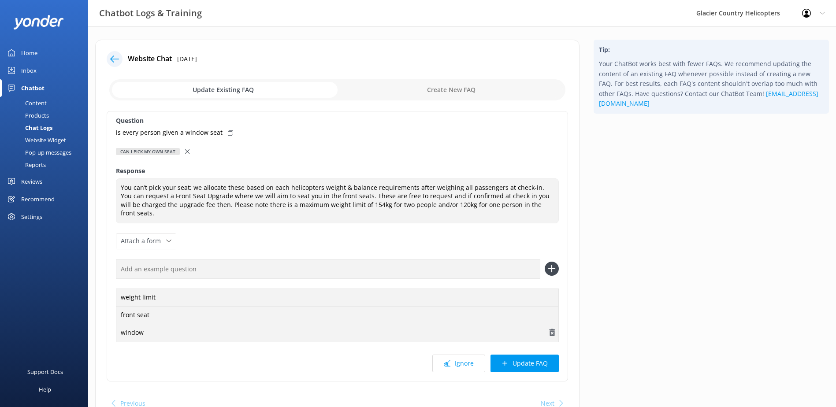
click at [550, 329] on use "button" at bounding box center [553, 332] width 6 height 7
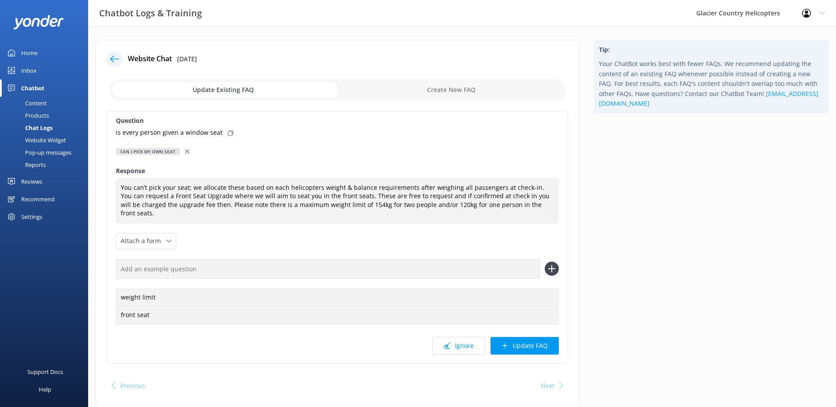
click at [442, 86] on input "checkbox" at bounding box center [337, 89] width 456 height 21
checkbox input "true"
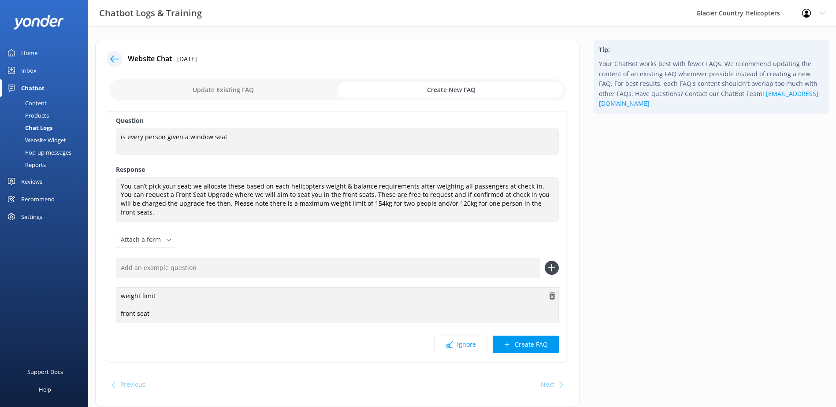
click at [553, 293] on use "button" at bounding box center [553, 296] width 6 height 7
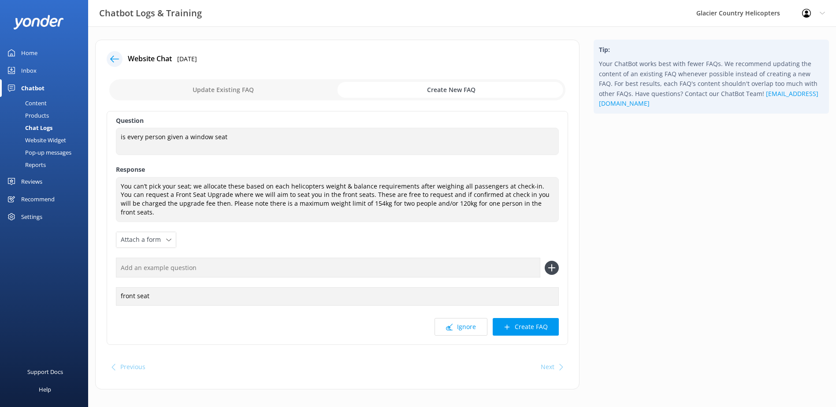
click at [265, 259] on input "text" at bounding box center [328, 268] width 424 height 20
type input "window"
click at [554, 261] on icon at bounding box center [552, 268] width 14 height 14
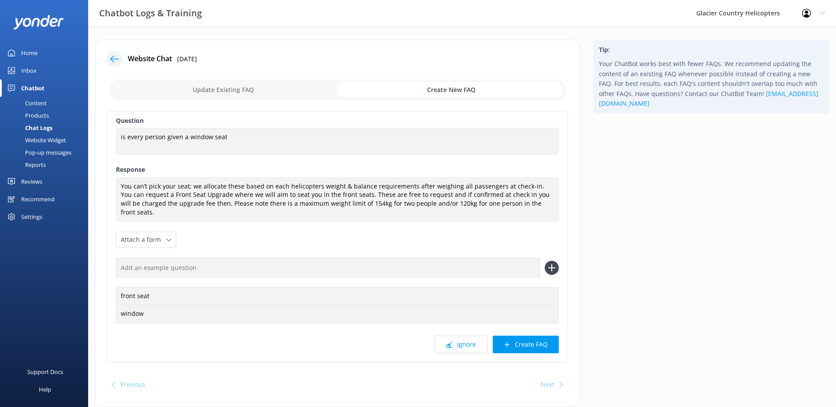
click at [155, 263] on input "text" at bounding box center [328, 268] width 424 height 20
type input "view"
click at [554, 264] on icon at bounding box center [552, 268] width 14 height 14
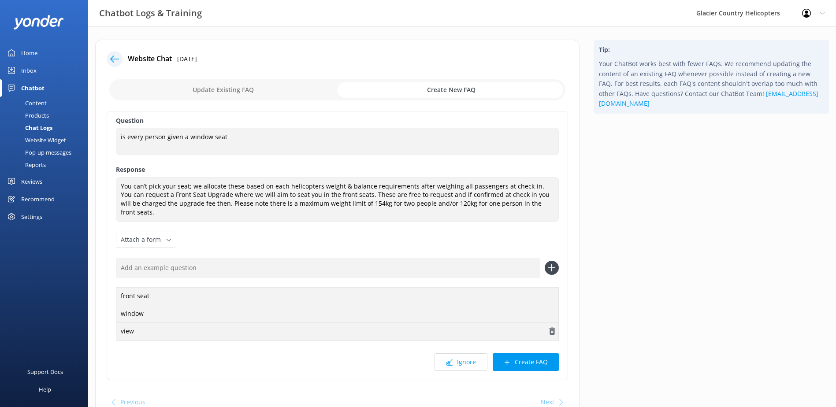
click at [548, 327] on icon "button" at bounding box center [552, 331] width 9 height 9
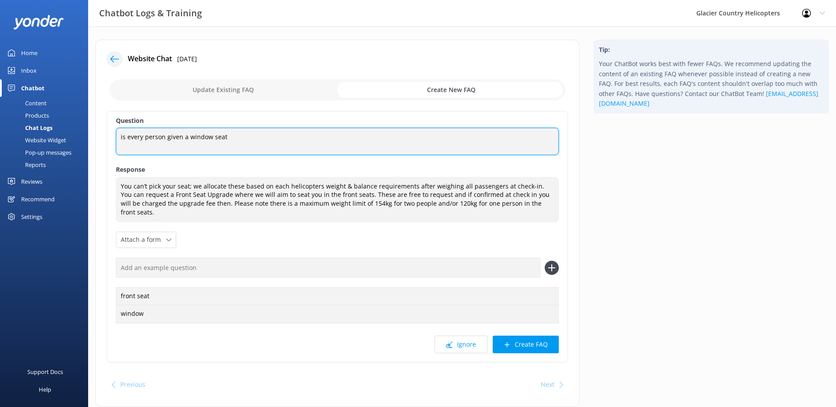
click at [119, 133] on textarea "is every person given a window seat" at bounding box center [337, 141] width 443 height 27
type textarea "Is every person given a window seat?"
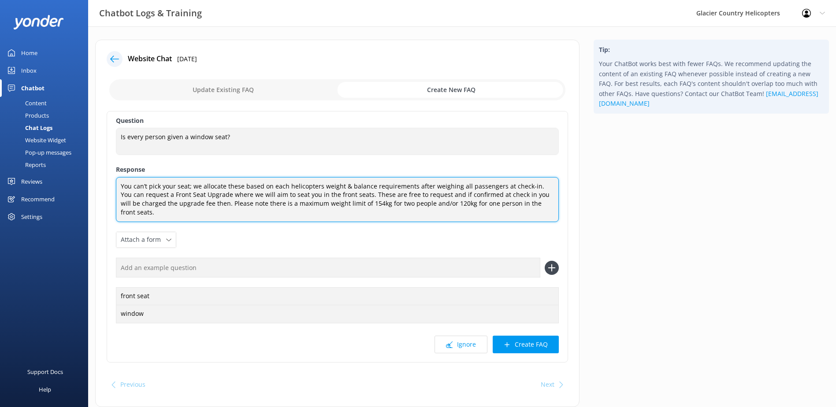
drag, startPoint x: 534, startPoint y: 184, endPoint x: 552, endPoint y: 205, distance: 27.5
click at [552, 205] on textarea "You can’t pick your seat; we allocate these based on each helicopters weight & …" at bounding box center [337, 199] width 443 height 45
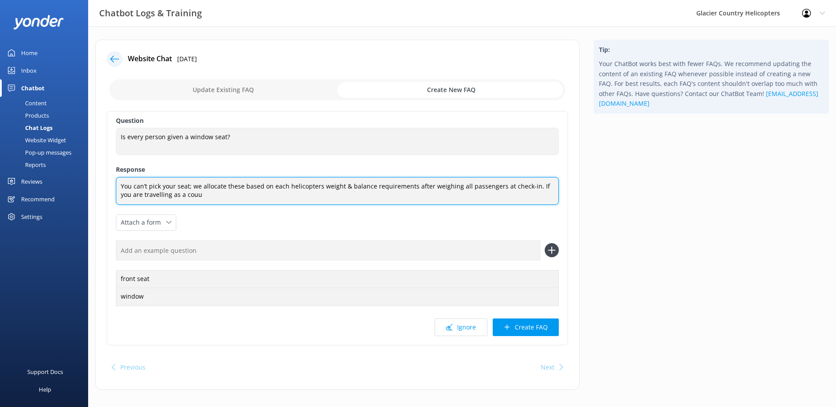
click at [528, 187] on textarea "You can’t pick your seat; we allocate these based on each helicopters weight & …" at bounding box center [337, 191] width 443 height 28
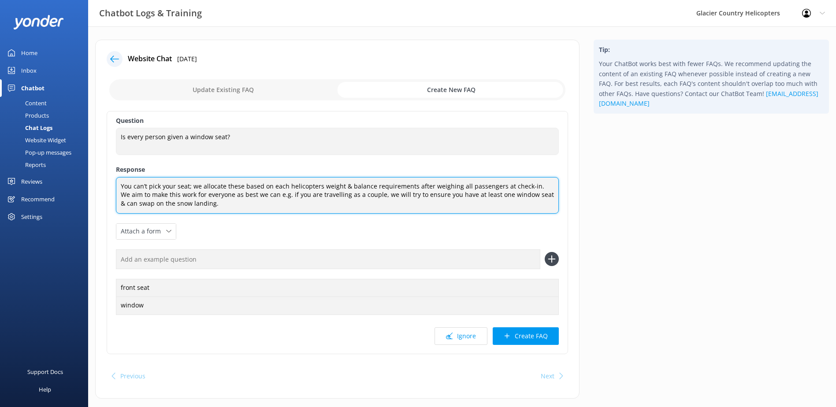
click at [368, 208] on textarea "You can’t pick your seat; we allocate these based on each helicopters weight & …" at bounding box center [337, 195] width 443 height 37
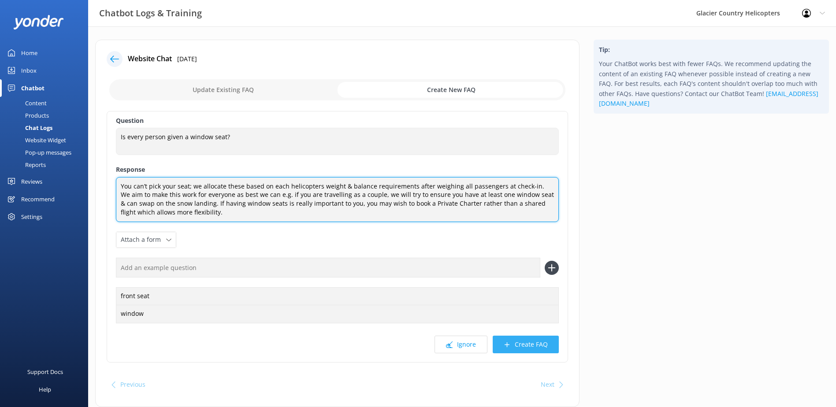
type textarea "You can’t pick your seat; we allocate these based on each helicopters weight & …"
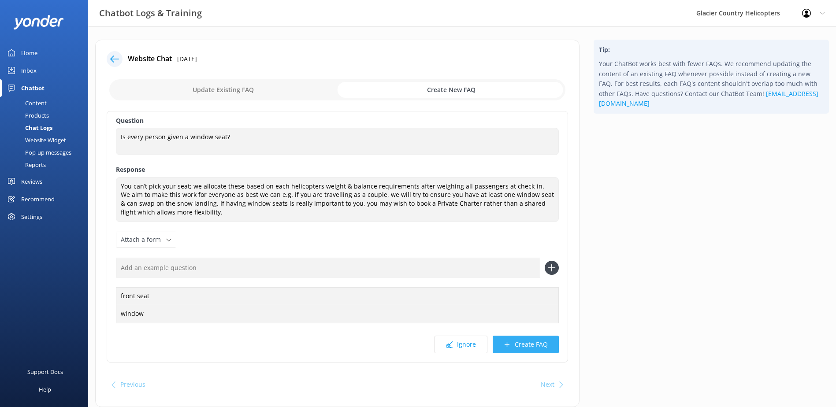
click at [508, 346] on use at bounding box center [507, 344] width 5 height 5
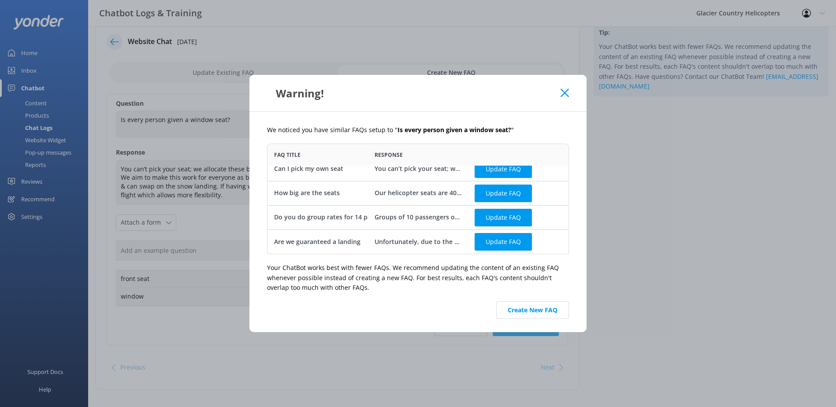
scroll to position [26, 0]
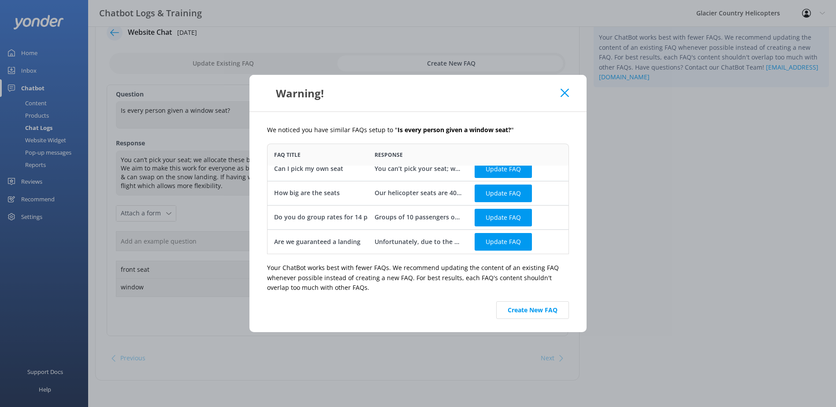
drag, startPoint x: 556, startPoint y: 313, endPoint x: 564, endPoint y: 313, distance: 7.9
click at [556, 313] on button "Create New FAQ" at bounding box center [532, 310] width 73 height 18
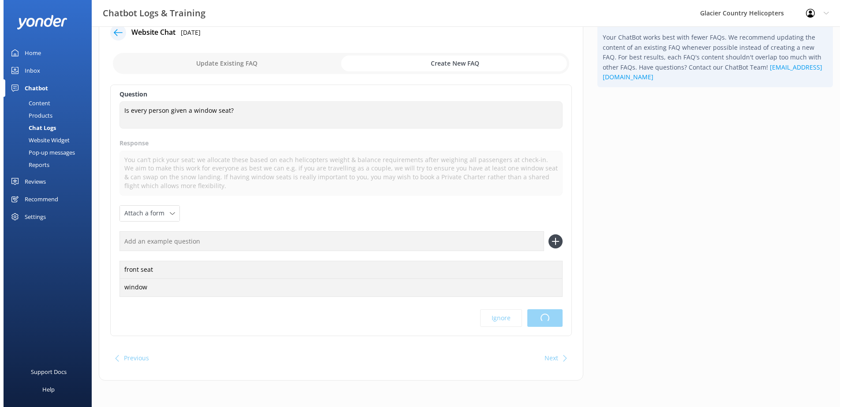
scroll to position [0, 0]
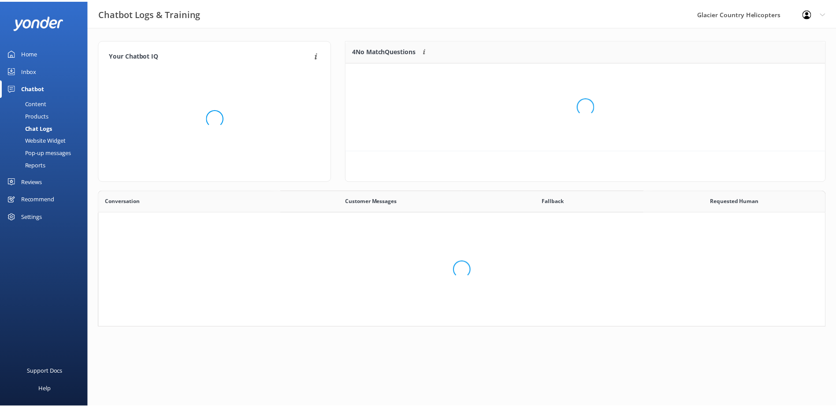
scroll to position [130, 727]
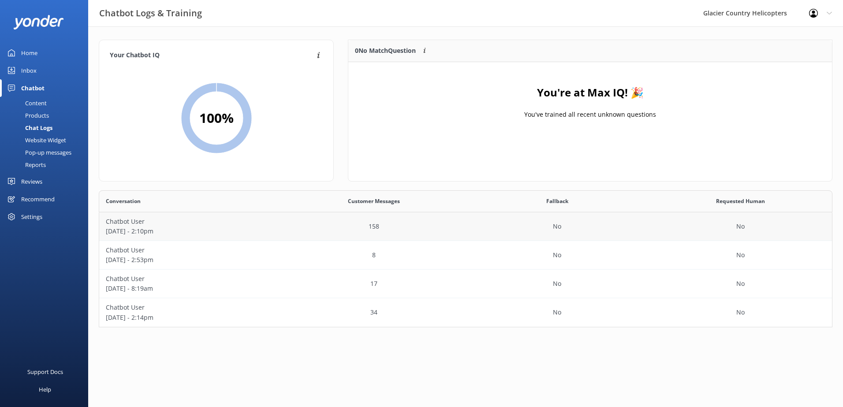
click at [130, 226] on p "Chatbot User" at bounding box center [191, 222] width 170 height 10
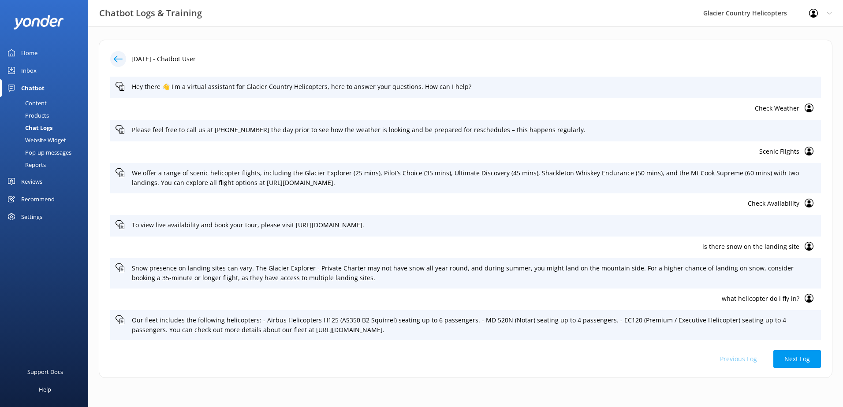
click at [40, 106] on div "Content" at bounding box center [25, 103] width 41 height 12
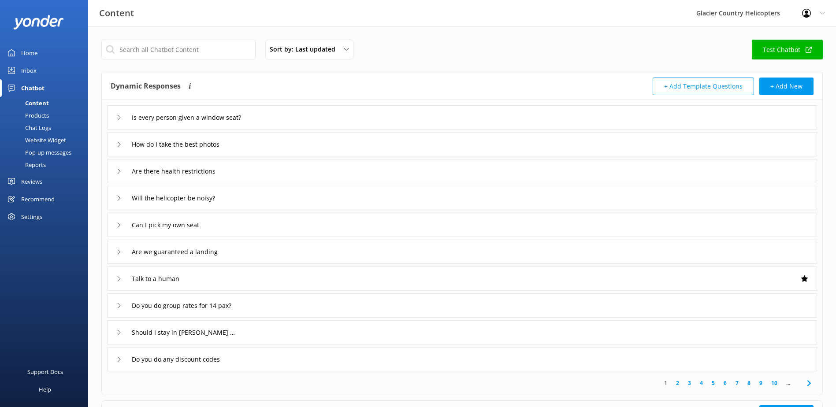
click at [120, 119] on icon at bounding box center [118, 117] width 5 height 5
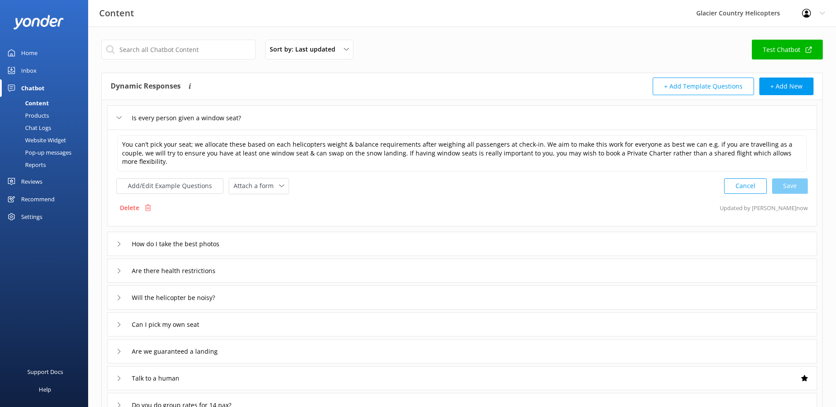
click at [120, 119] on icon at bounding box center [118, 117] width 5 height 5
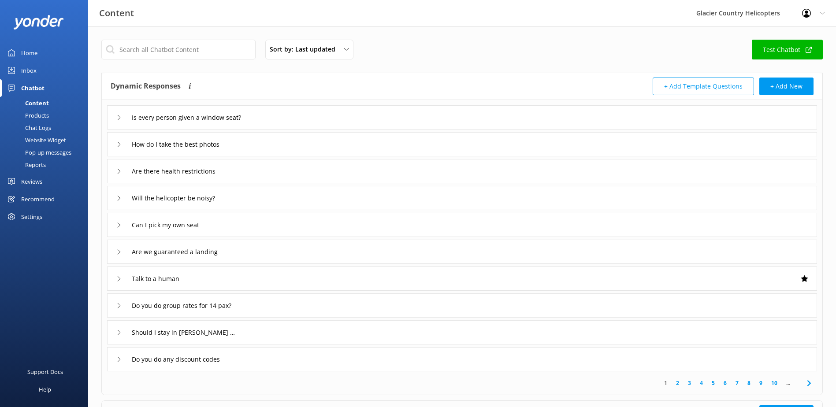
click at [116, 224] on icon at bounding box center [118, 225] width 5 height 5
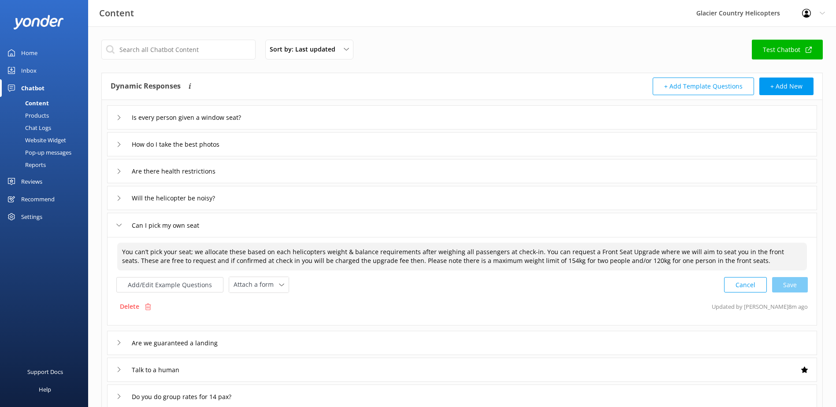
click at [328, 258] on textarea "You can’t pick your seat; we allocate these based on each helicopters weight & …" at bounding box center [462, 257] width 690 height 28
click at [462, 267] on textarea "You can’t pick your seat; we allocate these based on each helicopters weight & …" at bounding box center [462, 257] width 690 height 28
click at [690, 263] on textarea "You can’t pick your seat; we allocate these based on each helicopters weight & …" at bounding box center [462, 257] width 690 height 28
click at [754, 265] on textarea "You can’t pick your seat; we allocate these based on each helicopters weight & …" at bounding box center [462, 257] width 690 height 28
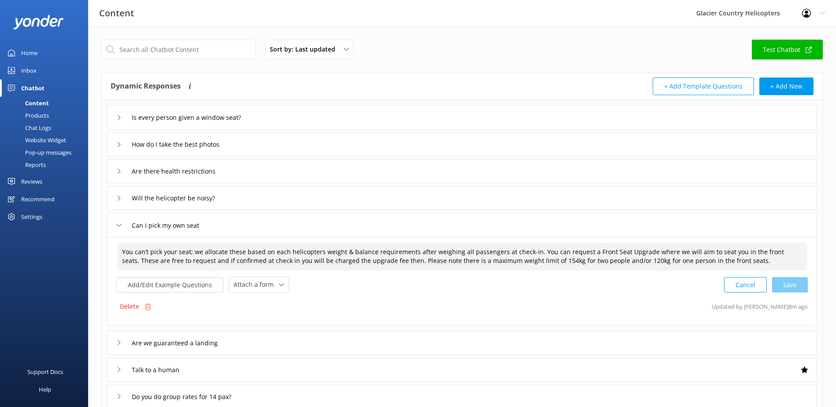
click at [116, 118] on div "Is every person given a window seat?" at bounding box center [462, 117] width 710 height 24
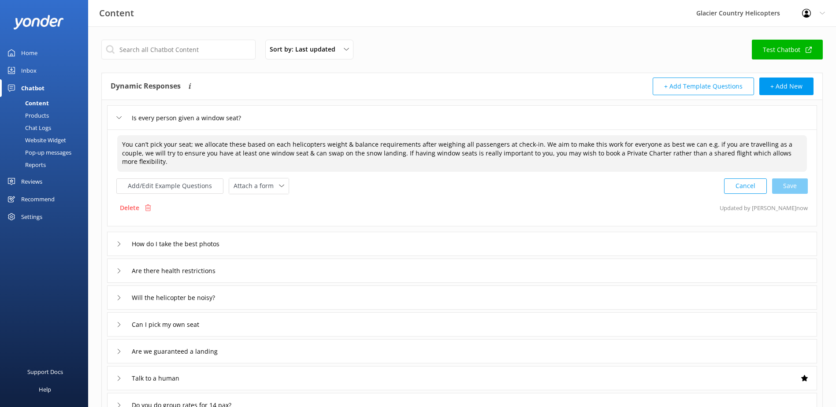
drag, startPoint x: 789, startPoint y: 152, endPoint x: 511, endPoint y: 158, distance: 278.6
click at [511, 158] on textarea "You can’t pick your seat; we allocate these based on each helicopters weight & …" at bounding box center [462, 153] width 690 height 37
click at [118, 322] on icon at bounding box center [118, 324] width 5 height 5
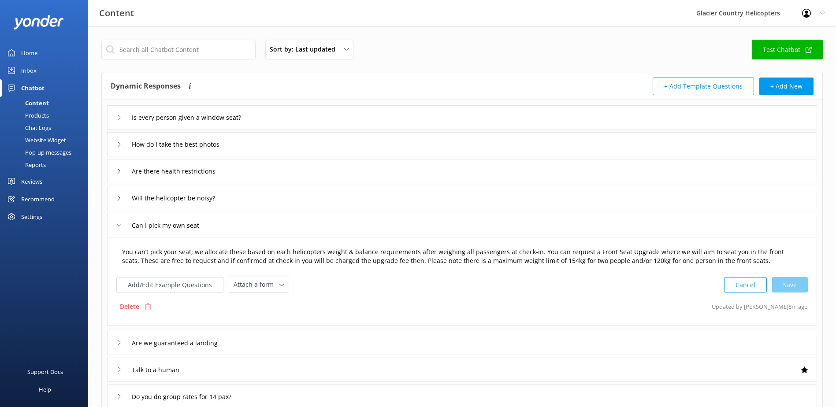
click at [730, 263] on textarea "You can’t pick your seat; we allocate these based on each helicopters weight & …" at bounding box center [462, 257] width 690 height 28
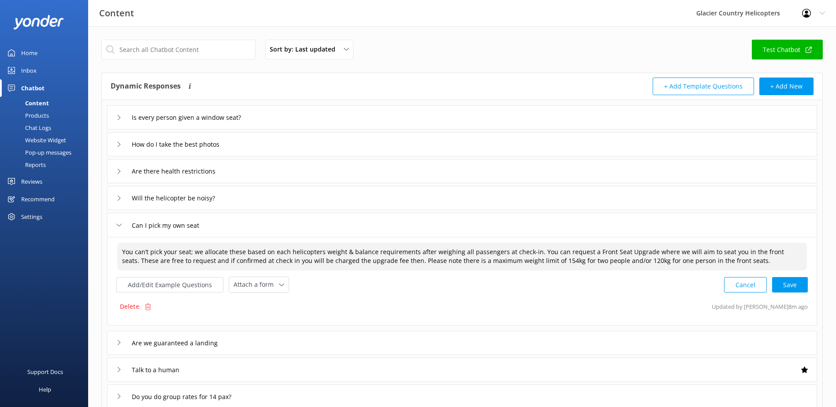
paste textarea "you may wish to book a Private Charter rather than a shared flight which allows…"
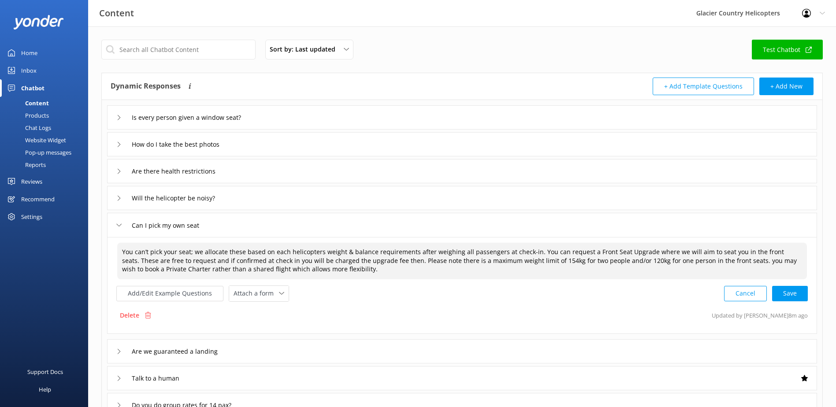
click at [715, 262] on textarea "You can’t pick your seat; we allocate these based on each helicopters weight & …" at bounding box center [462, 261] width 690 height 37
click at [789, 291] on div "Cancel Loading.." at bounding box center [766, 293] width 83 height 16
click at [796, 290] on div "Cancel Save" at bounding box center [766, 293] width 84 height 16
type textarea "You can’t pick your seat; we allocate these based on each helicopters weight & …"
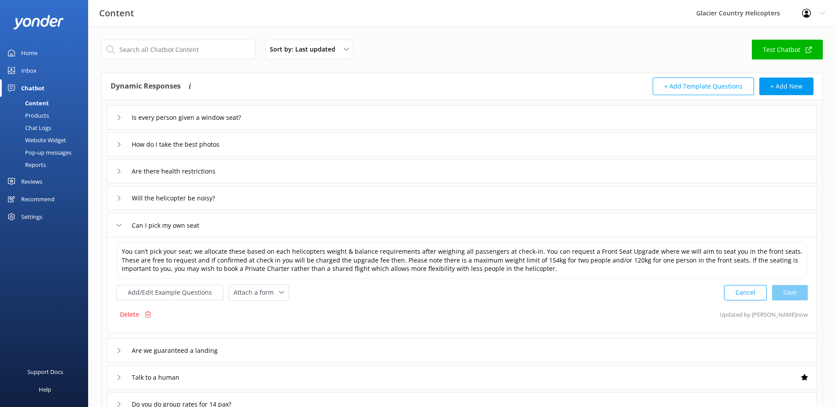
click at [114, 225] on div "Can I pick my own seat" at bounding box center [462, 225] width 710 height 24
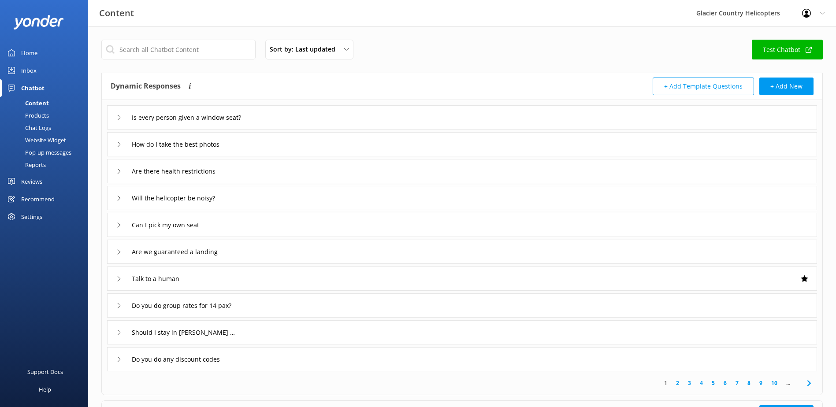
click at [114, 225] on div "Can I pick my own seat" at bounding box center [462, 225] width 710 height 24
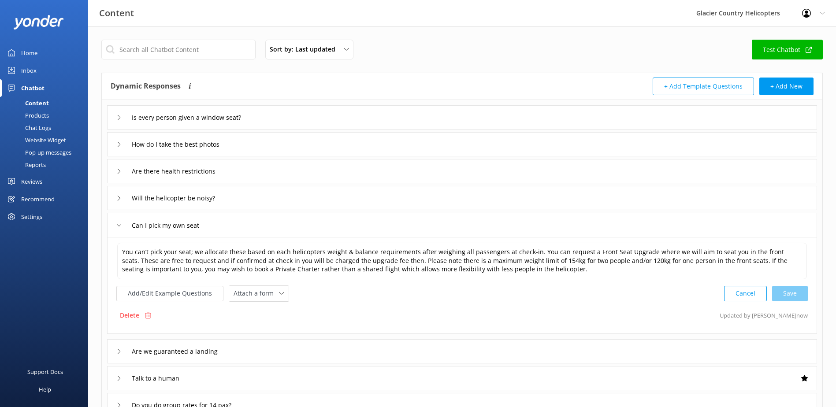
click at [114, 225] on div "Can I pick my own seat" at bounding box center [462, 225] width 710 height 24
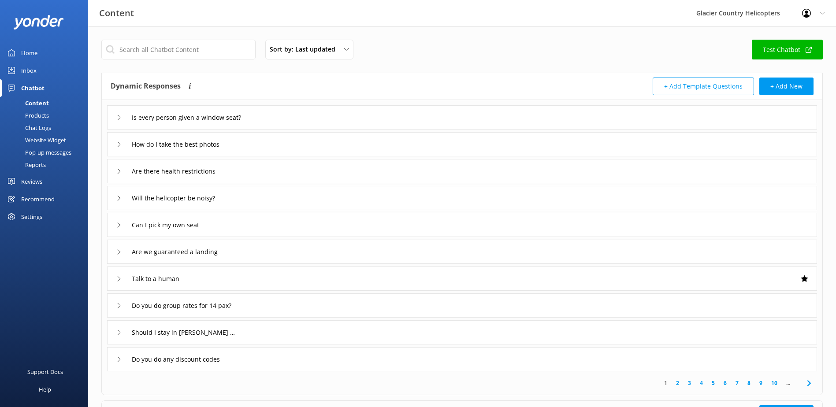
click at [116, 253] on div "Are we guaranteed a landing" at bounding box center [462, 252] width 710 height 24
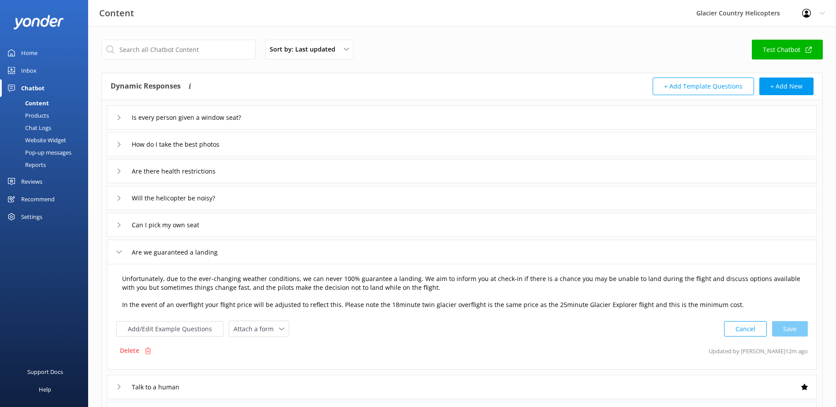
click at [410, 288] on textarea "Unfortunately, due to the ever-changing weather conditions, we can never 100% g…" at bounding box center [462, 292] width 690 height 45
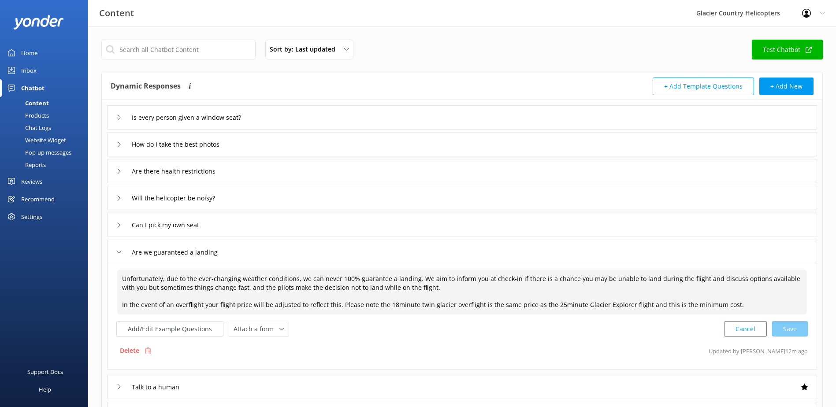
click at [117, 255] on div "Are we guaranteed a landing" at bounding box center [169, 252] width 106 height 15
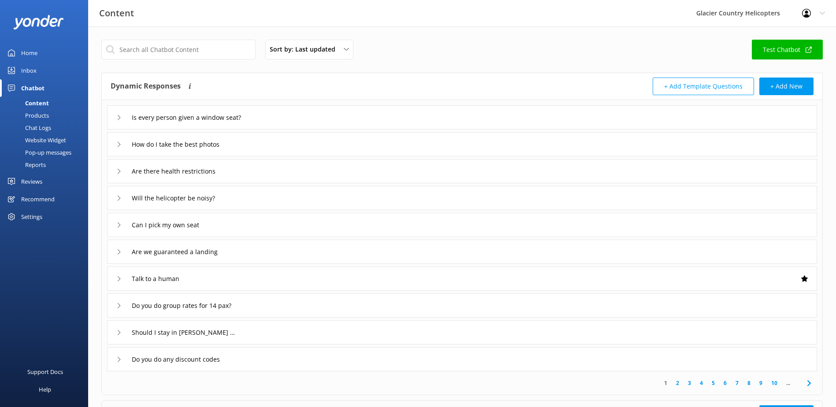
click at [29, 86] on div "Chatbot" at bounding box center [32, 88] width 23 height 18
click at [35, 101] on div "Content" at bounding box center [27, 103] width 44 height 12
